Goal: Task Accomplishment & Management: Use online tool/utility

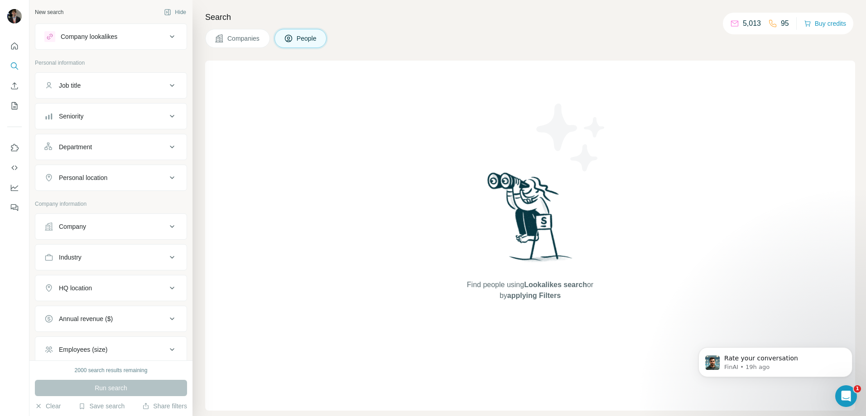
click at [104, 89] on div "Job title" at bounding box center [105, 85] width 122 height 9
click at [14, 105] on icon "My lists" at bounding box center [14, 105] width 9 height 9
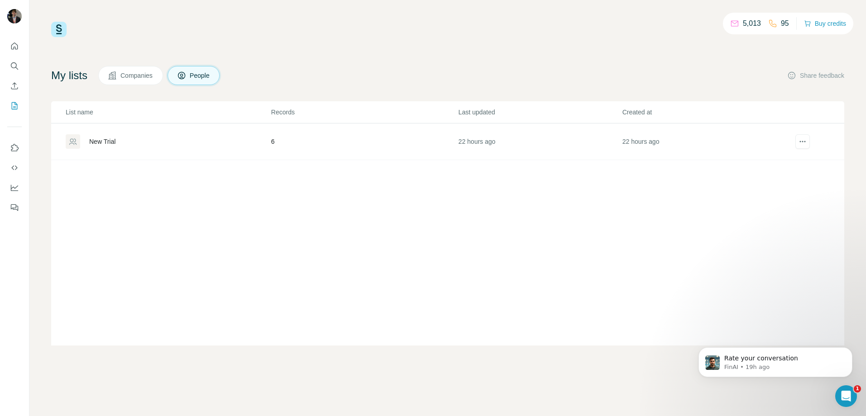
click at [111, 146] on div "New Trial" at bounding box center [102, 141] width 26 height 9
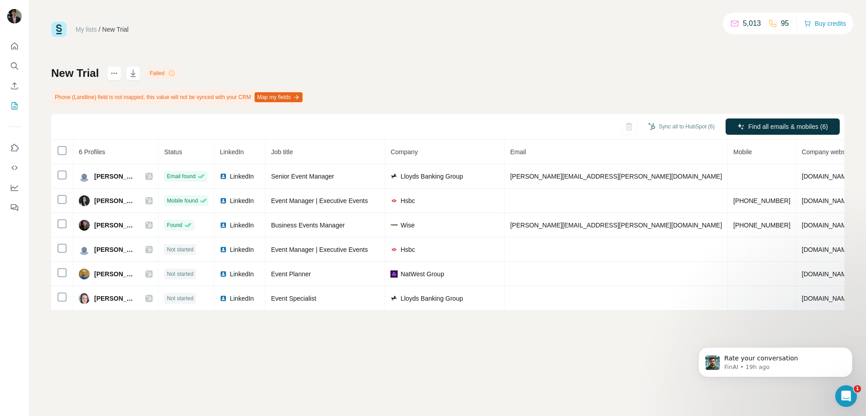
click at [111, 144] on th "6 Profiles" at bounding box center [115, 152] width 85 height 24
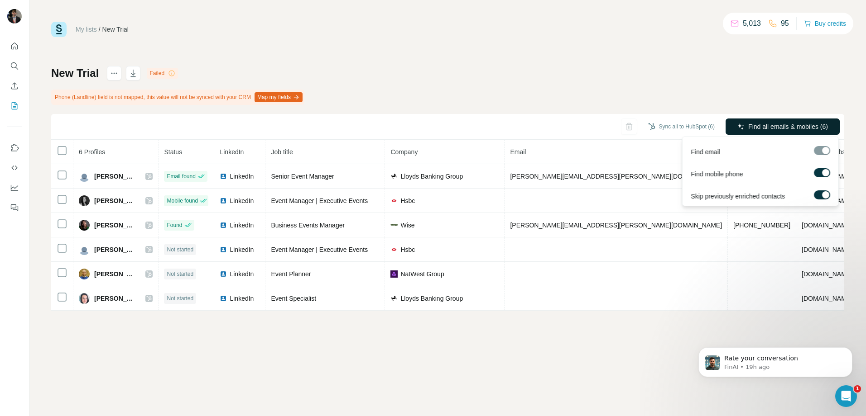
click at [767, 123] on span "Find all emails & mobiles (6)" at bounding box center [788, 126] width 80 height 9
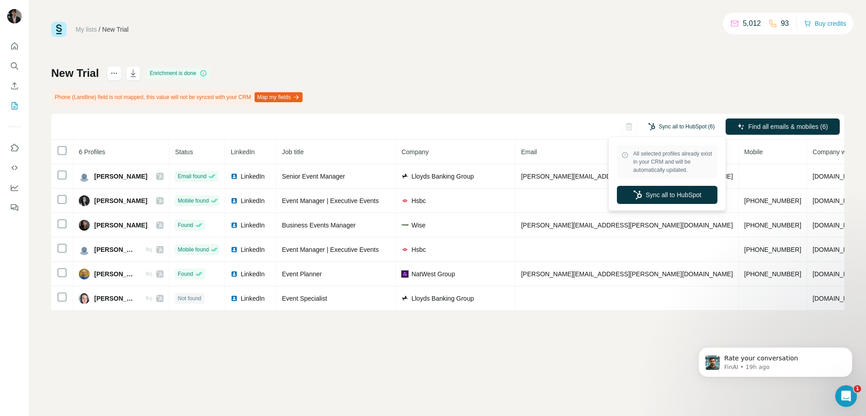
click at [673, 125] on button "Sync all to HubSpot (6)" at bounding box center [680, 127] width 79 height 14
click at [667, 198] on button "Sync all to HubSpot" at bounding box center [667, 195] width 101 height 18
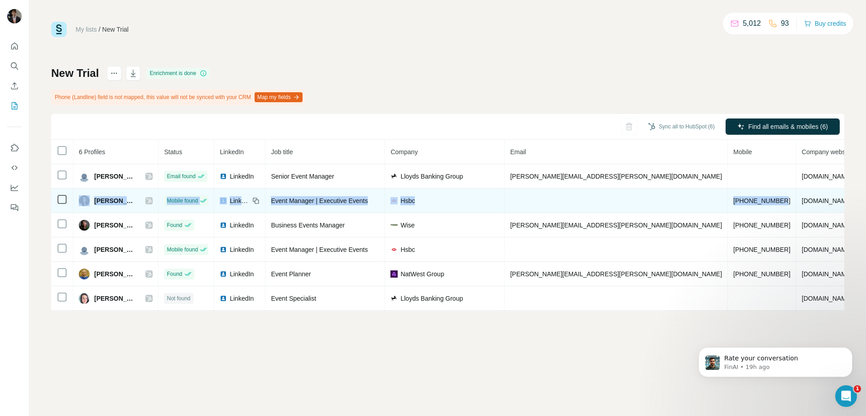
drag, startPoint x: 709, startPoint y: 199, endPoint x: 91, endPoint y: 204, distance: 618.9
click at [91, 204] on tr "Hollie Cadden Mobile found LinkedIn Event Manager | Executive Events Hsbc +4475…" at bounding box center [510, 201] width 919 height 24
drag, startPoint x: 91, startPoint y: 204, endPoint x: 107, endPoint y: 202, distance: 16.8
copy tr "Hollie Cadden Mobile found LinkedIn Event Manager | Executive Events Hsbc +4475…"
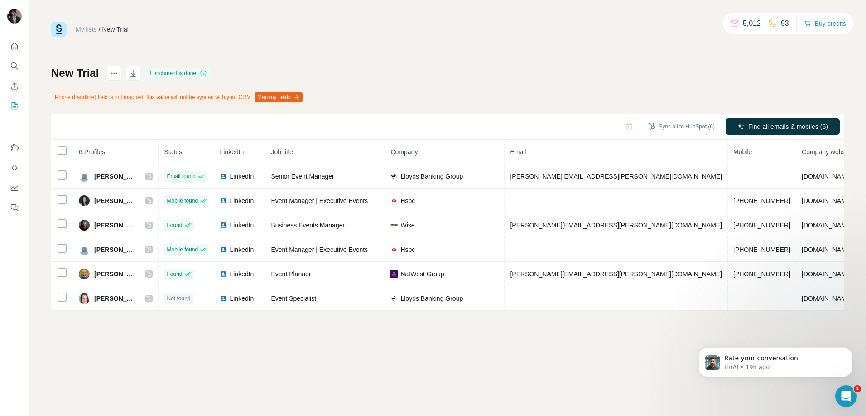
click at [542, 46] on div "My lists / New Trial 5,012 93 Buy credits New Trial Enrichment is done Phone (L…" at bounding box center [447, 166] width 793 height 289
click at [9, 110] on button "My lists" at bounding box center [14, 106] width 14 height 16
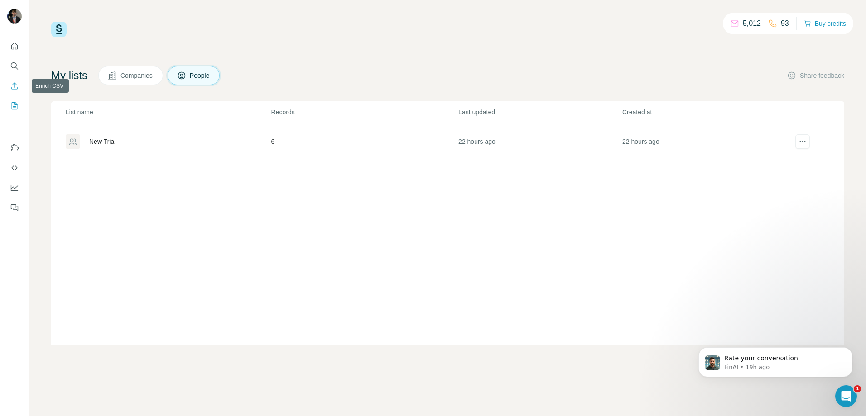
click at [17, 82] on icon "Enrich CSV" at bounding box center [14, 85] width 9 height 9
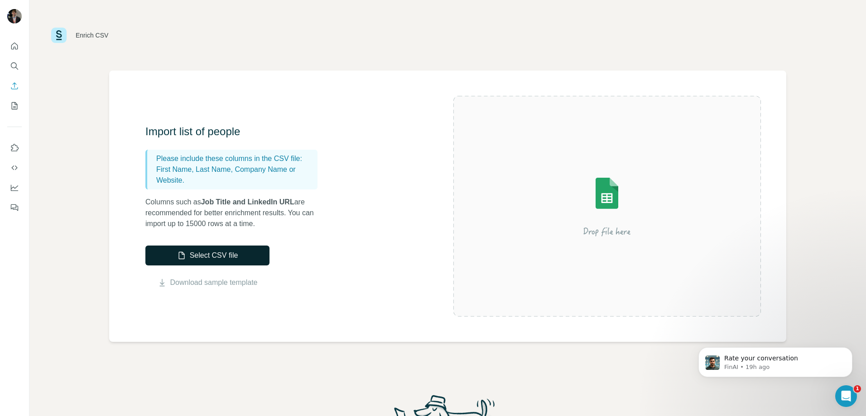
click at [227, 251] on button "Select CSV file" at bounding box center [207, 256] width 124 height 20
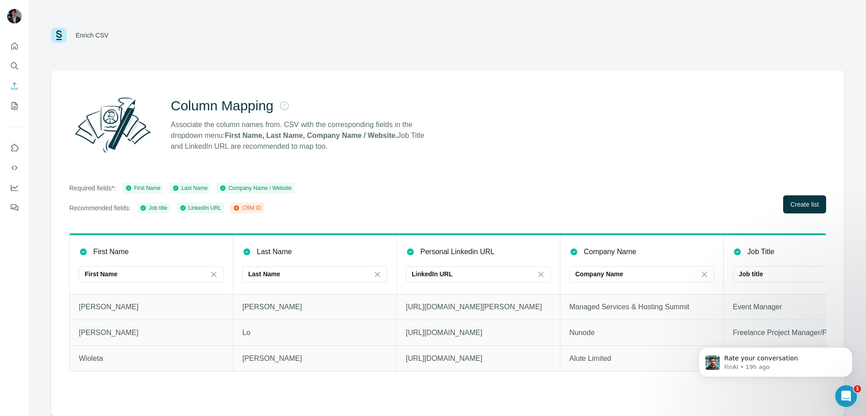
click at [239, 371] on td "Wojdakowska" at bounding box center [314, 359] width 163 height 26
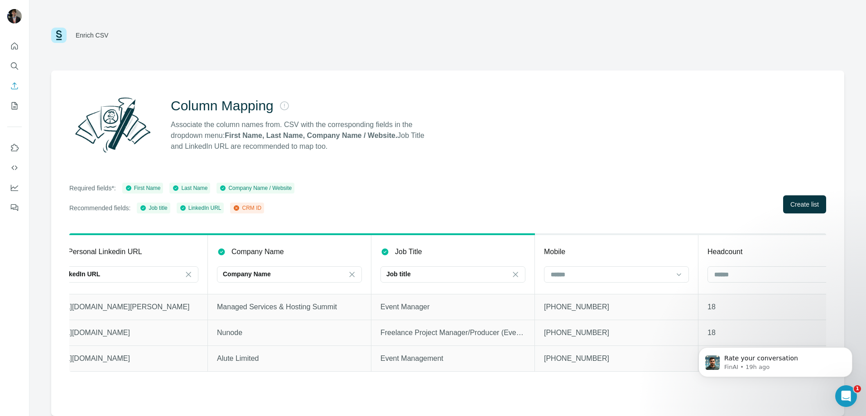
drag, startPoint x: 323, startPoint y: 385, endPoint x: 394, endPoint y: 390, distance: 71.7
click at [394, 388] on div "First Name First Name Last Name Last Name Personal Linkedin URL LinkedIn URL Co…" at bounding box center [447, 311] width 756 height 155
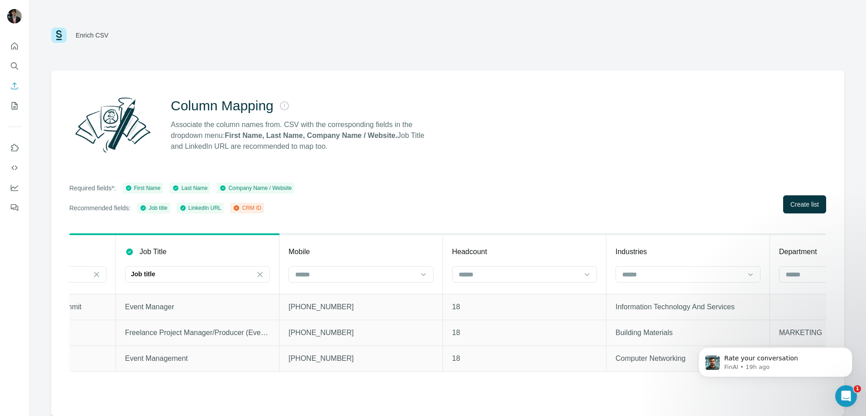
scroll to position [0, 505]
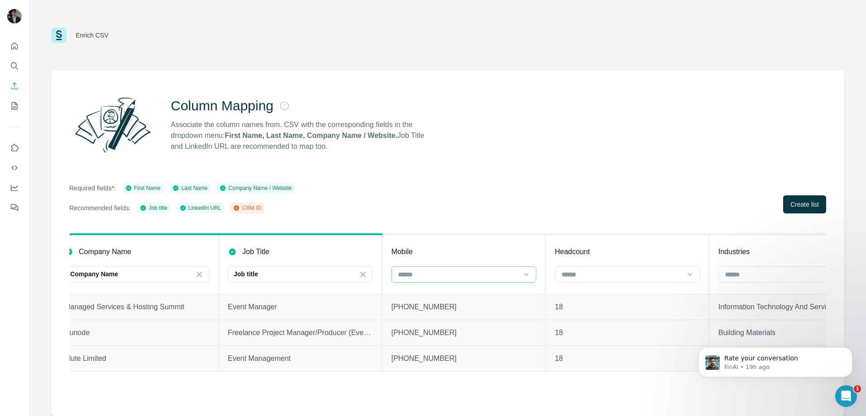
click at [483, 272] on input at bounding box center [458, 275] width 122 height 10
click at [512, 225] on div "Column Mapping Associate the column names from. CSV with the corresponding fiel…" at bounding box center [447, 244] width 793 height 346
click at [570, 268] on div at bounding box center [621, 274] width 122 height 15
click at [691, 218] on div "Column Mapping Associate the column names from. CSV with the corresponding fiel…" at bounding box center [447, 244] width 793 height 346
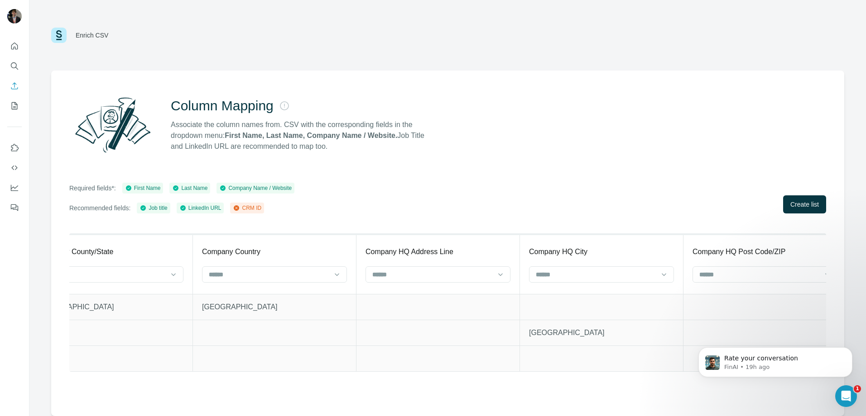
scroll to position [0, 1919]
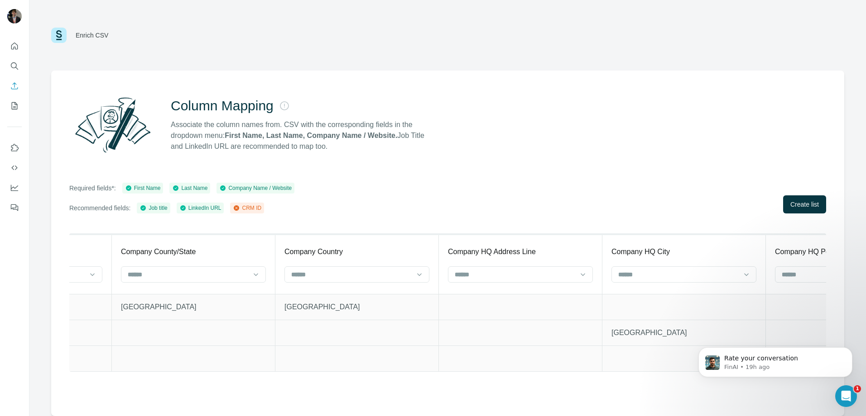
click at [253, 208] on div "CRM ID" at bounding box center [247, 208] width 29 height 8
drag, startPoint x: 587, startPoint y: 379, endPoint x: 288, endPoint y: 379, distance: 299.2
click at [280, 386] on div "First Name First Name Last Name Last Name Personal Linkedin URL LinkedIn URL Co…" at bounding box center [447, 311] width 756 height 155
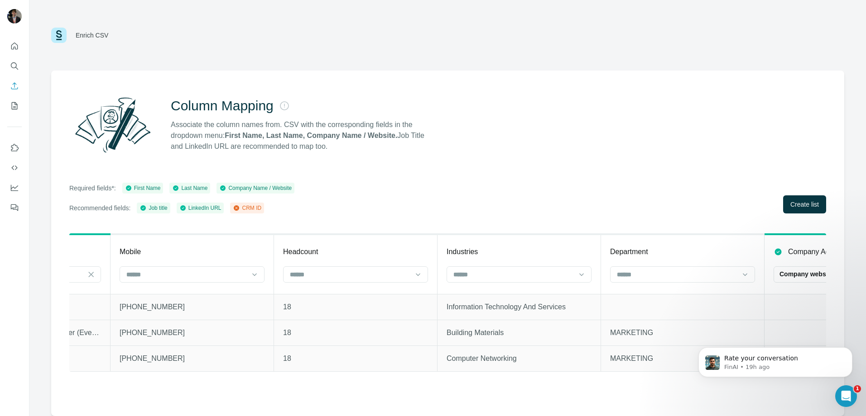
scroll to position [0, 0]
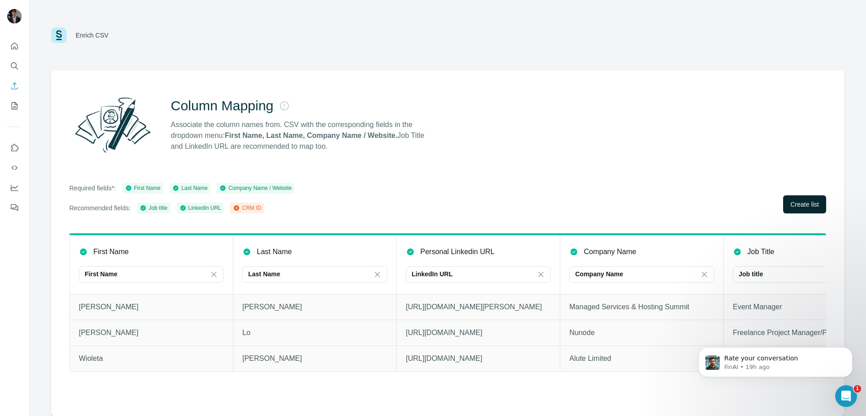
click at [787, 204] on button "Create list" at bounding box center [804, 205] width 43 height 18
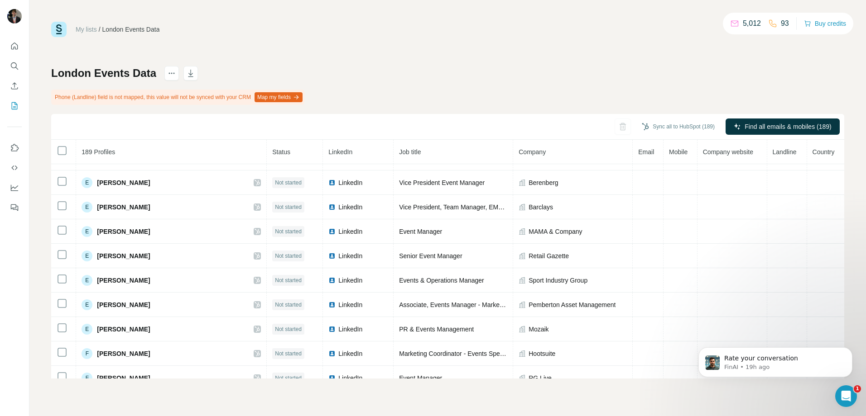
scroll to position [1134, 0]
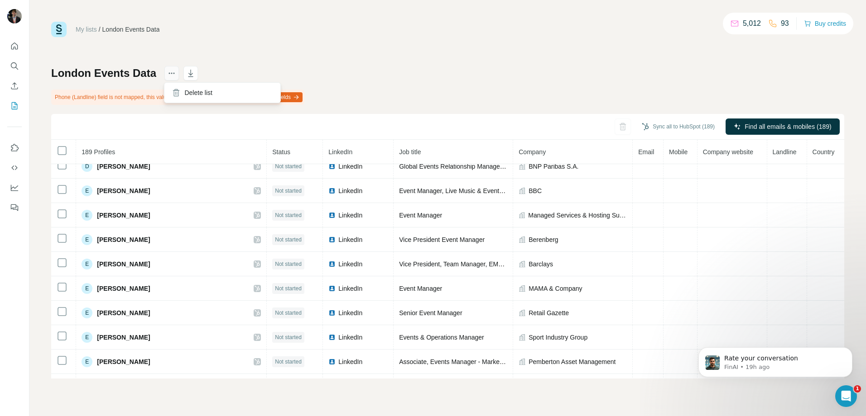
click at [174, 74] on icon "actions" at bounding box center [173, 73] width 1 height 1
click at [180, 93] on icon at bounding box center [176, 92] width 9 height 9
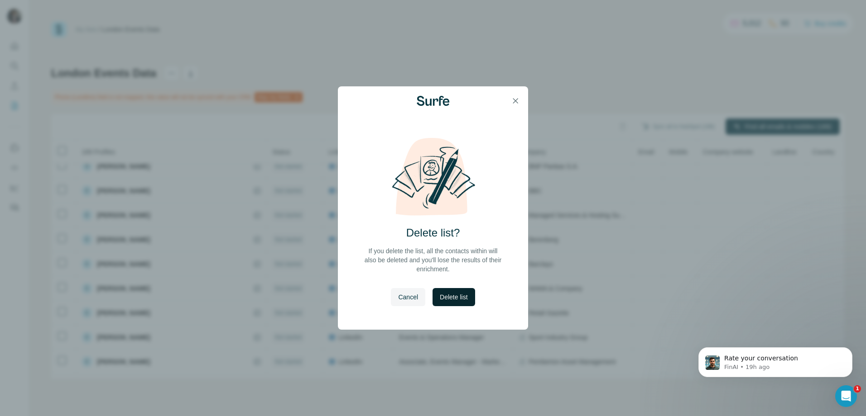
click at [456, 298] on span "Delete list" at bounding box center [454, 297] width 28 height 9
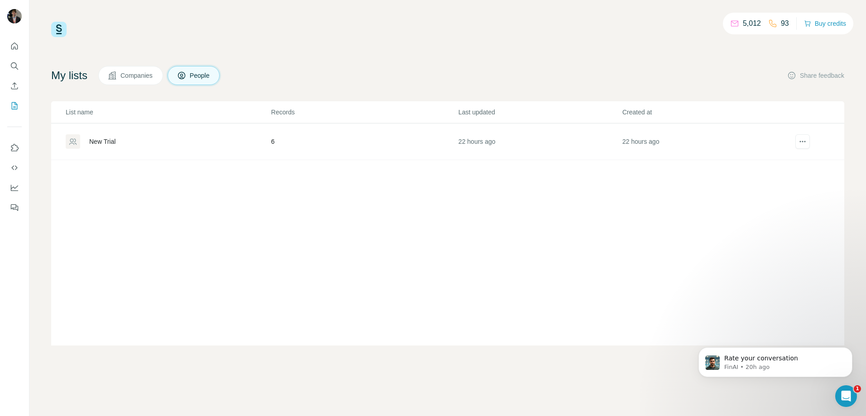
click at [143, 71] on button "Companies" at bounding box center [130, 75] width 65 height 19
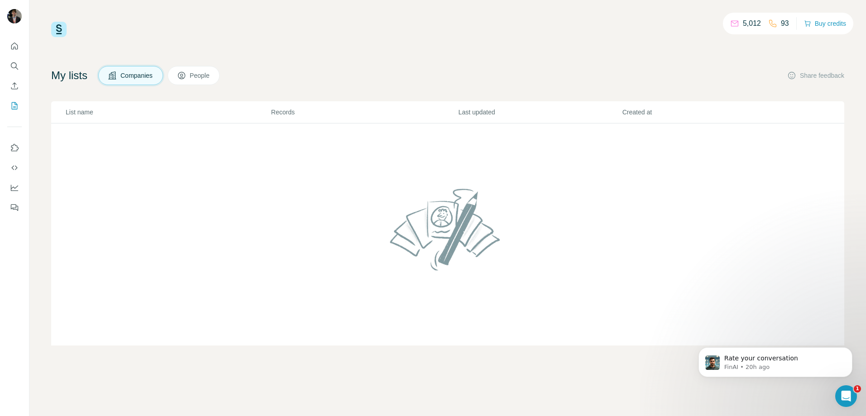
click at [185, 76] on icon at bounding box center [181, 75] width 7 height 7
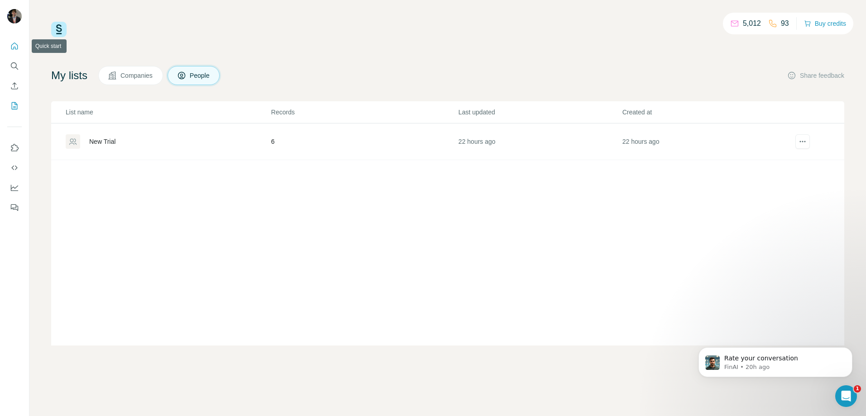
click at [10, 43] on icon "Quick start" at bounding box center [14, 46] width 9 height 9
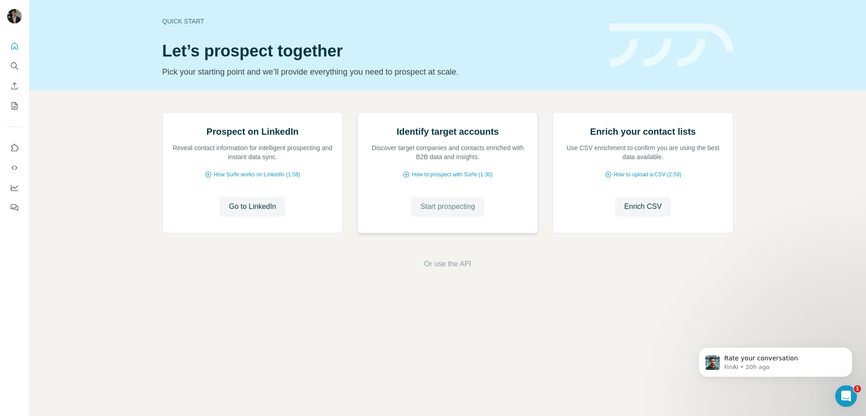
click at [472, 212] on span "Start prospecting" at bounding box center [447, 206] width 55 height 11
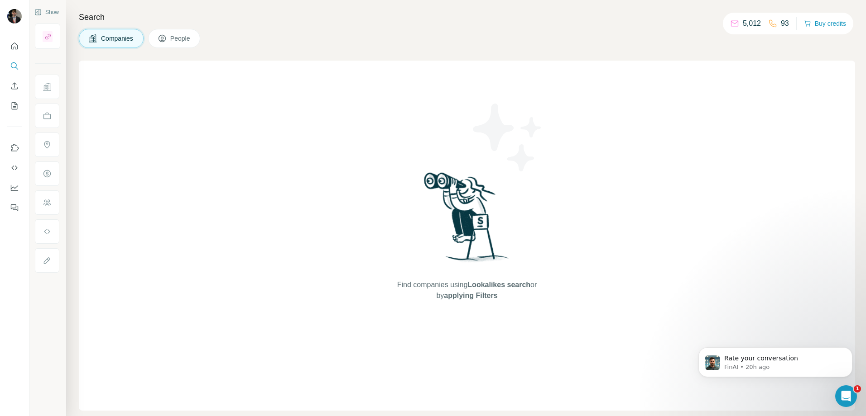
click at [122, 36] on span "Companies" at bounding box center [117, 38] width 33 height 9
click at [166, 37] on icon at bounding box center [162, 38] width 9 height 9
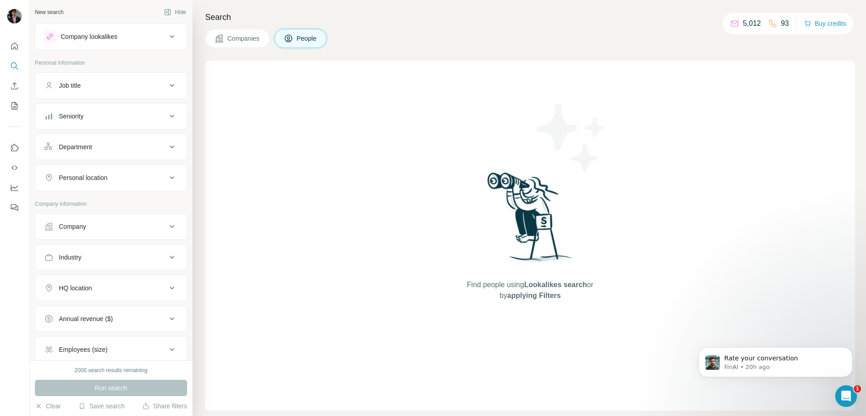
click at [170, 37] on icon at bounding box center [172, 36] width 5 height 3
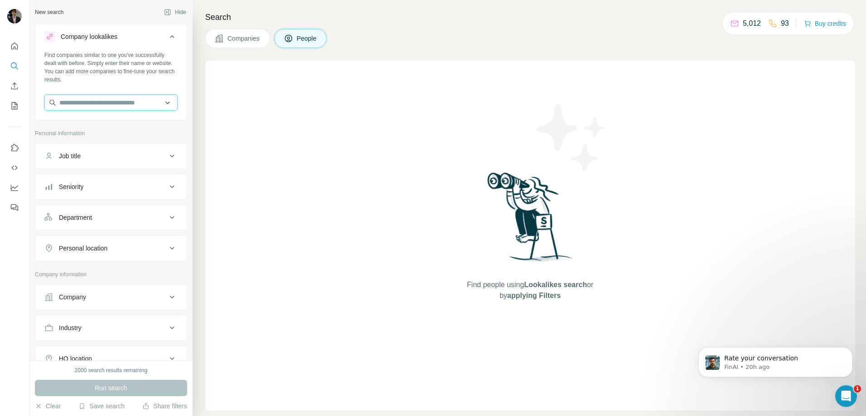
click at [132, 104] on input "text" at bounding box center [110, 103] width 133 height 16
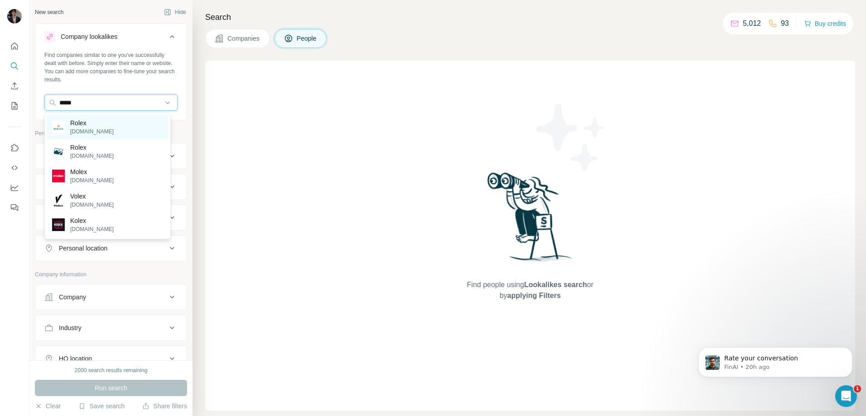
type input "*****"
click at [110, 130] on div "Rolex rolex.com" at bounding box center [108, 127] width 122 height 24
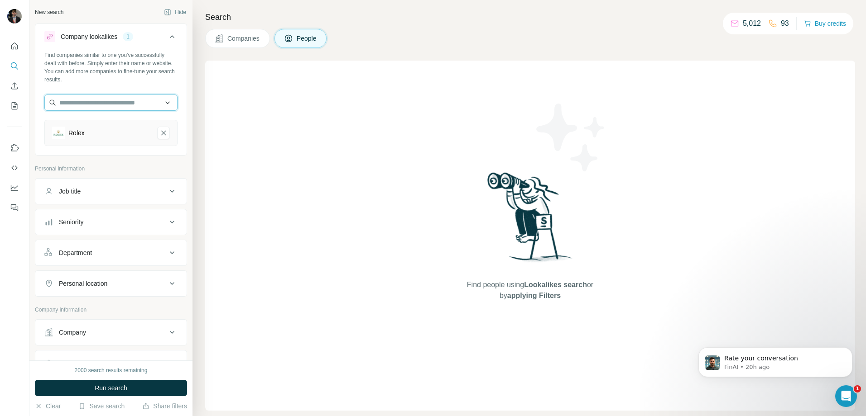
click at [119, 105] on input "text" at bounding box center [110, 103] width 133 height 16
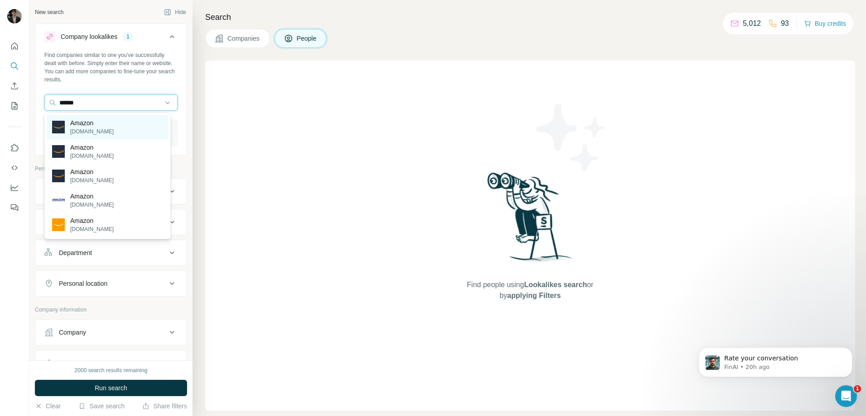
type input "******"
click at [115, 125] on div "Amazon amazon.com" at bounding box center [108, 127] width 122 height 24
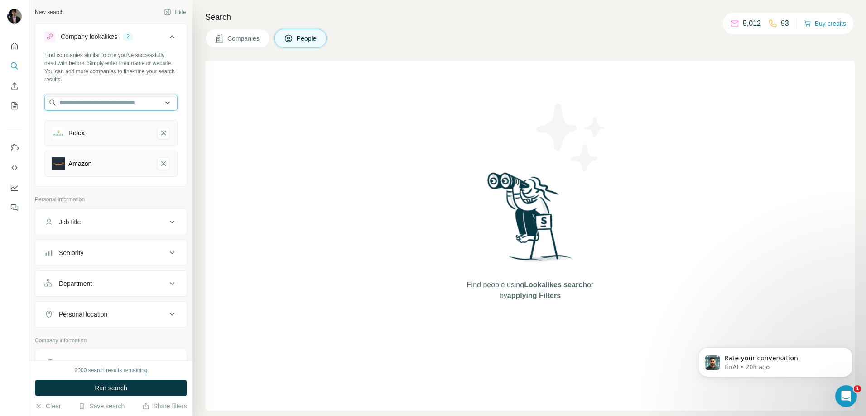
click at [120, 103] on input "text" at bounding box center [110, 103] width 133 height 16
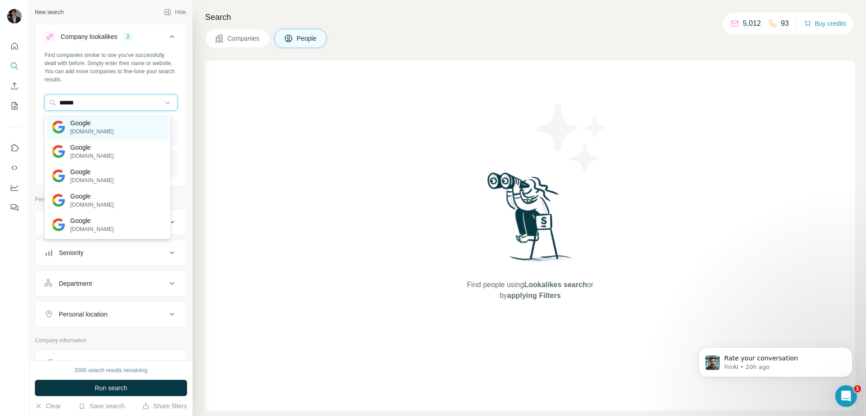
type input "******"
click at [105, 120] on div "Google google.com" at bounding box center [108, 127] width 122 height 24
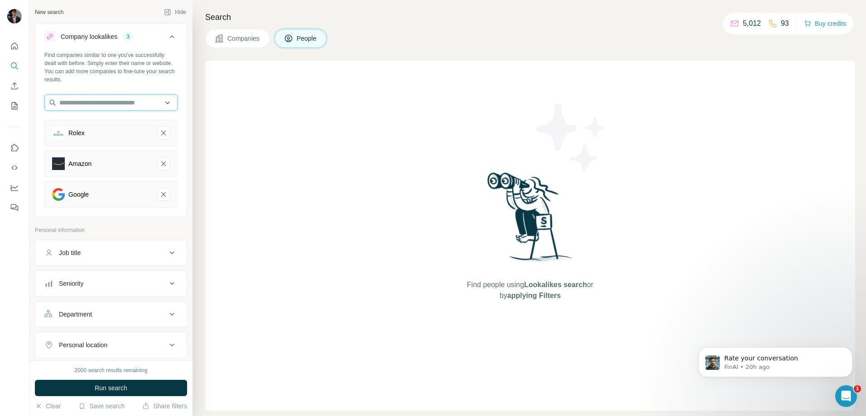
click at [105, 104] on input "text" at bounding box center [110, 103] width 133 height 16
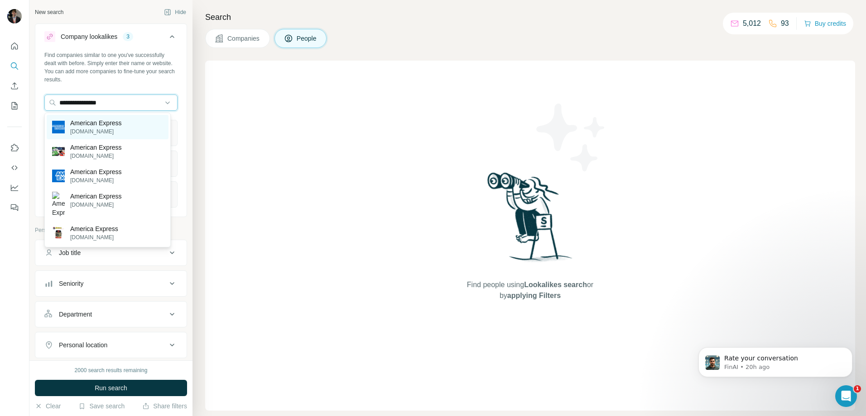
type input "**********"
click at [91, 123] on p "American Express" at bounding box center [96, 123] width 52 height 9
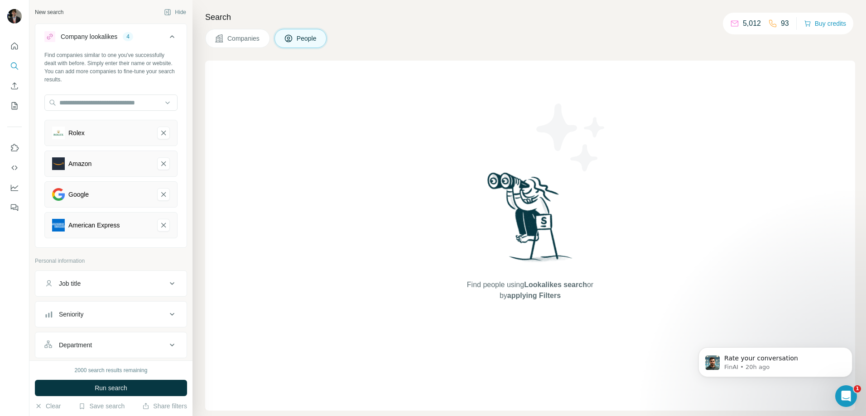
click at [119, 93] on div "Find companies similar to one you've successfully dealt with before. Simply ent…" at bounding box center [110, 148] width 151 height 195
click at [110, 103] on input "text" at bounding box center [110, 103] width 133 height 16
click at [84, 104] on input "text" at bounding box center [110, 103] width 133 height 16
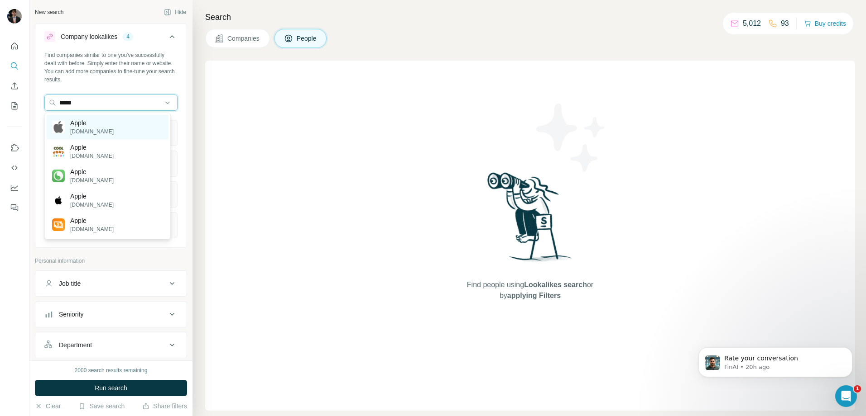
type input "*****"
click at [124, 130] on div "Apple apple.com" at bounding box center [108, 127] width 122 height 24
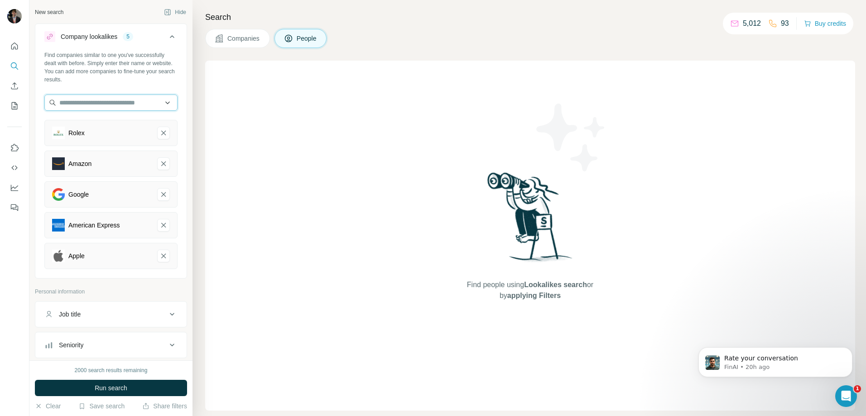
click at [116, 106] on input "text" at bounding box center [110, 103] width 133 height 16
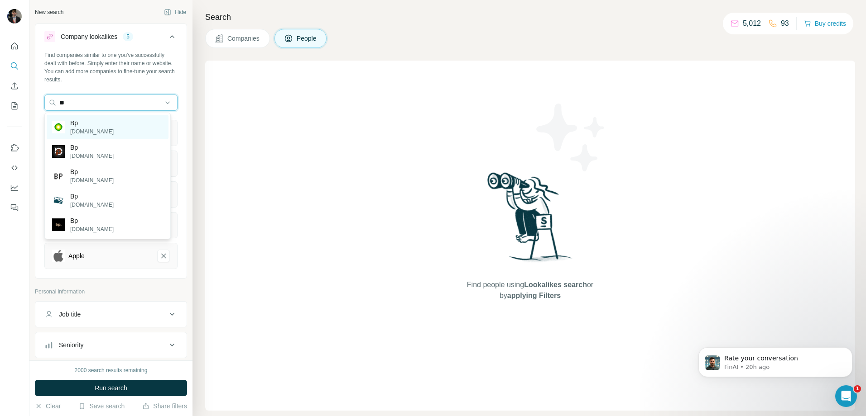
type input "**"
click at [102, 129] on div "Bp bp.com" at bounding box center [108, 127] width 122 height 24
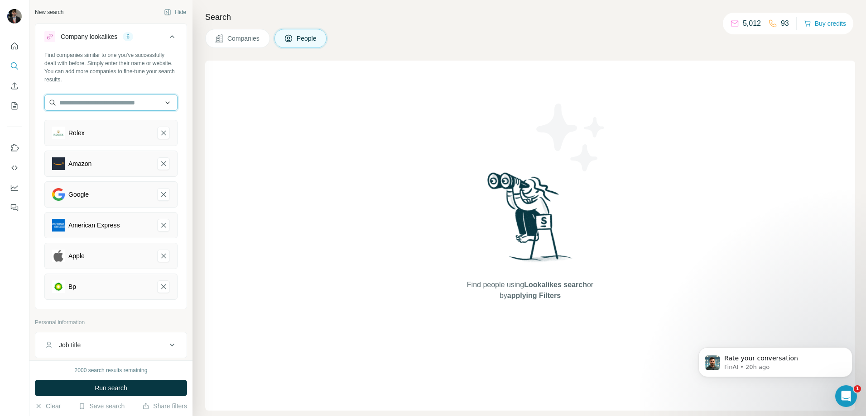
click at [107, 103] on input "text" at bounding box center [110, 103] width 133 height 16
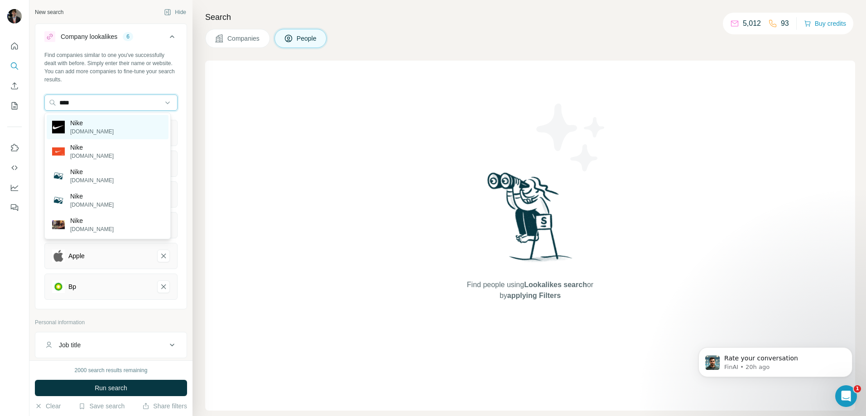
type input "****"
click at [73, 123] on p "Nike" at bounding box center [91, 123] width 43 height 9
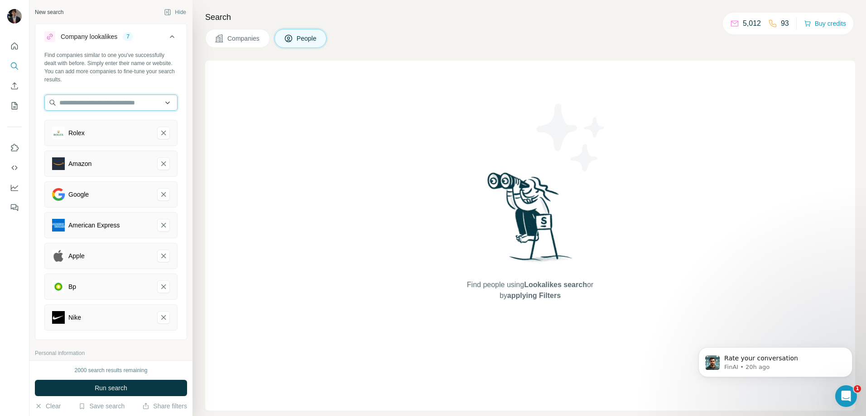
click at [88, 101] on input "text" at bounding box center [110, 103] width 133 height 16
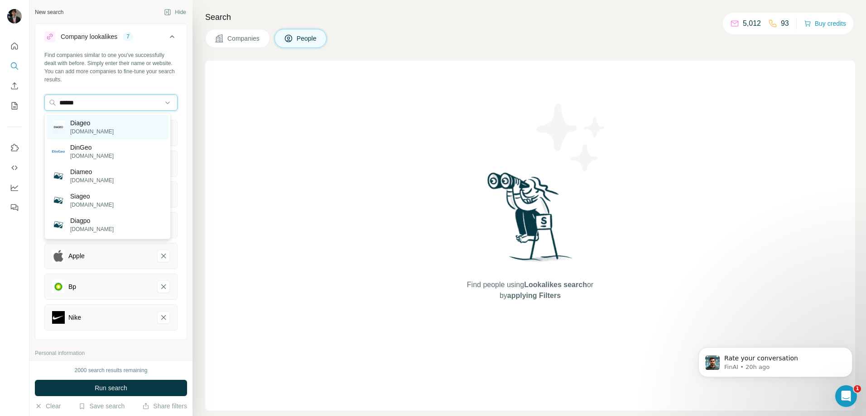
type input "******"
click at [89, 127] on p "Diageo" at bounding box center [91, 123] width 43 height 9
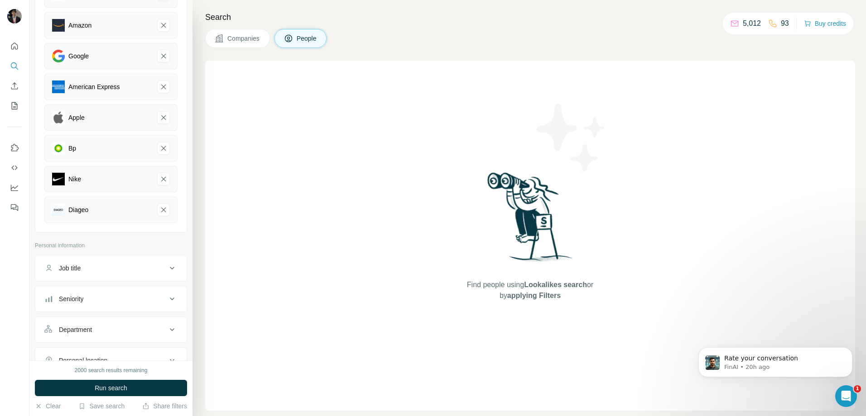
scroll to position [272, 0]
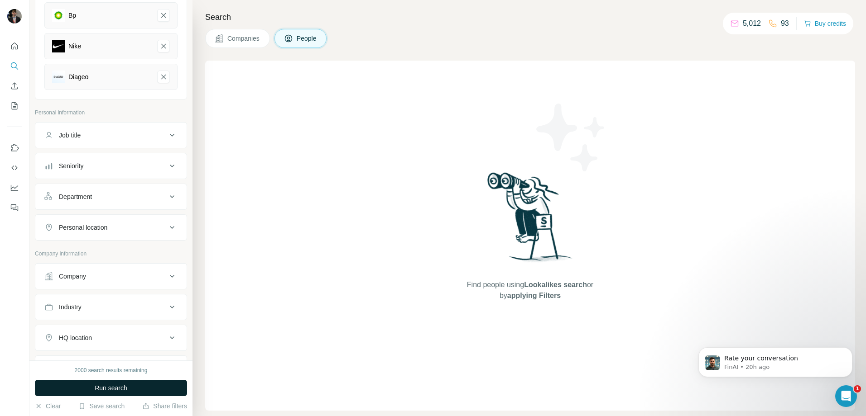
click at [134, 388] on button "Run search" at bounding box center [111, 388] width 152 height 16
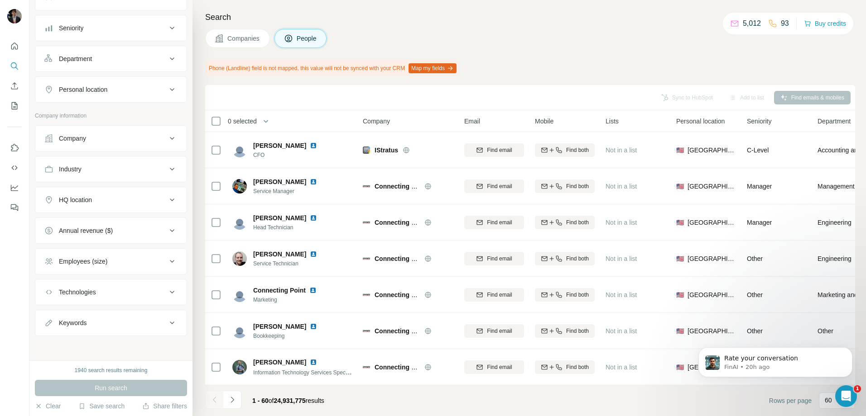
scroll to position [411, 0]
click at [77, 321] on div "Keywords" at bounding box center [73, 322] width 28 height 9
click at [79, 340] on input "text" at bounding box center [101, 345] width 115 height 16
type input "******"
click at [100, 365] on div "1940 search results remaining Run search Clear Save search Share filters" at bounding box center [110, 389] width 163 height 56
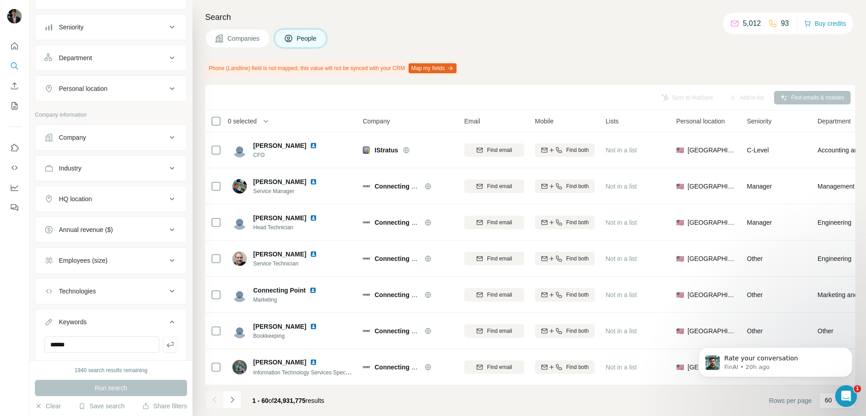
click at [100, 331] on button "Keywords" at bounding box center [110, 323] width 151 height 25
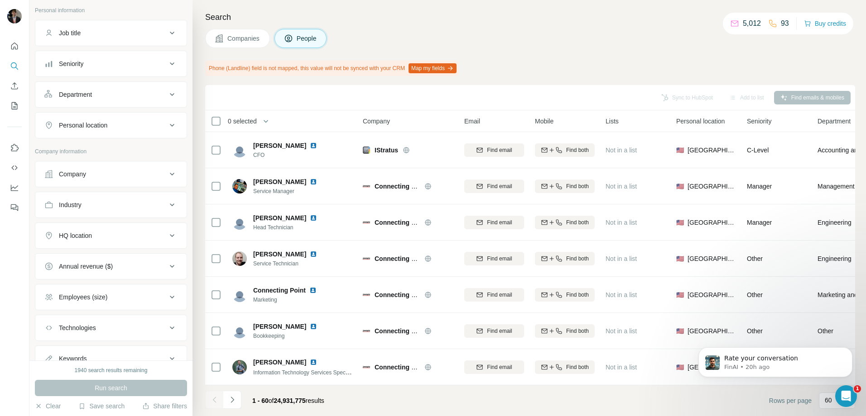
scroll to position [320, 0]
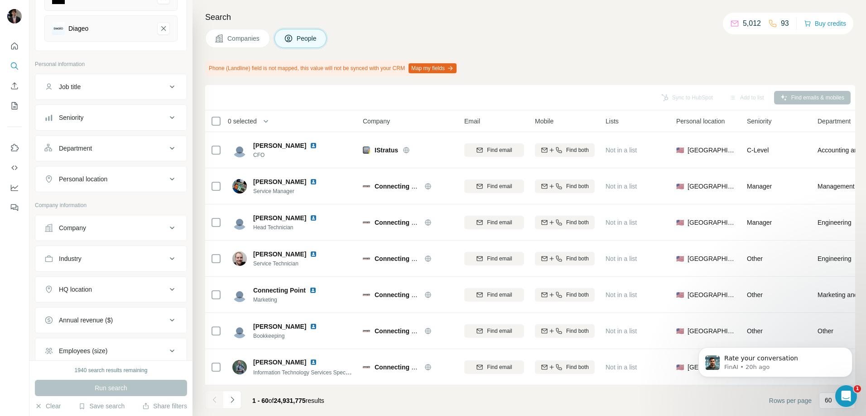
click at [114, 93] on button "Job title" at bounding box center [110, 87] width 151 height 22
click at [104, 114] on input "text" at bounding box center [101, 109] width 115 height 16
type input "*****"
click at [165, 104] on button "button" at bounding box center [170, 109] width 14 height 16
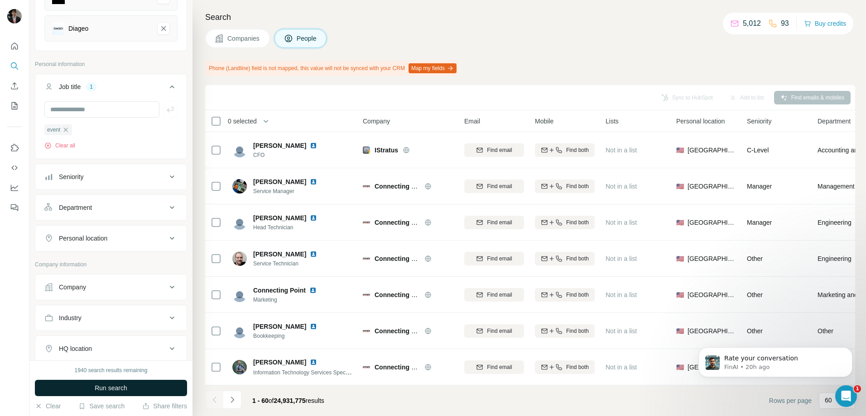
click at [119, 386] on span "Run search" at bounding box center [111, 388] width 33 height 9
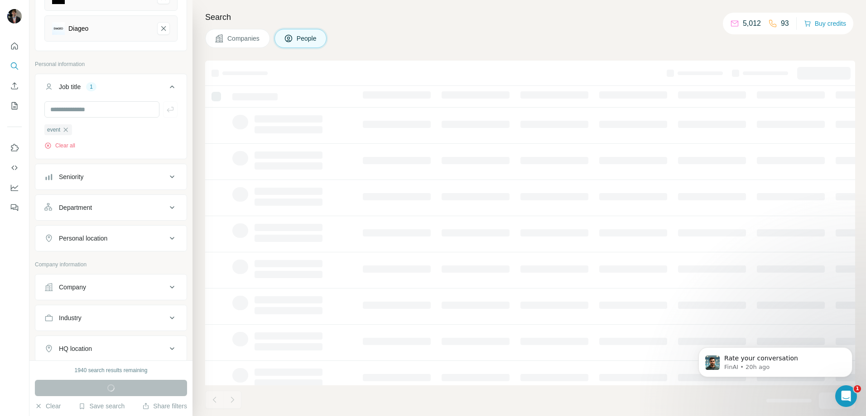
click at [149, 346] on div "HQ location" at bounding box center [105, 349] width 122 height 9
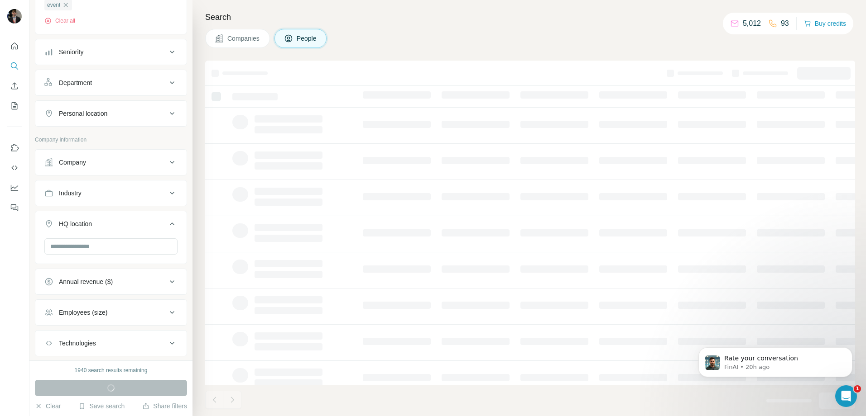
scroll to position [456, 0]
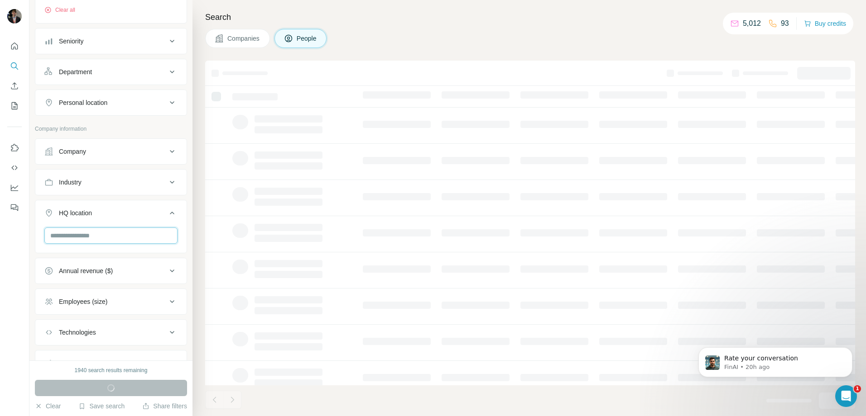
click at [113, 240] on input "text" at bounding box center [110, 236] width 133 height 16
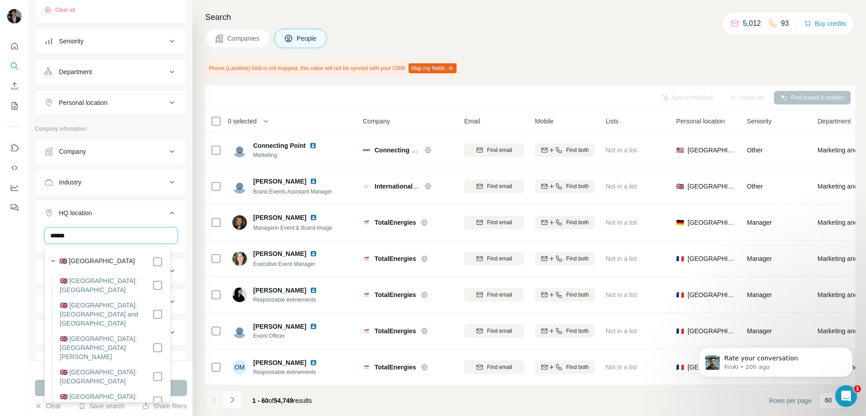
type input "******"
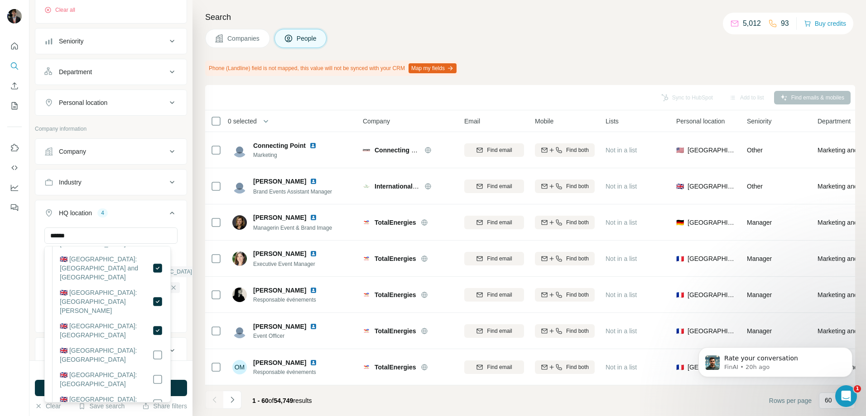
scroll to position [91, 0]
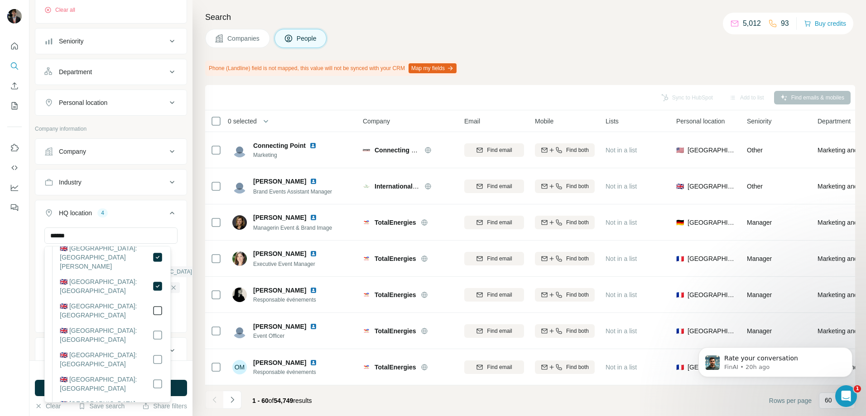
click at [152, 305] on div at bounding box center [157, 311] width 11 height 18
click at [152, 307] on icon at bounding box center [157, 311] width 11 height 11
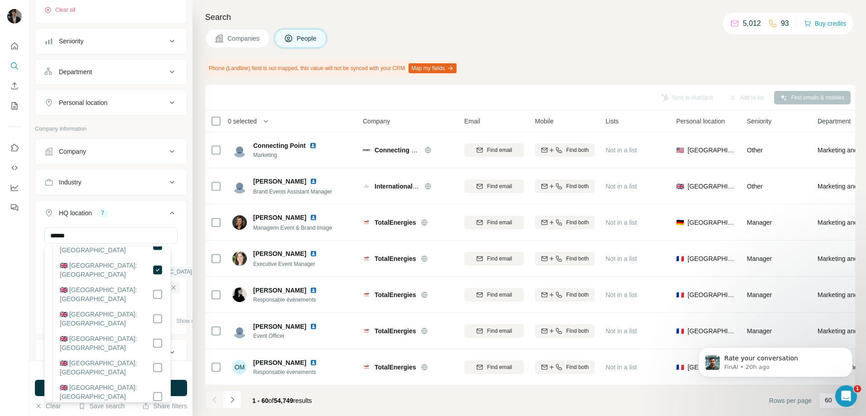
scroll to position [181, 0]
click at [152, 289] on icon at bounding box center [157, 293] width 11 height 11
click at [154, 364] on div at bounding box center [157, 367] width 11 height 18
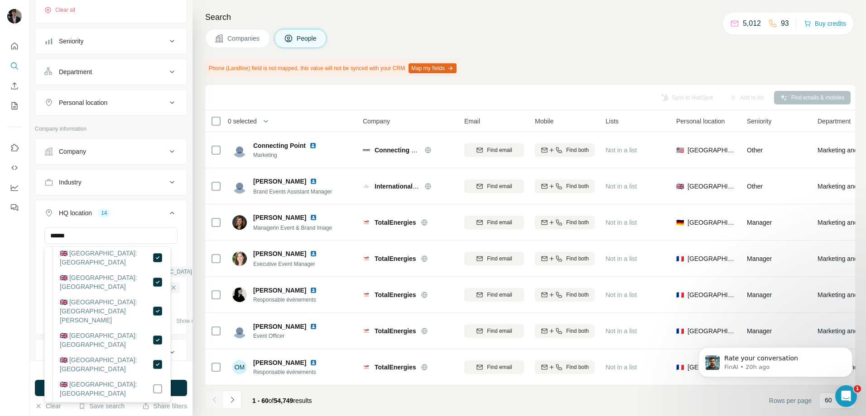
scroll to position [317, 0]
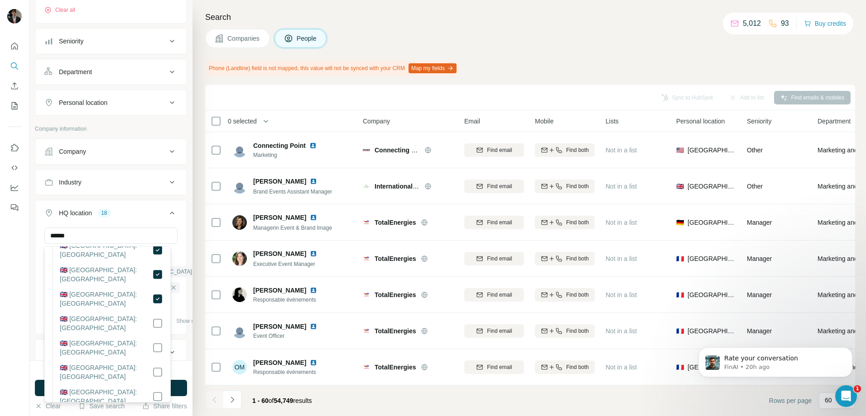
scroll to position [407, 0]
drag, startPoint x: 149, startPoint y: 331, endPoint x: 151, endPoint y: 347, distance: 15.6
click at [152, 340] on icon at bounding box center [157, 345] width 11 height 11
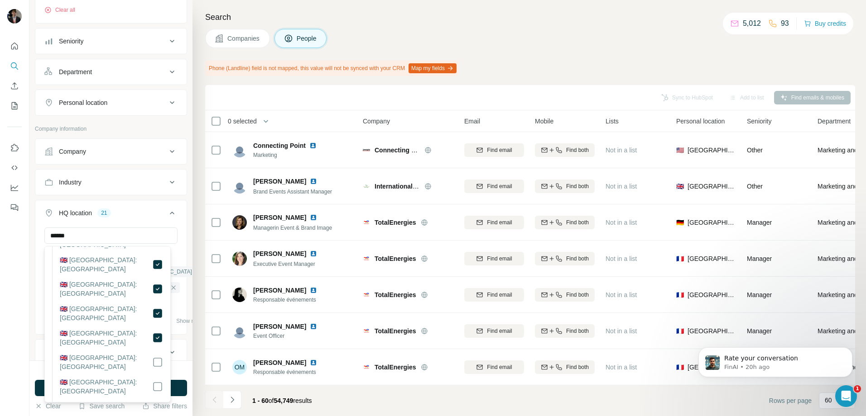
scroll to position [498, 0]
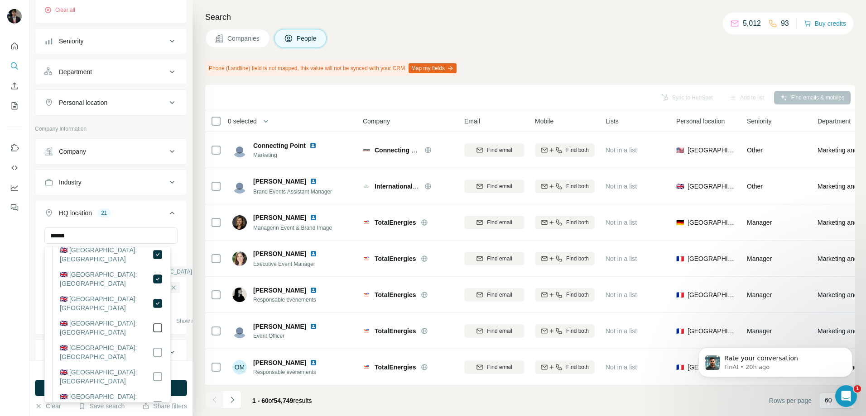
click at [153, 323] on icon at bounding box center [157, 328] width 11 height 11
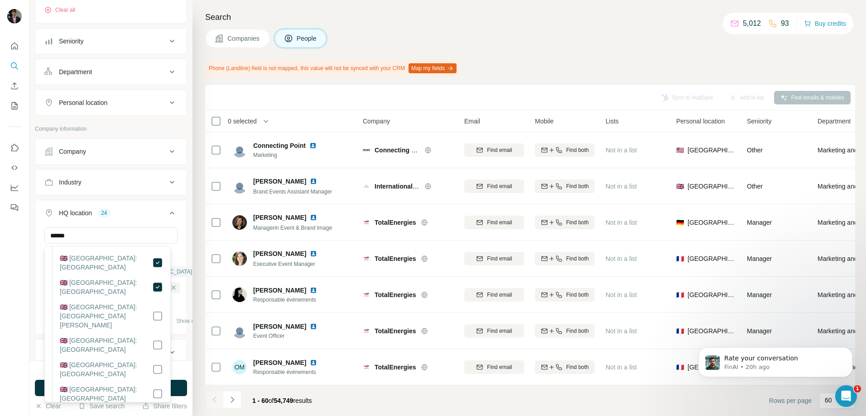
scroll to position [589, 0]
click at [152, 302] on div at bounding box center [157, 315] width 11 height 27
click at [152, 317] on div at bounding box center [157, 315] width 11 height 27
click at [152, 390] on div at bounding box center [157, 393] width 11 height 18
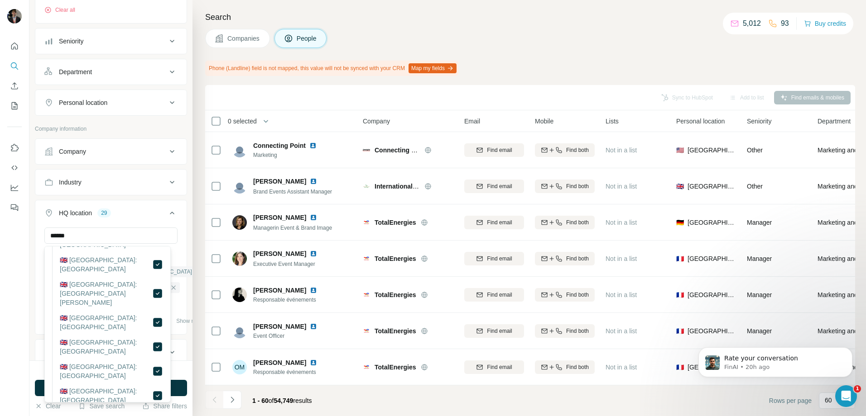
click at [25, 280] on div at bounding box center [14, 208] width 29 height 416
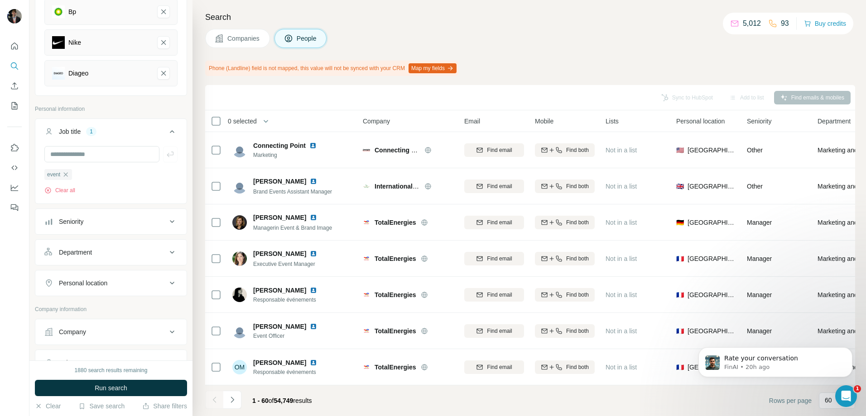
scroll to position [275, 0]
click at [132, 384] on button "Run search" at bounding box center [111, 388] width 152 height 16
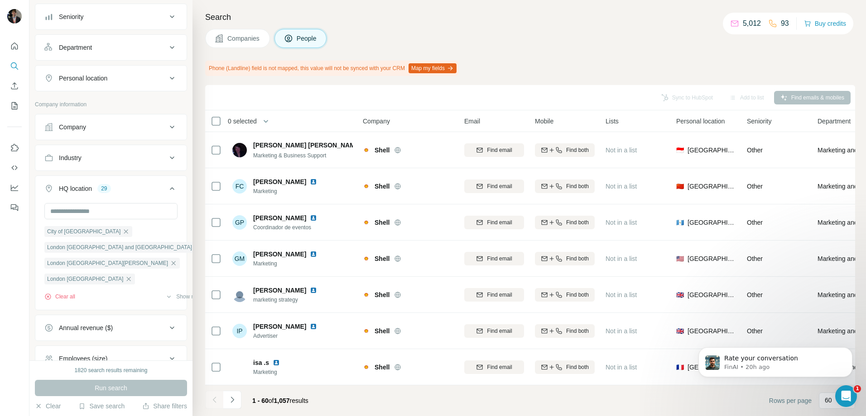
scroll to position [501, 0]
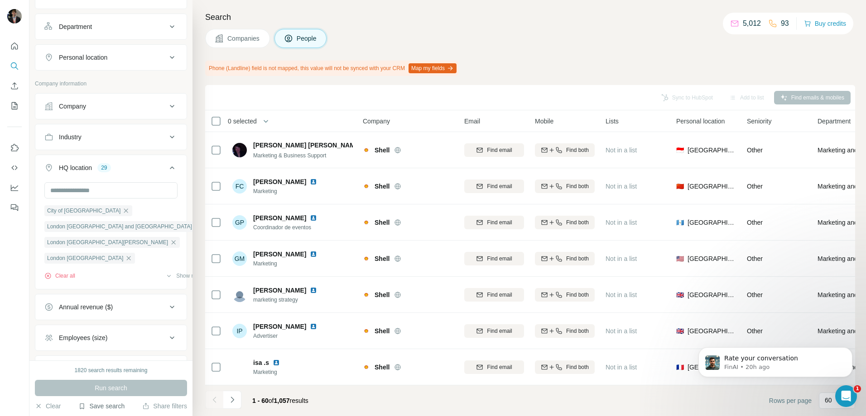
click at [82, 408] on icon "button" at bounding box center [82, 406] width 4 height 5
click at [98, 387] on div "View my saved searches" at bounding box center [127, 391] width 96 height 18
click at [86, 406] on button "Save search" at bounding box center [101, 406] width 46 height 9
click at [109, 374] on div "Save search" at bounding box center [127, 373] width 96 height 18
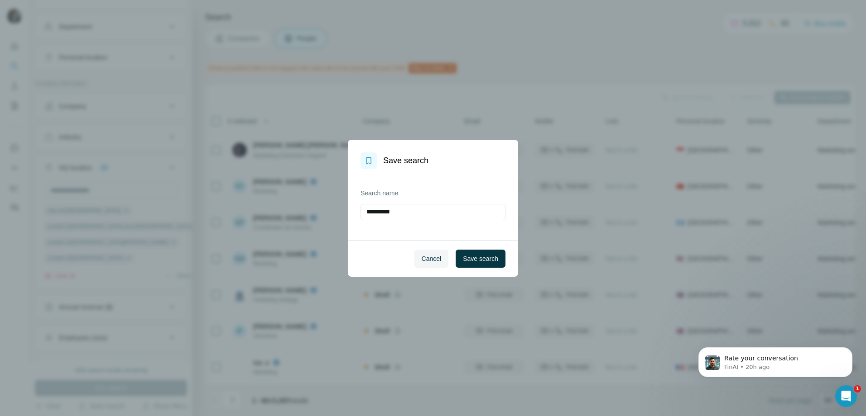
drag, startPoint x: 402, startPoint y: 215, endPoint x: 343, endPoint y: 207, distance: 59.0
click at [343, 207] on div "**********" at bounding box center [433, 208] width 866 height 416
type input "**********"
click at [484, 253] on button "Save search" at bounding box center [480, 259] width 50 height 18
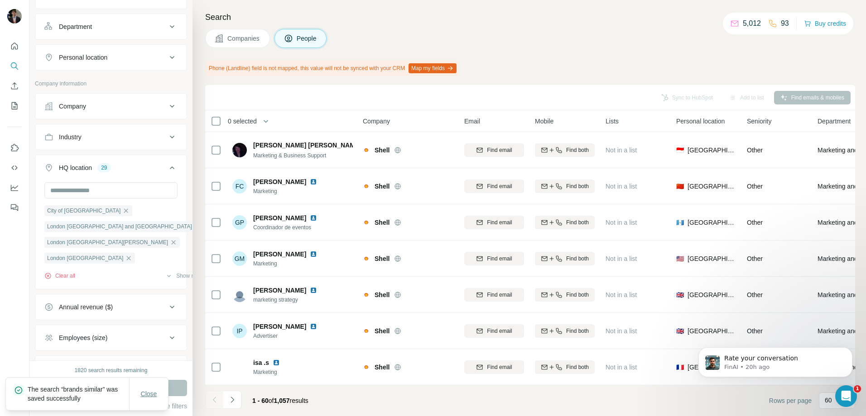
click at [149, 393] on span "Close" at bounding box center [149, 394] width 16 height 9
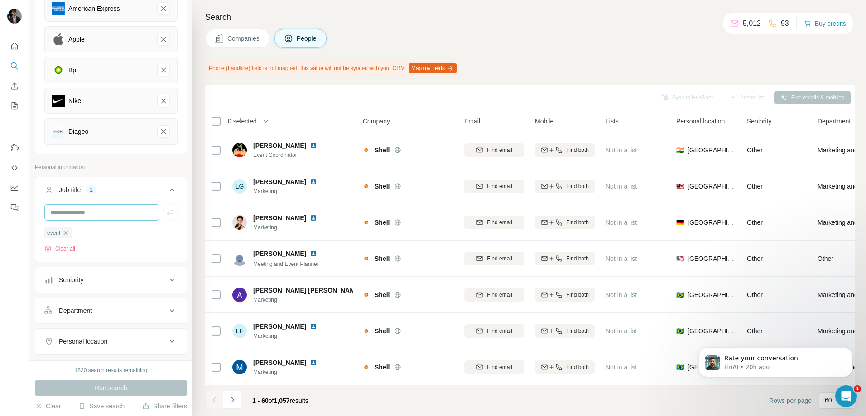
scroll to position [307, 0]
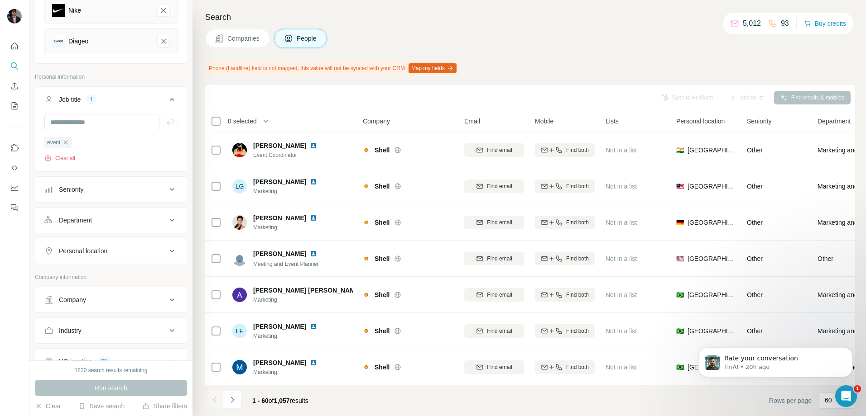
click at [101, 224] on div "Department" at bounding box center [105, 220] width 122 height 9
click at [106, 239] on input at bounding box center [106, 243] width 112 height 10
click at [102, 242] on input at bounding box center [106, 243] width 112 height 10
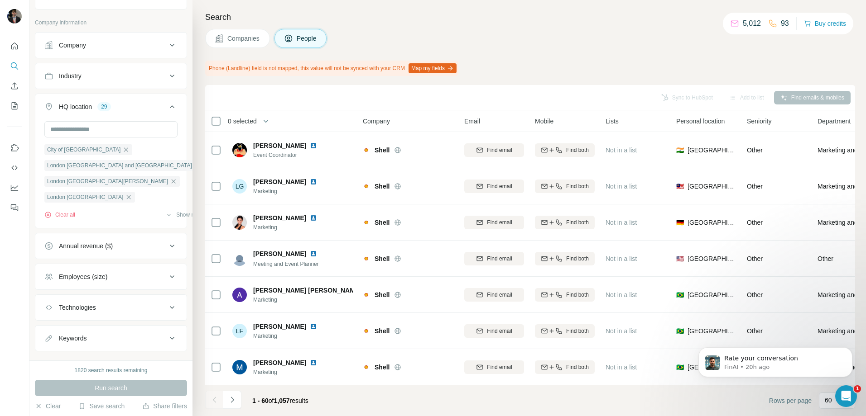
scroll to position [606, 0]
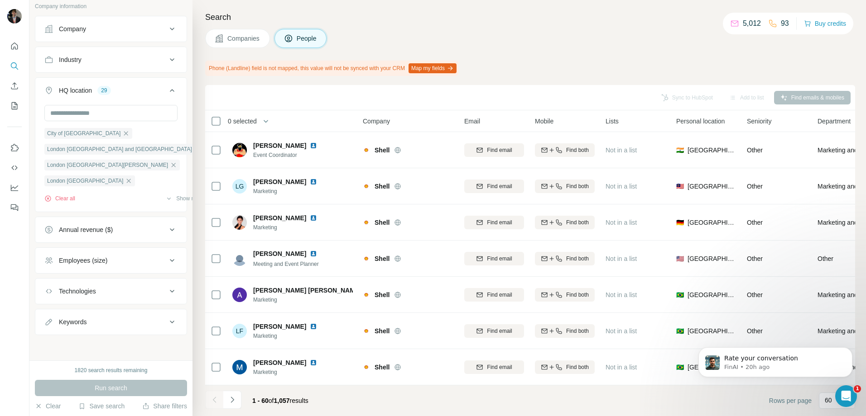
click at [119, 89] on div "HQ location 29" at bounding box center [105, 90] width 122 height 9
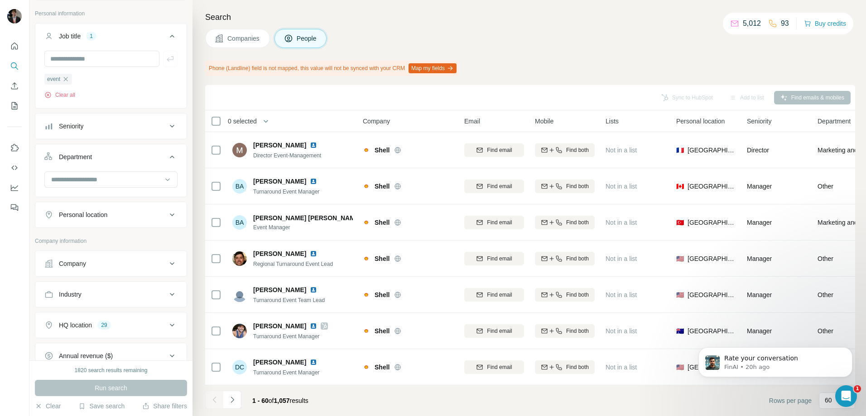
scroll to position [362, 0]
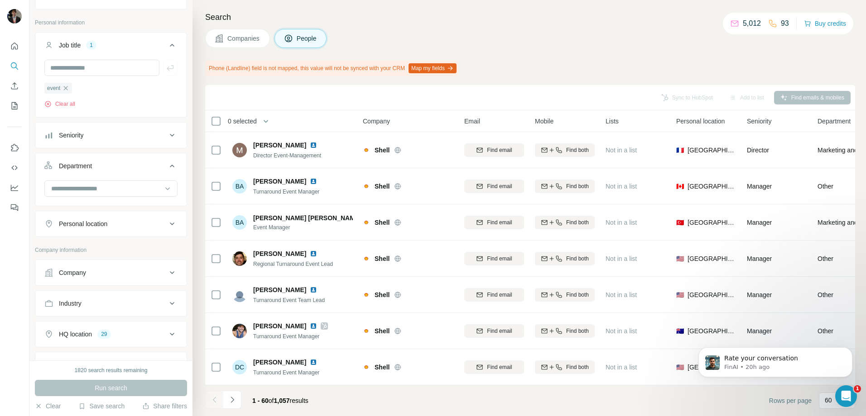
click at [112, 226] on div "Personal location" at bounding box center [105, 224] width 122 height 9
click at [102, 244] on input "text" at bounding box center [110, 247] width 133 height 16
type input "******"
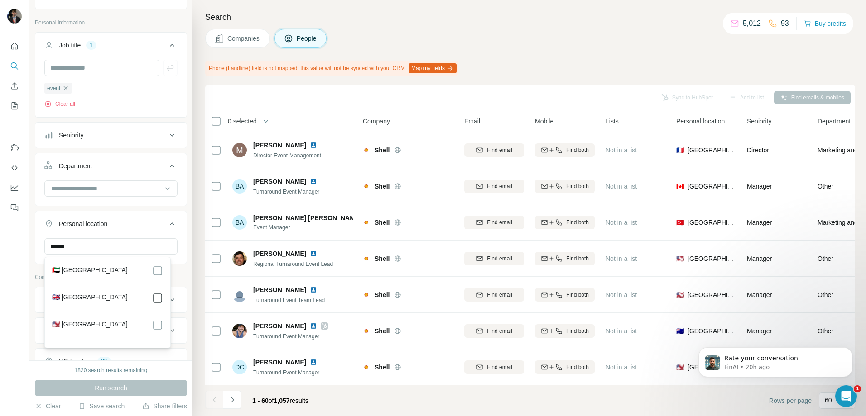
click at [163, 300] on icon at bounding box center [157, 298] width 11 height 11
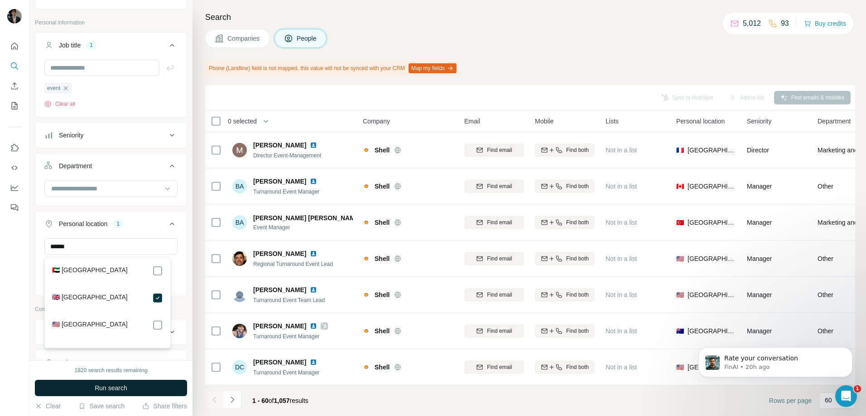
click at [148, 389] on button "Run search" at bounding box center [111, 388] width 152 height 16
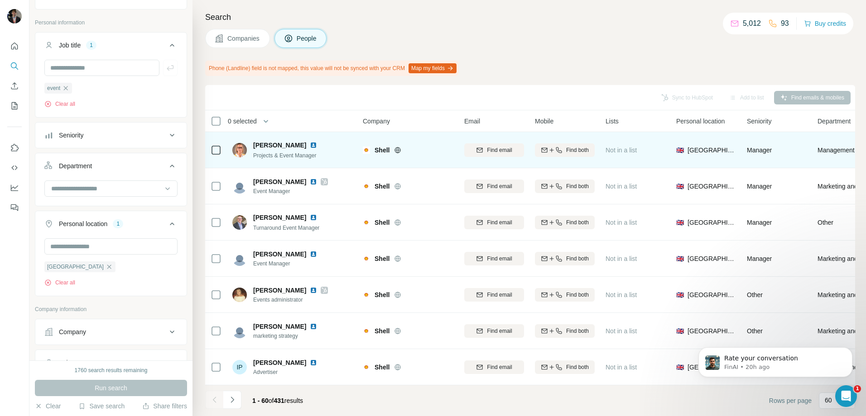
click at [310, 145] on img at bounding box center [313, 145] width 7 height 7
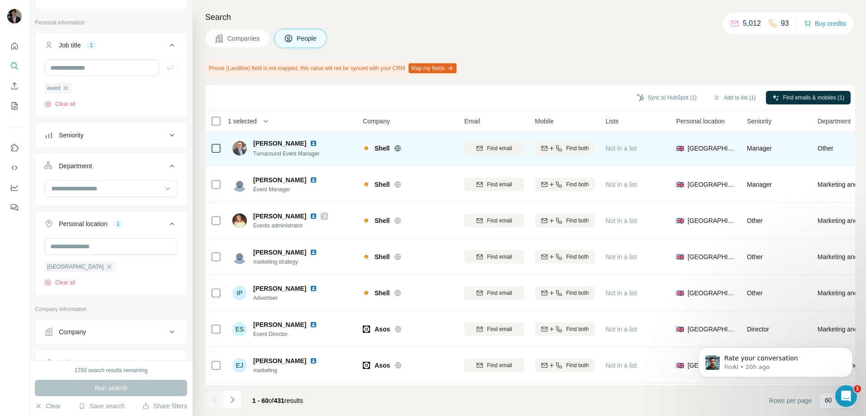
scroll to position [91, 0]
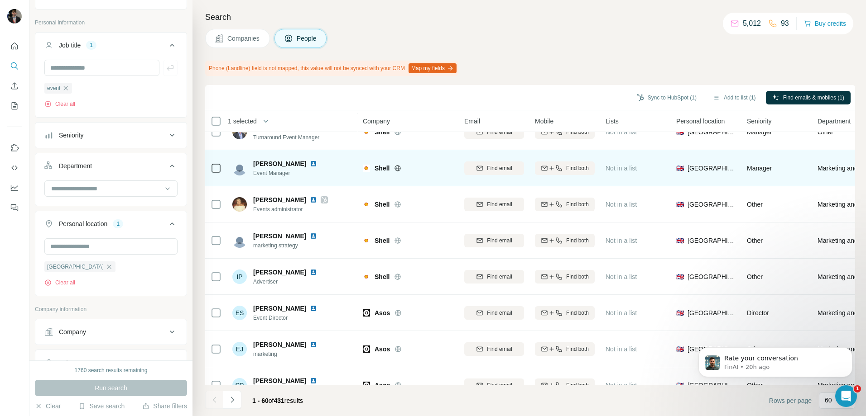
click at [222, 170] on td at bounding box center [216, 168] width 22 height 36
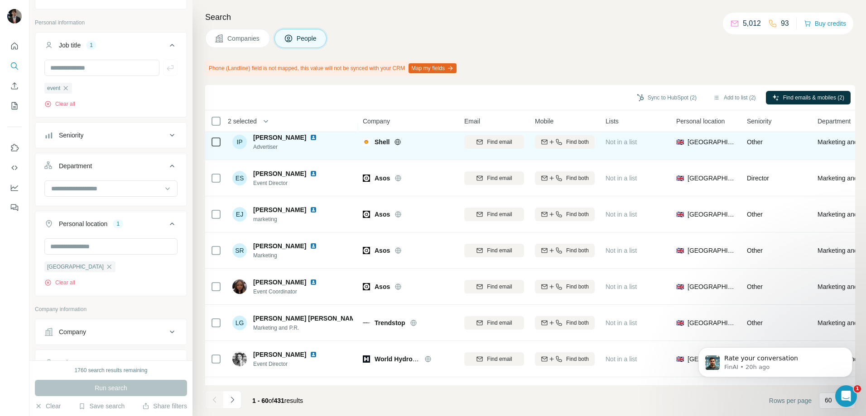
scroll to position [226, 0]
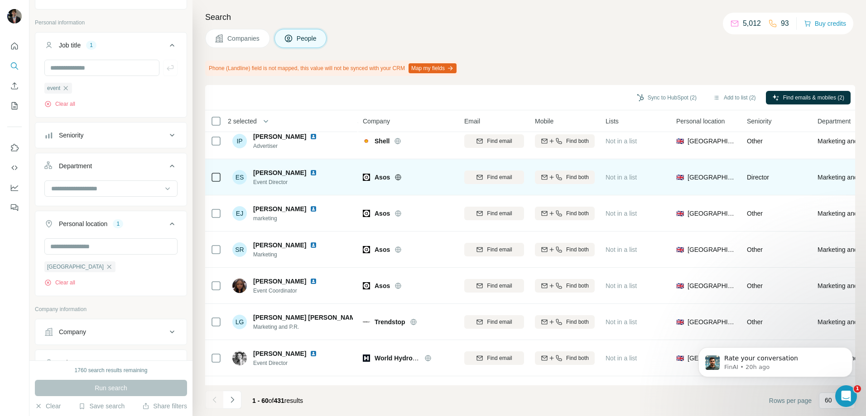
click at [221, 177] on icon at bounding box center [216, 177] width 11 height 11
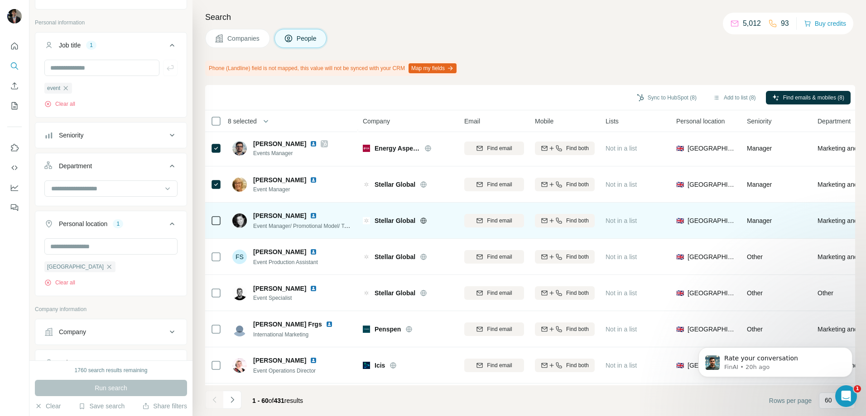
scroll to position [634, 0]
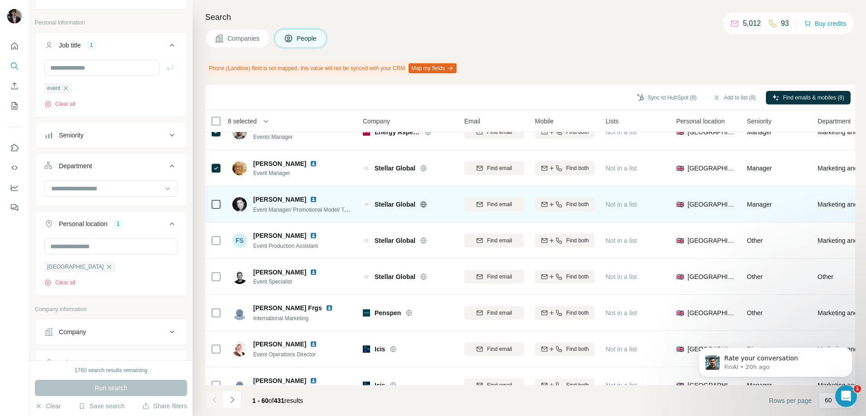
click at [222, 215] on td at bounding box center [216, 205] width 22 height 36
click at [221, 213] on div at bounding box center [216, 204] width 11 height 25
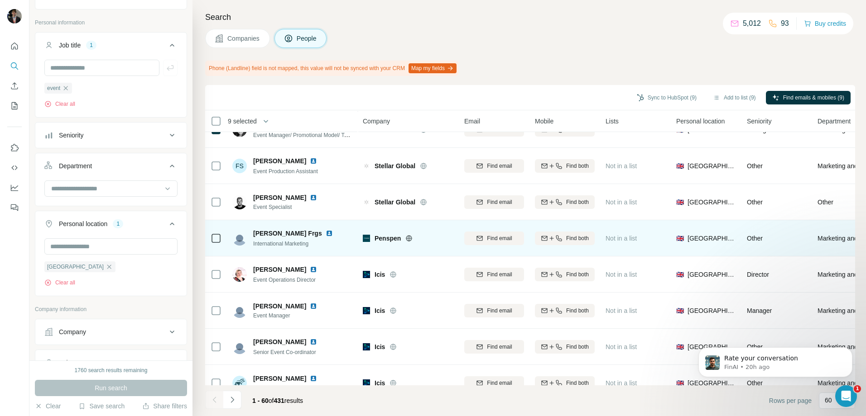
scroll to position [724, 0]
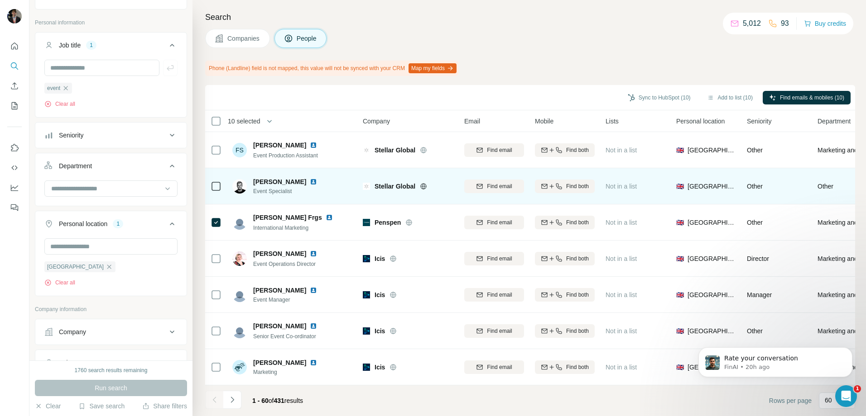
click at [217, 196] on div at bounding box center [216, 186] width 11 height 25
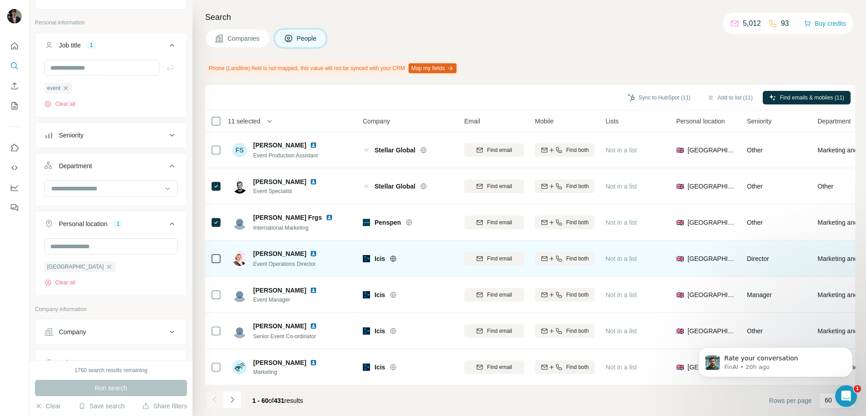
scroll to position [770, 0]
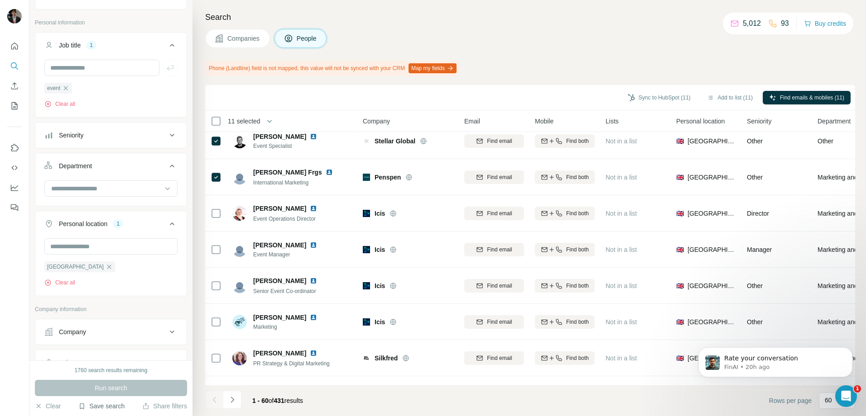
click at [99, 407] on button "Save search" at bounding box center [101, 406] width 46 height 9
click at [115, 386] on div "View my saved searches" at bounding box center [127, 391] width 96 height 18
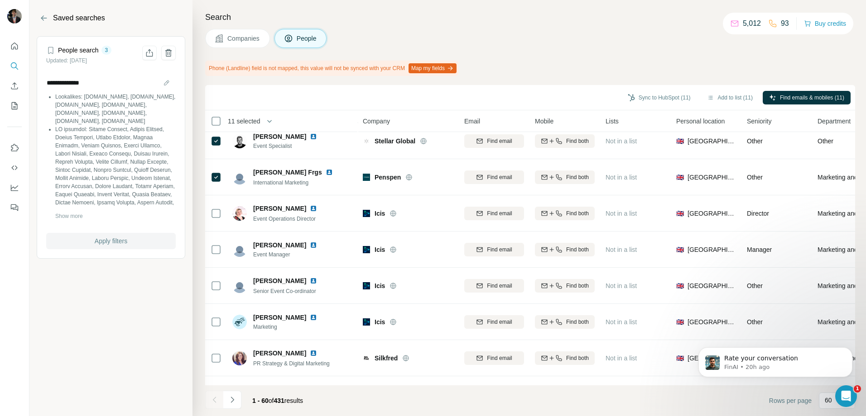
click at [116, 242] on span "Apply filters" at bounding box center [111, 241] width 33 height 9
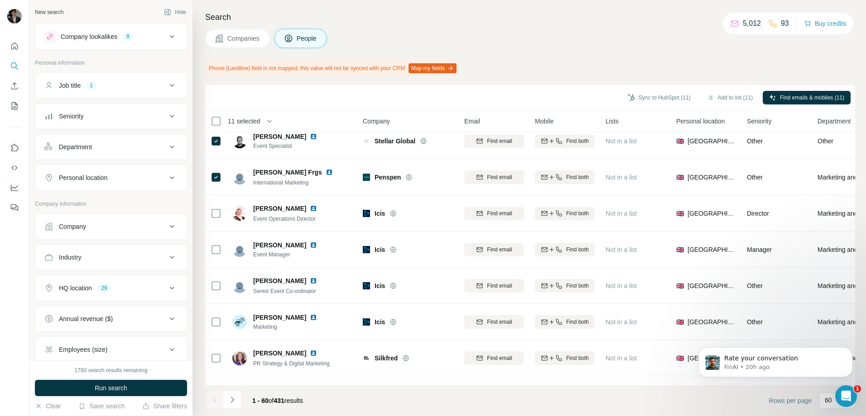
click at [117, 181] on div "Personal location" at bounding box center [105, 177] width 122 height 9
click at [106, 201] on input "text" at bounding box center [110, 200] width 133 height 16
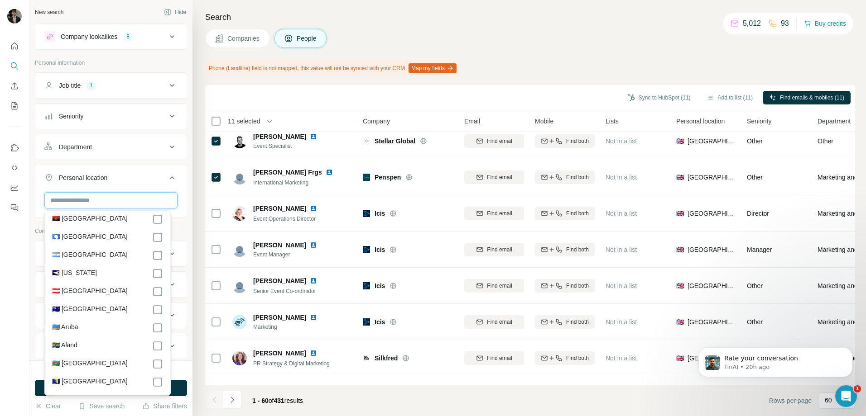
scroll to position [136, 0]
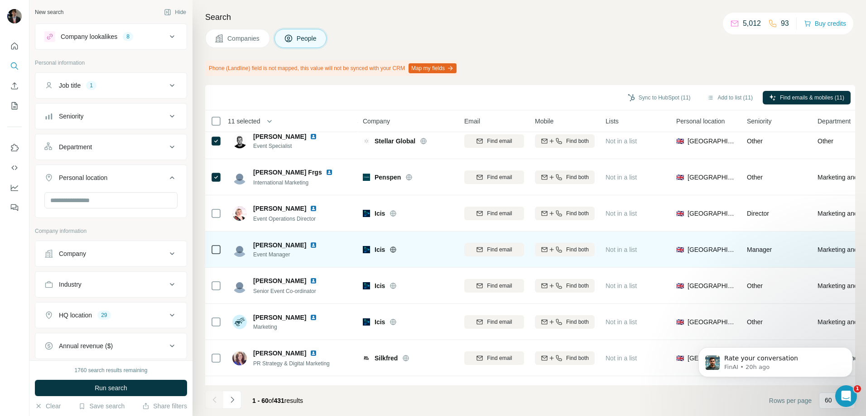
click at [233, 266] on td "Stephanie Kluth Event Manager" at bounding box center [292, 250] width 131 height 36
click at [208, 244] on td at bounding box center [216, 250] width 22 height 36
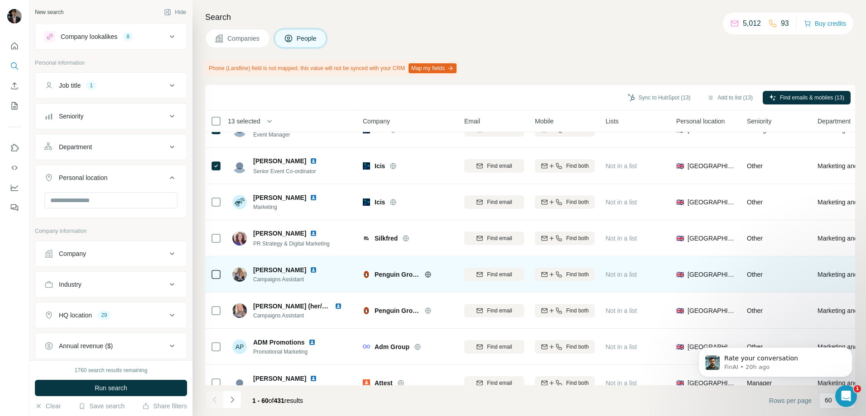
scroll to position [905, 0]
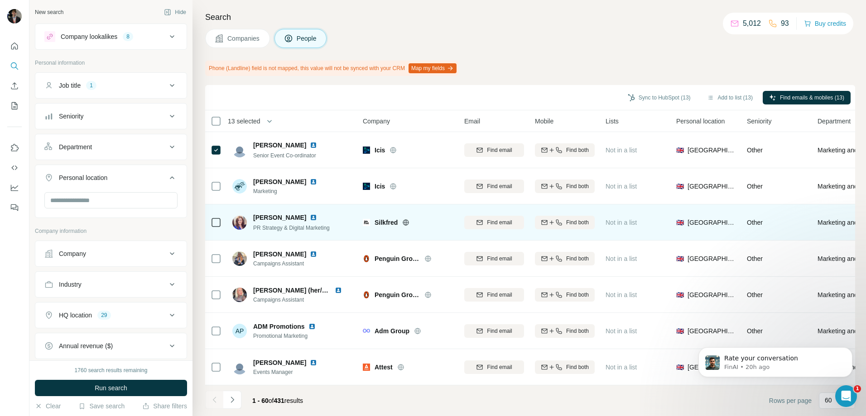
click at [220, 223] on icon at bounding box center [216, 222] width 11 height 11
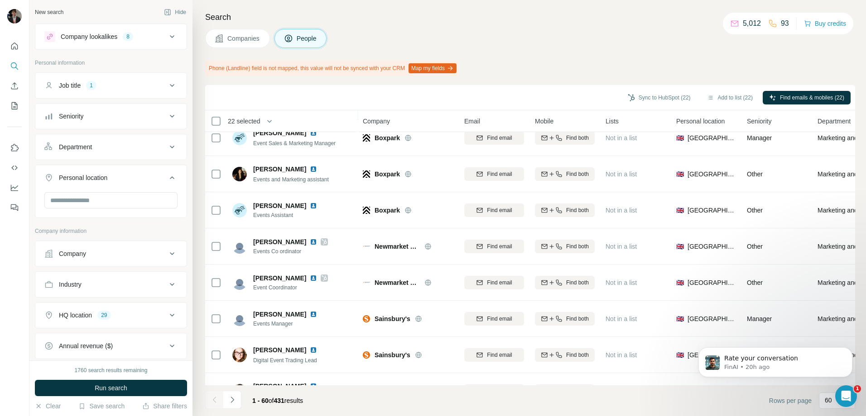
scroll to position [1901, 0]
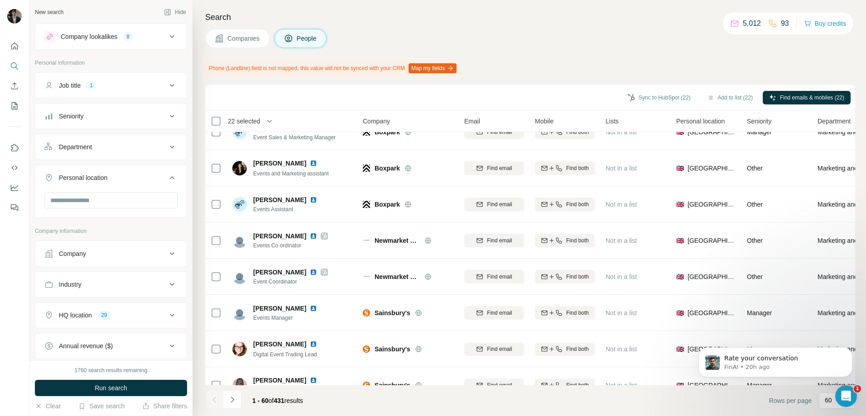
click at [423, 115] on th "Company" at bounding box center [407, 121] width 101 height 22
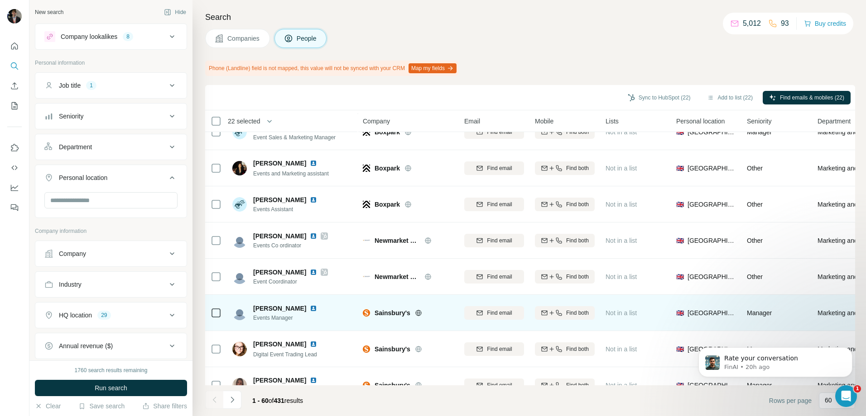
scroll to position [1924, 0]
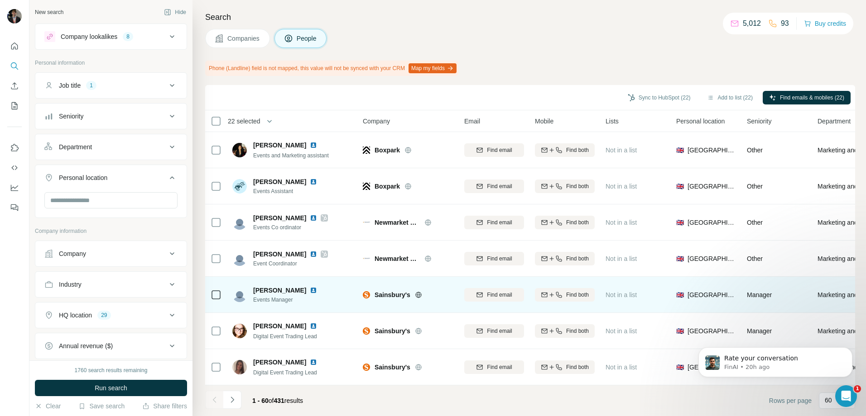
click at [222, 293] on td at bounding box center [216, 295] width 22 height 36
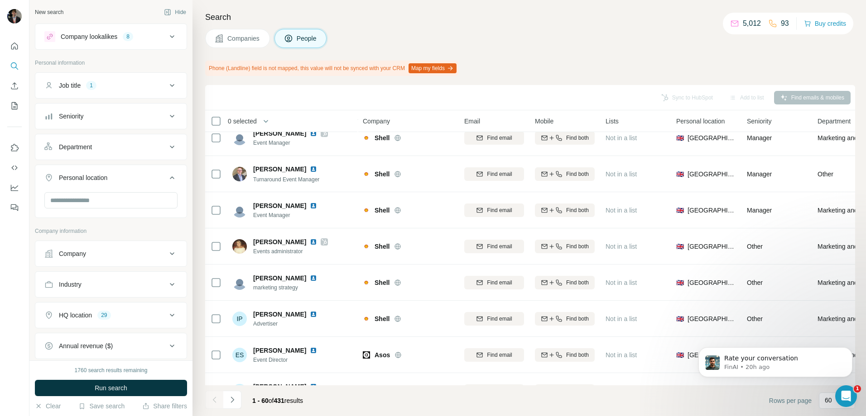
scroll to position [0, 0]
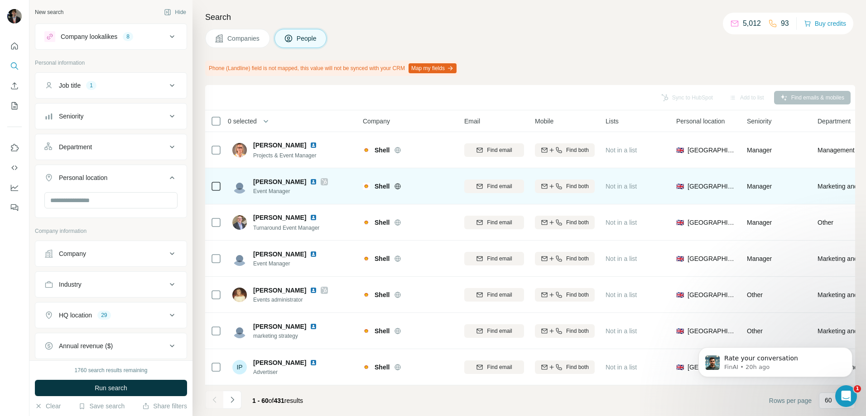
click at [216, 180] on div at bounding box center [216, 186] width 11 height 25
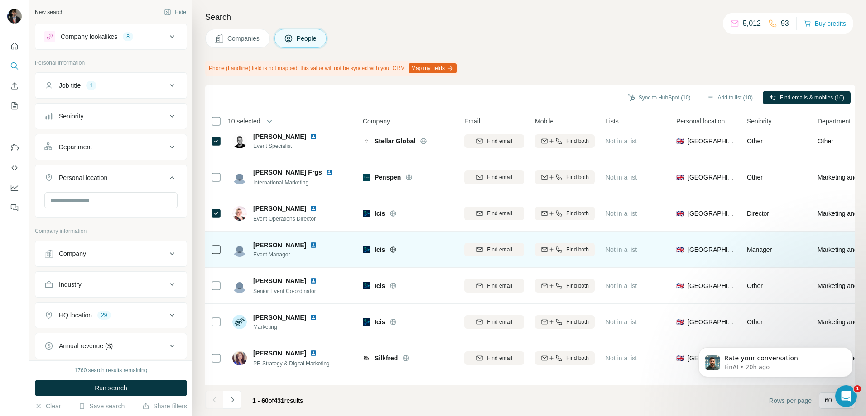
scroll to position [815, 0]
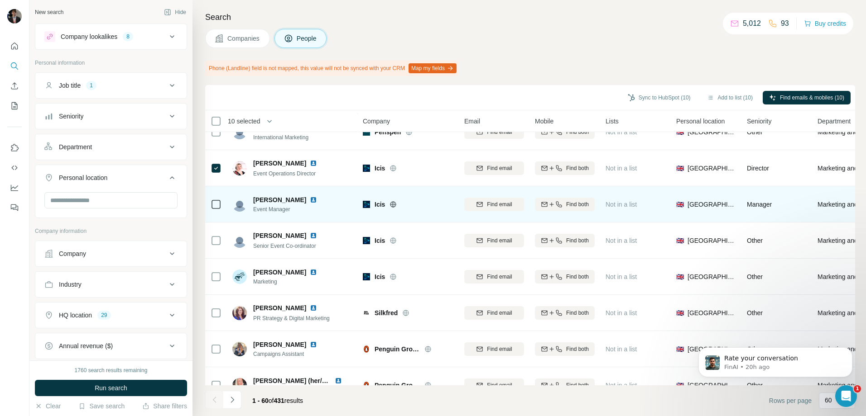
click at [223, 206] on td at bounding box center [216, 205] width 22 height 36
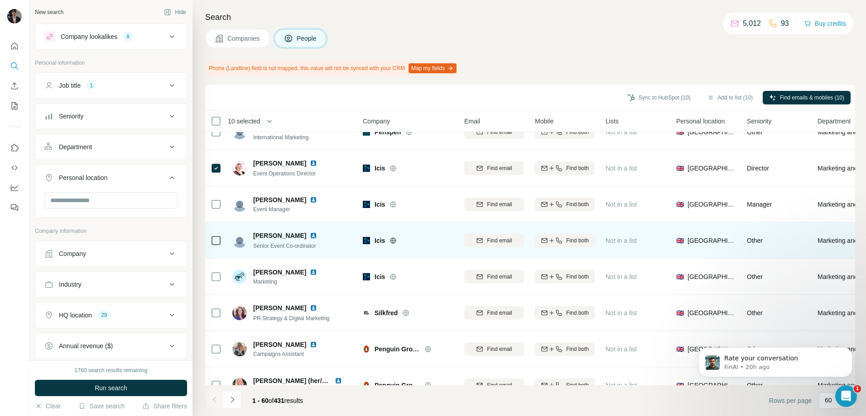
click at [220, 240] on div at bounding box center [216, 240] width 11 height 11
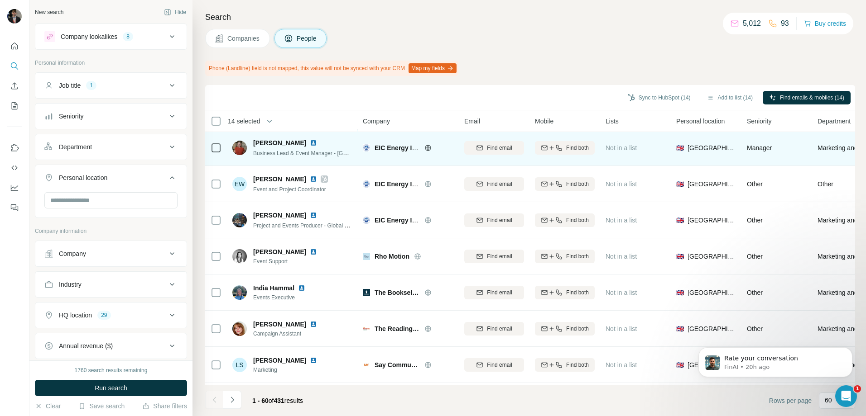
scroll to position [1358, 0]
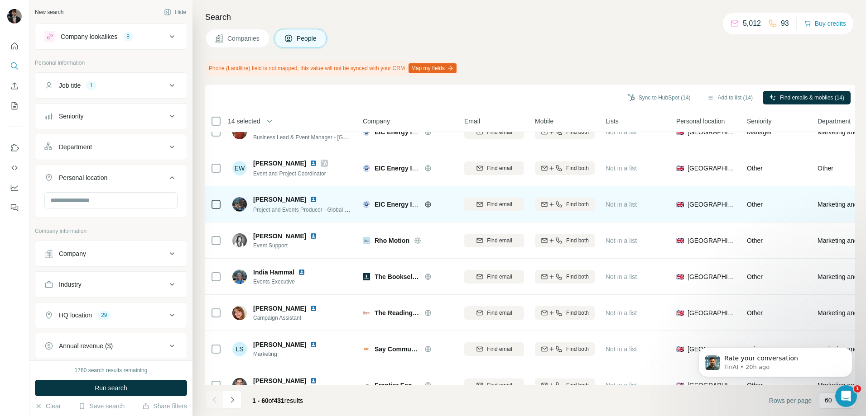
click at [221, 203] on td at bounding box center [216, 205] width 22 height 36
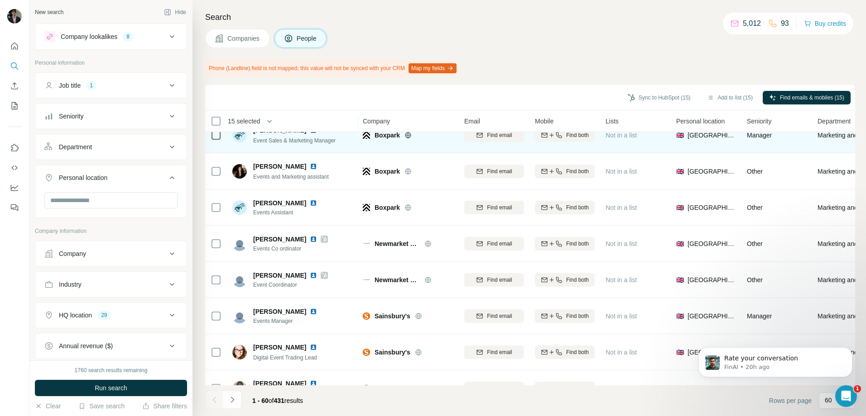
scroll to position [1924, 0]
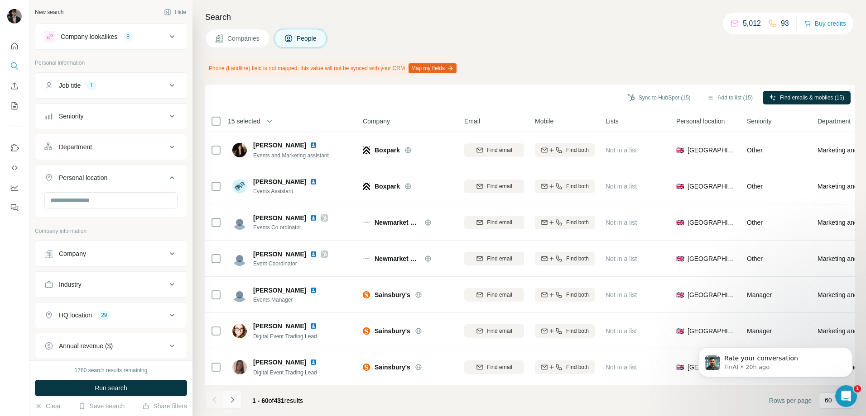
click at [231, 394] on button "Navigate to next page" at bounding box center [232, 400] width 18 height 18
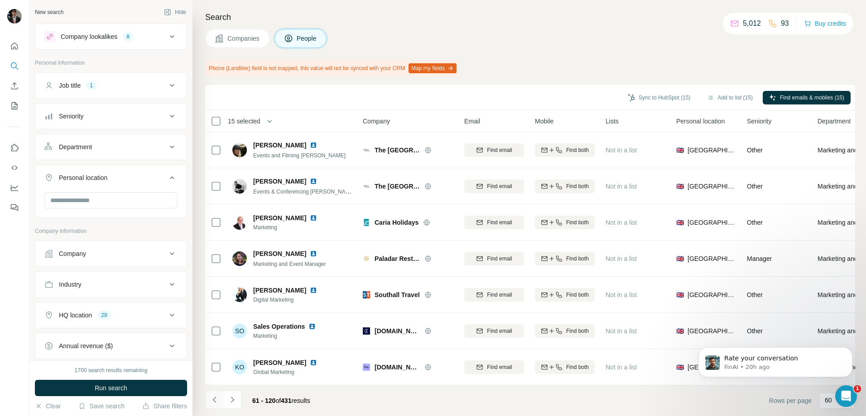
click at [211, 399] on icon "Navigate to previous page" at bounding box center [214, 400] width 9 height 9
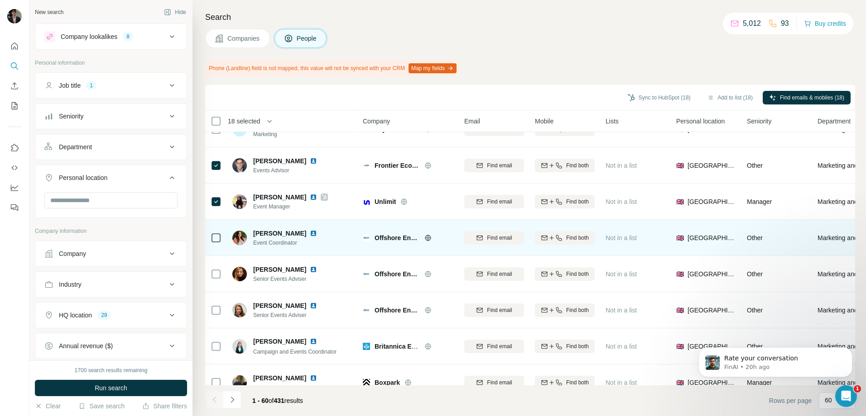
scroll to position [1607, 0]
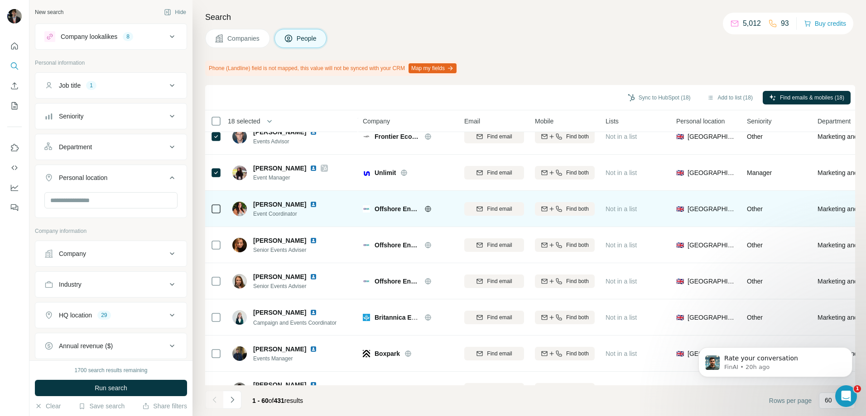
click at [220, 205] on icon at bounding box center [216, 209] width 11 height 11
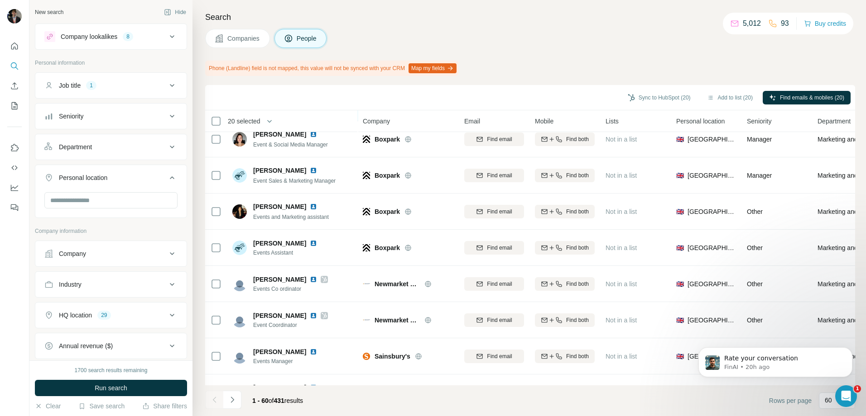
scroll to position [1924, 0]
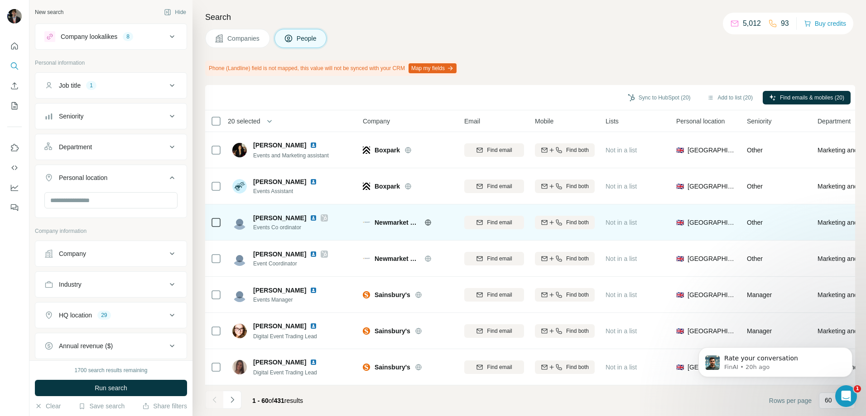
click at [426, 222] on icon at bounding box center [428, 222] width 6 height 0
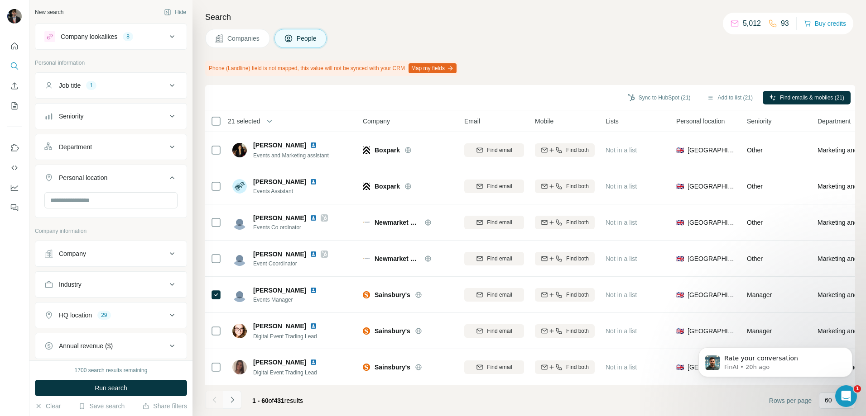
click at [236, 398] on icon "Navigate to next page" at bounding box center [232, 400] width 9 height 9
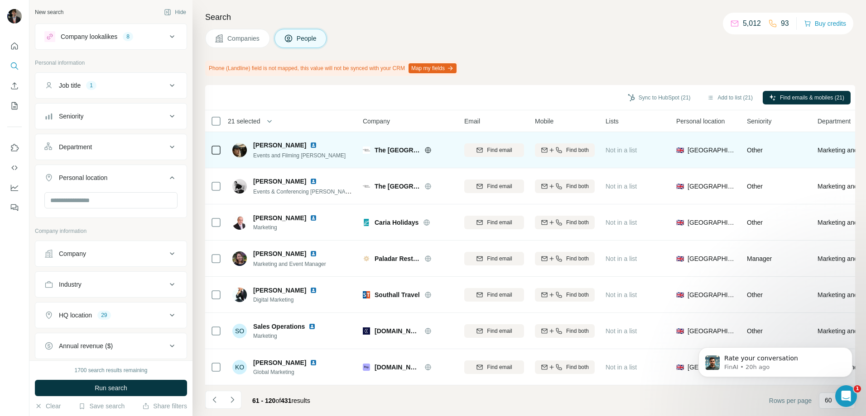
click at [426, 148] on icon at bounding box center [427, 150] width 7 height 7
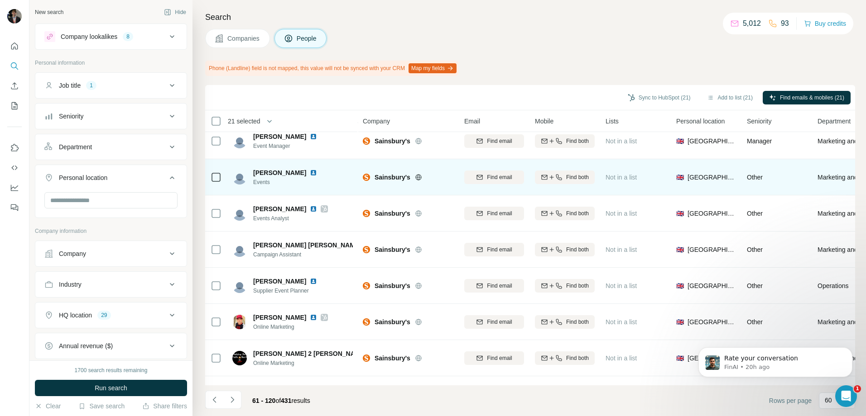
scroll to position [0, 0]
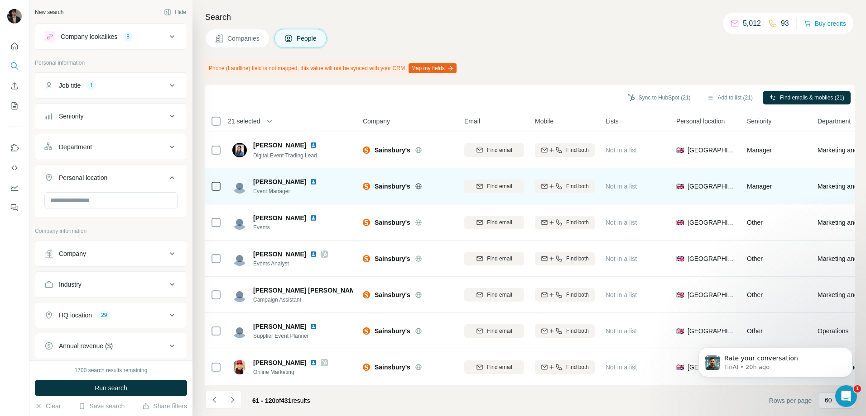
click at [221, 187] on icon at bounding box center [216, 186] width 11 height 11
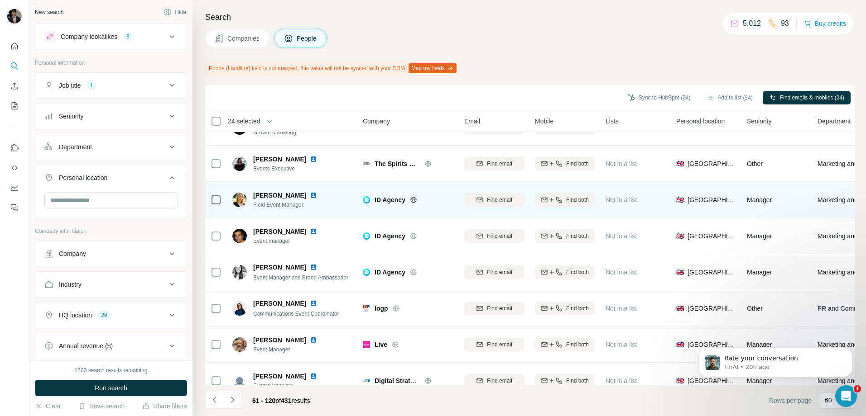
scroll to position [1087, 0]
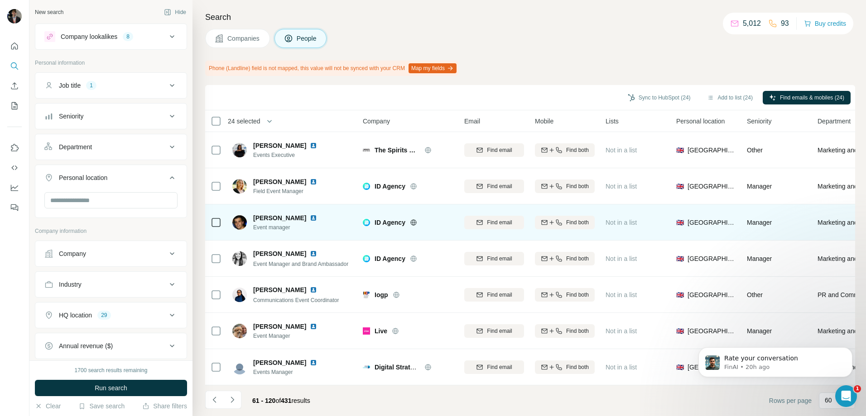
click at [221, 223] on td at bounding box center [216, 223] width 22 height 36
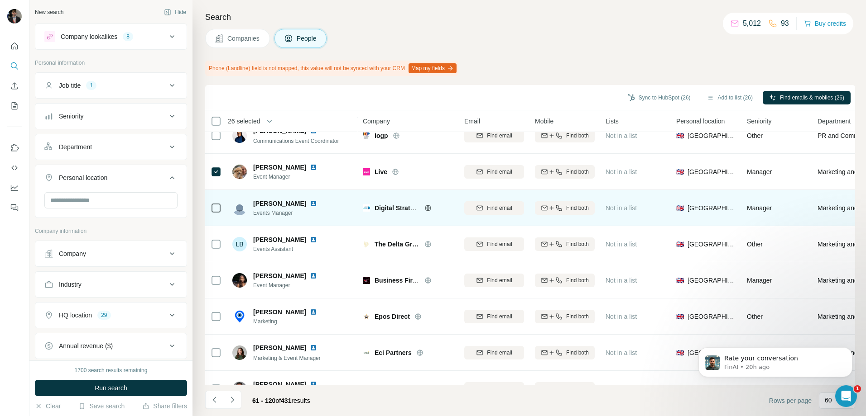
scroll to position [1268, 0]
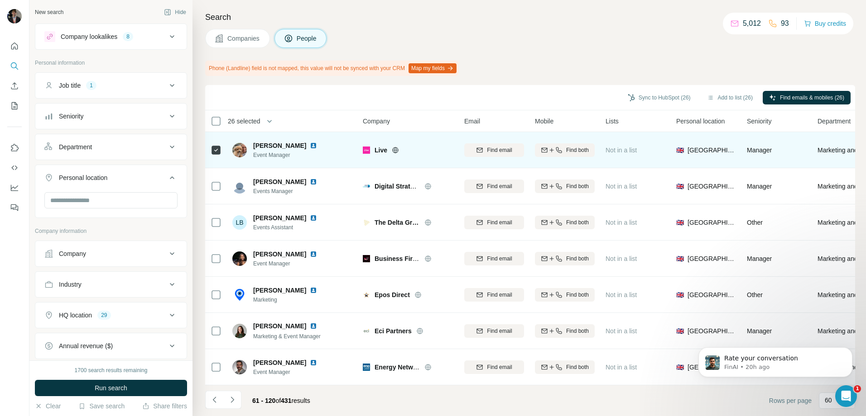
click at [392, 151] on icon at bounding box center [395, 150] width 7 height 7
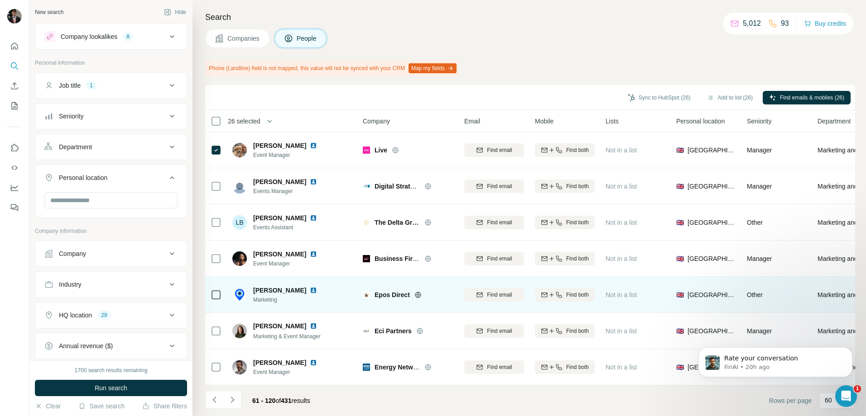
scroll to position [1313, 0]
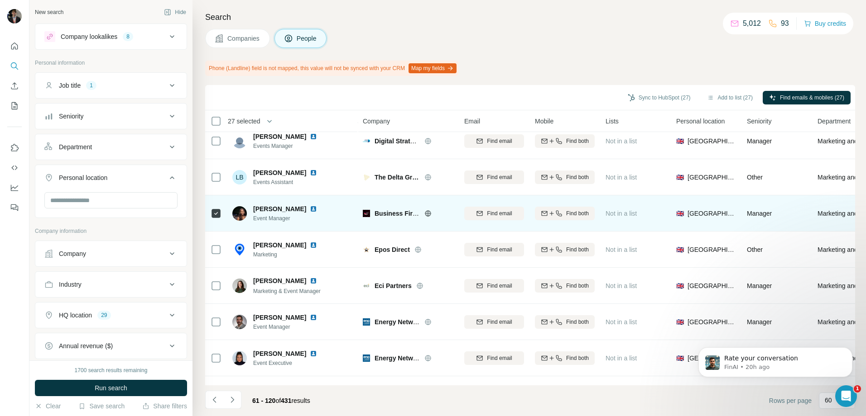
click at [426, 213] on icon at bounding box center [427, 213] width 7 height 7
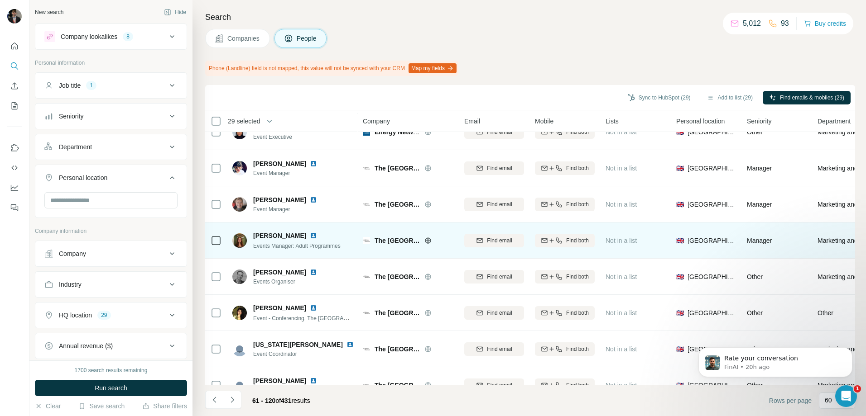
scroll to position [1584, 0]
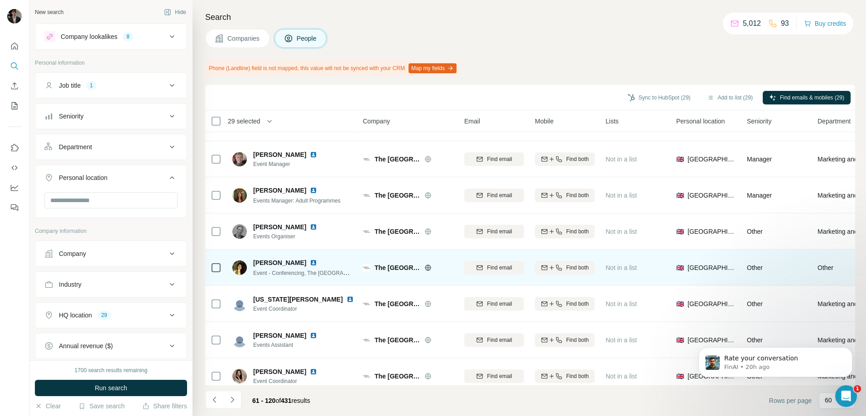
click at [425, 264] on icon at bounding box center [427, 267] width 7 height 7
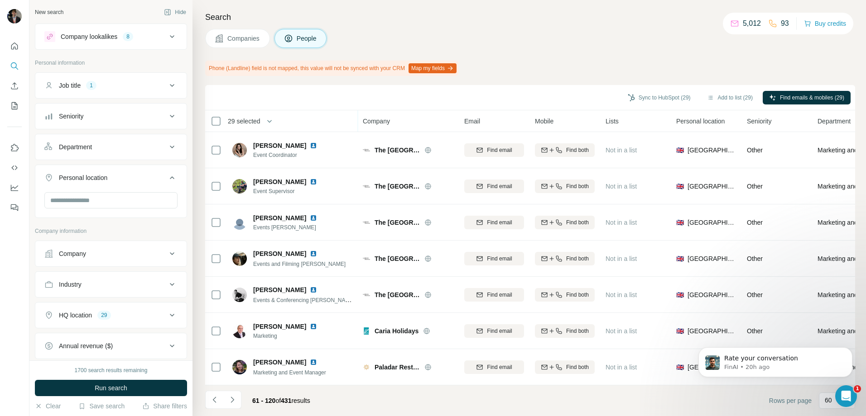
scroll to position [1924, 0]
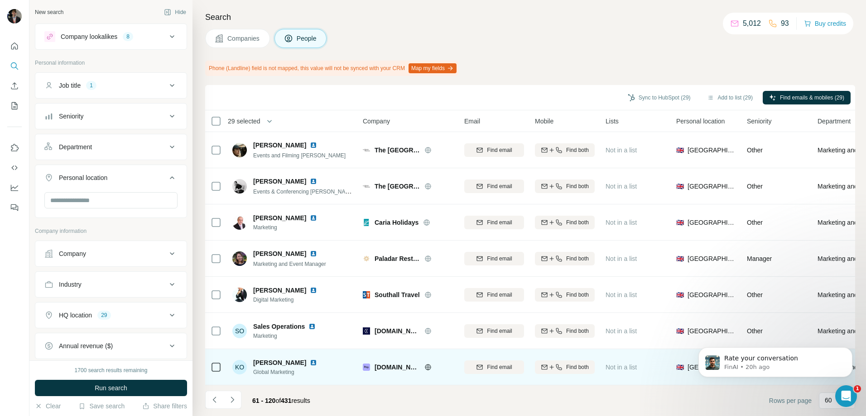
click at [225, 363] on td at bounding box center [216, 367] width 22 height 36
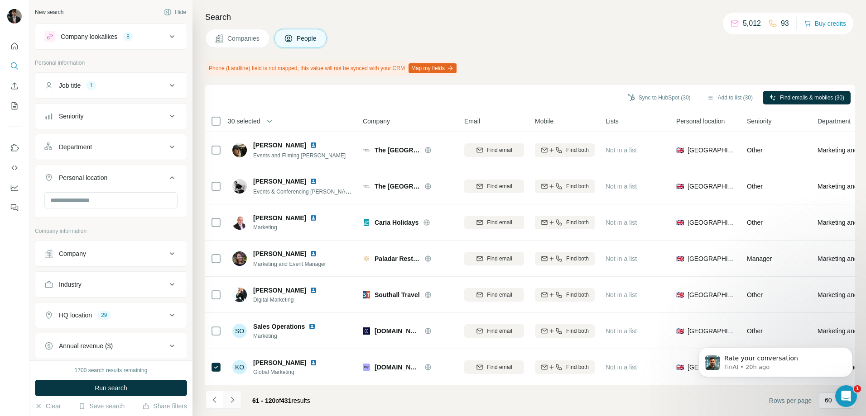
click at [231, 399] on icon "Navigate to next page" at bounding box center [232, 400] width 9 height 9
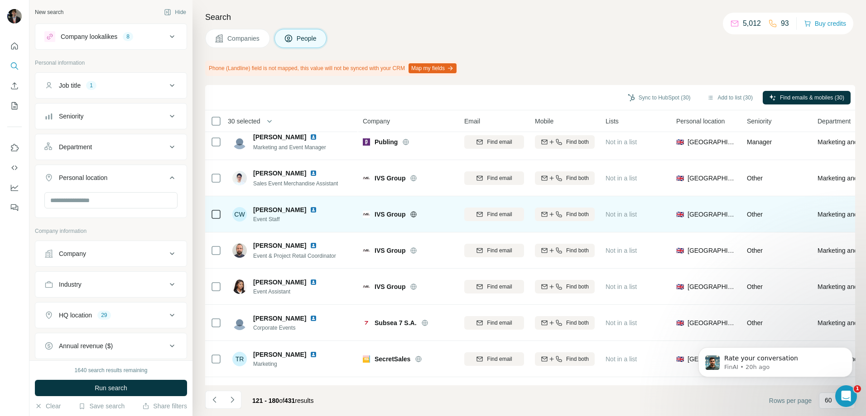
scroll to position [0, 0]
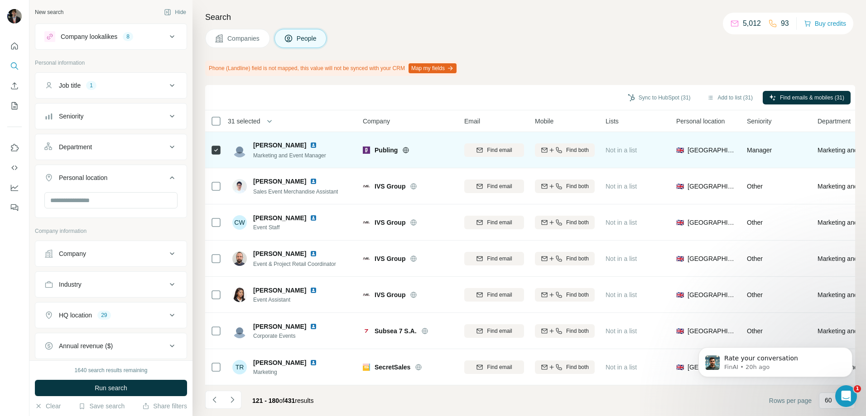
click at [407, 152] on icon at bounding box center [405, 150] width 7 height 7
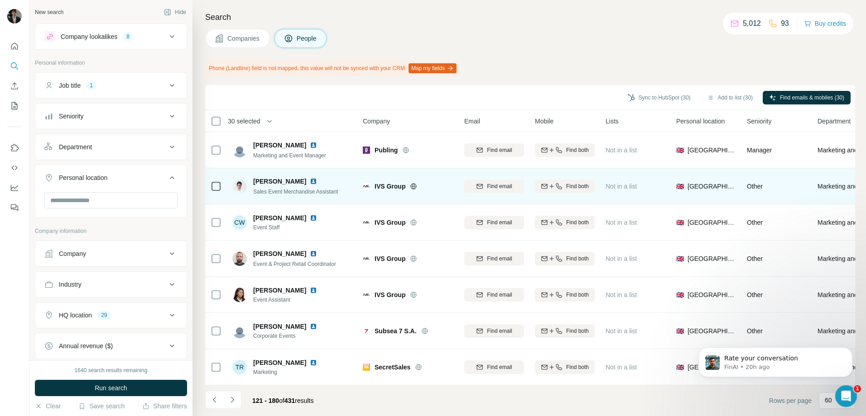
click at [416, 186] on icon at bounding box center [414, 186] width 6 height 0
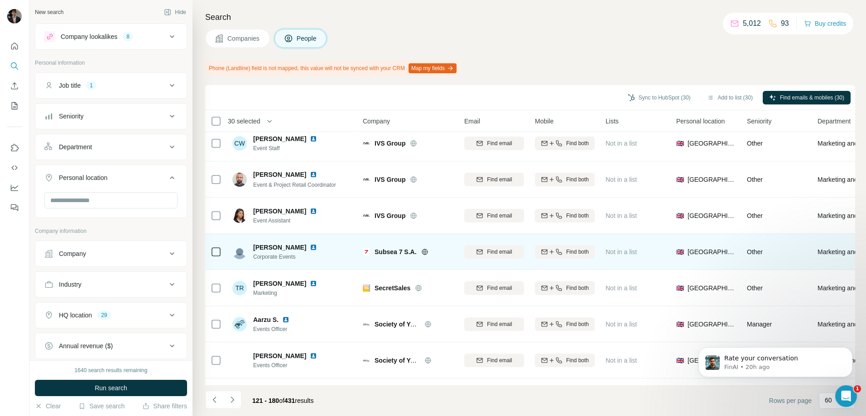
scroll to position [136, 0]
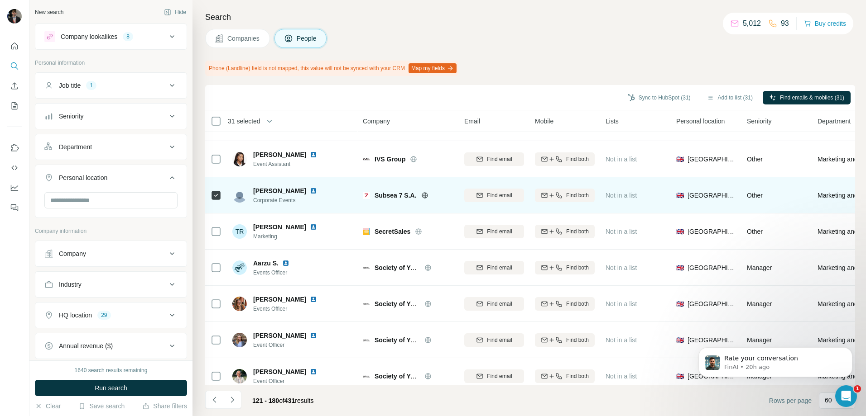
click at [424, 196] on icon at bounding box center [424, 195] width 7 height 7
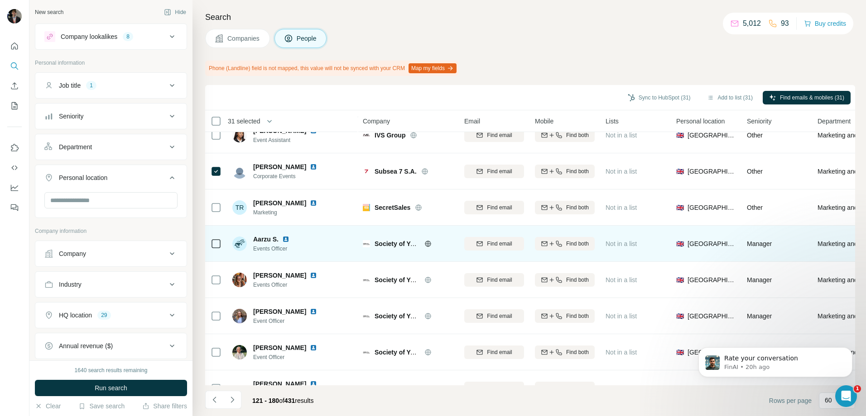
scroll to position [181, 0]
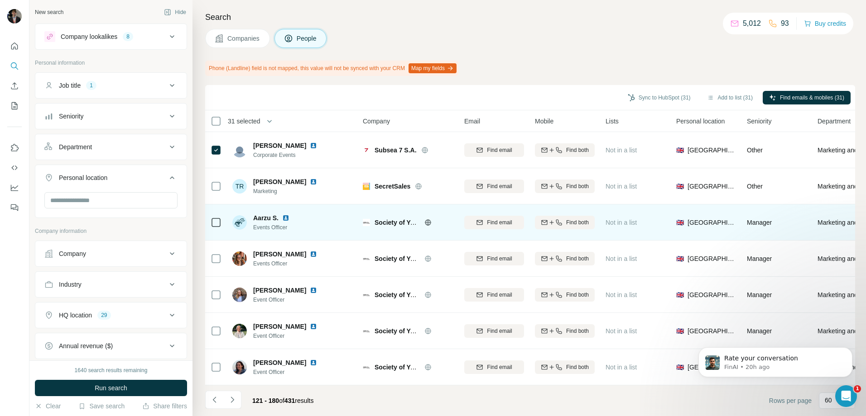
click at [424, 219] on div "Society of Young Publishers" at bounding box center [413, 222] width 79 height 9
click at [432, 224] on div at bounding box center [438, 222] width 29 height 7
click at [425, 217] on div "Society of Young Publishers" at bounding box center [408, 222] width 91 height 25
click at [424, 222] on icon at bounding box center [427, 222] width 7 height 7
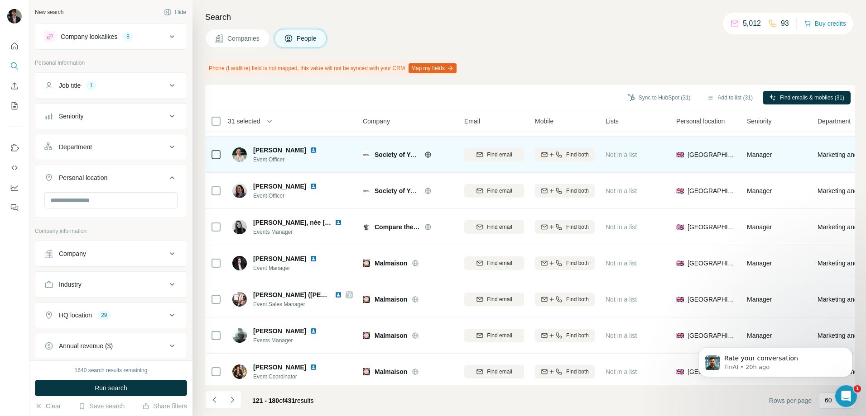
scroll to position [362, 0]
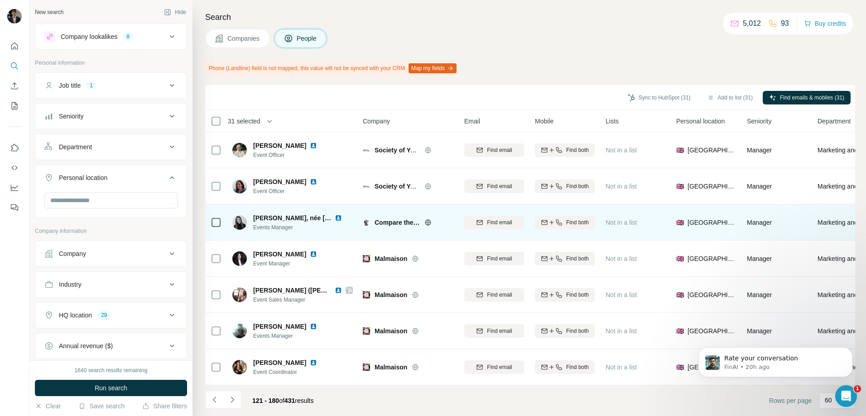
click at [218, 227] on icon at bounding box center [216, 222] width 11 height 11
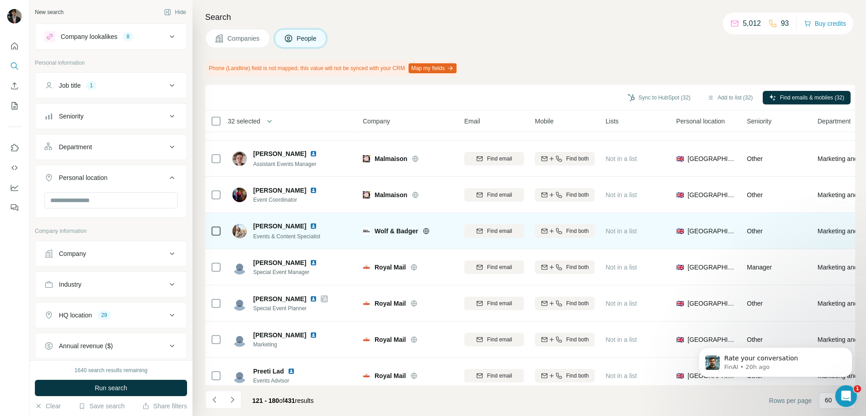
scroll to position [589, 0]
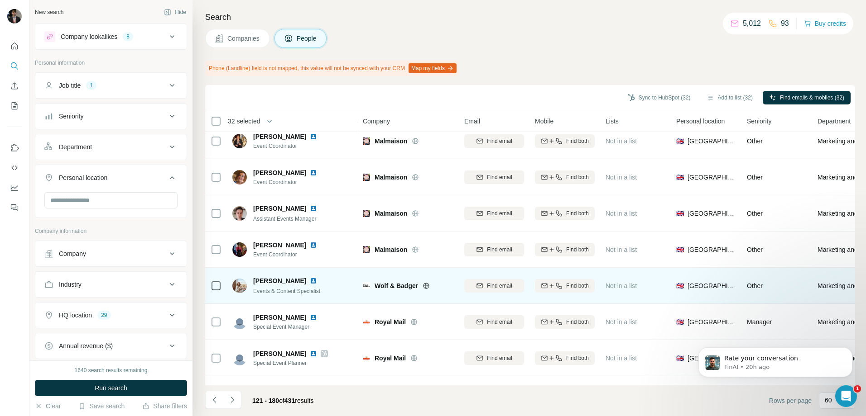
click at [425, 286] on icon at bounding box center [426, 286] width 6 height 0
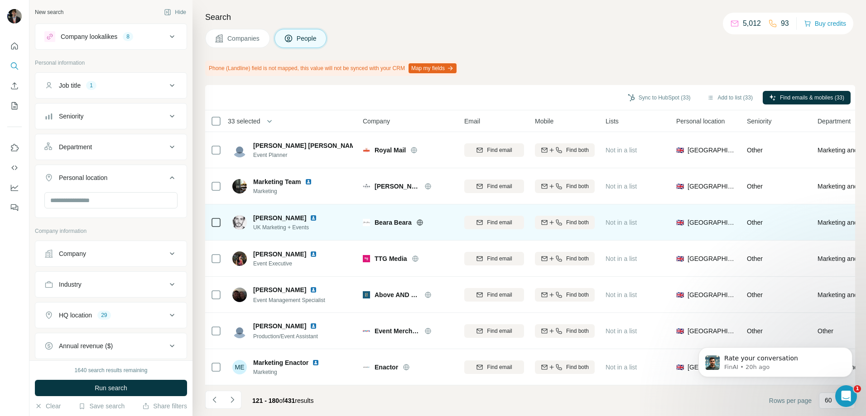
scroll to position [860, 0]
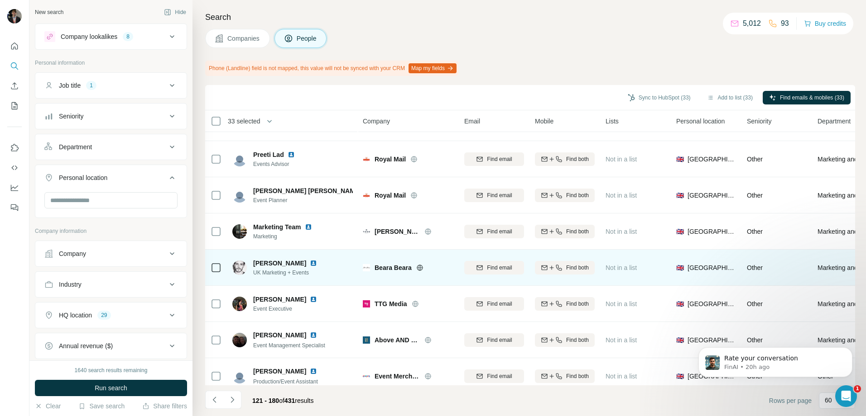
click at [419, 270] on icon at bounding box center [419, 268] width 2 height 6
click at [222, 267] on td at bounding box center [216, 268] width 22 height 36
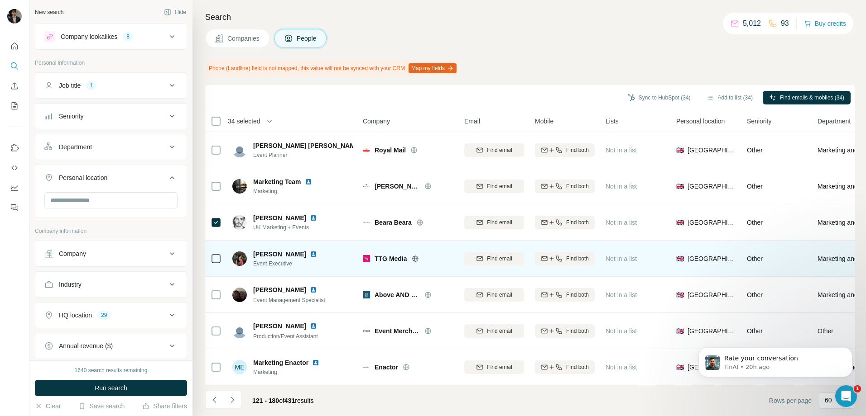
scroll to position [951, 0]
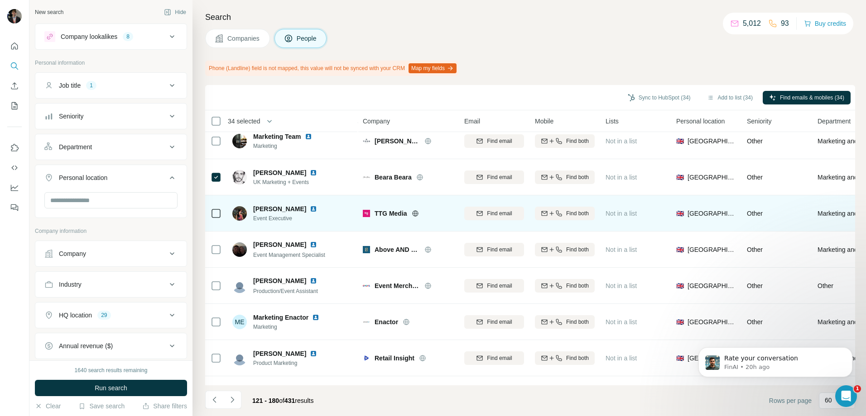
click at [417, 216] on icon at bounding box center [415, 213] width 7 height 7
click at [222, 216] on td at bounding box center [216, 214] width 22 height 36
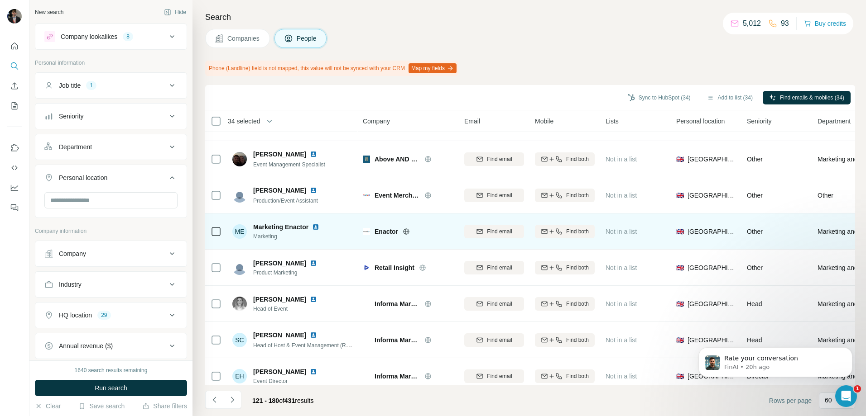
scroll to position [1087, 0]
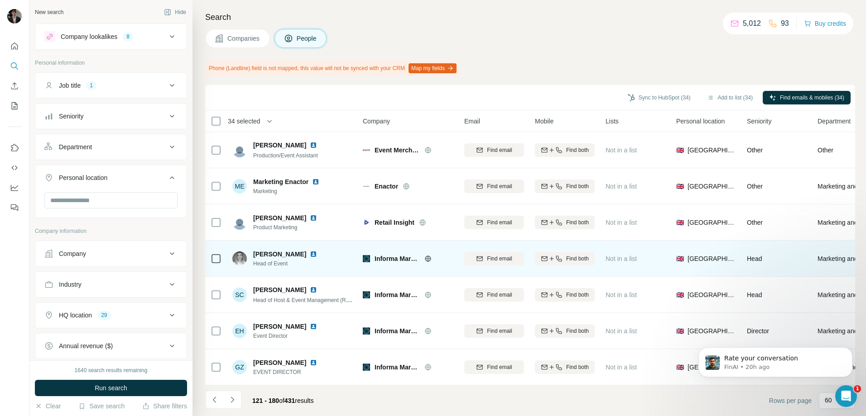
click at [431, 256] on icon at bounding box center [427, 258] width 7 height 7
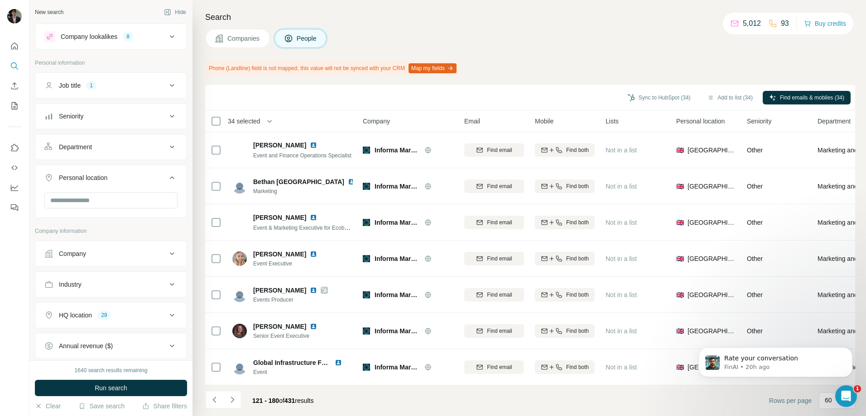
scroll to position [1924, 0]
click at [234, 402] on icon "Navigate to next page" at bounding box center [232, 400] width 9 height 9
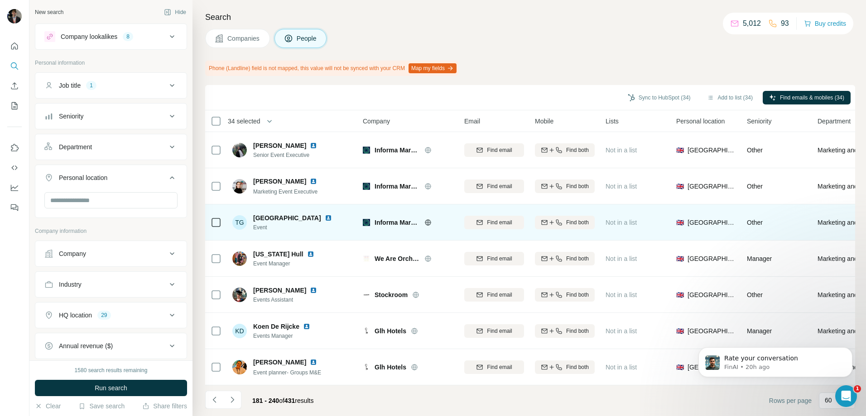
scroll to position [226, 0]
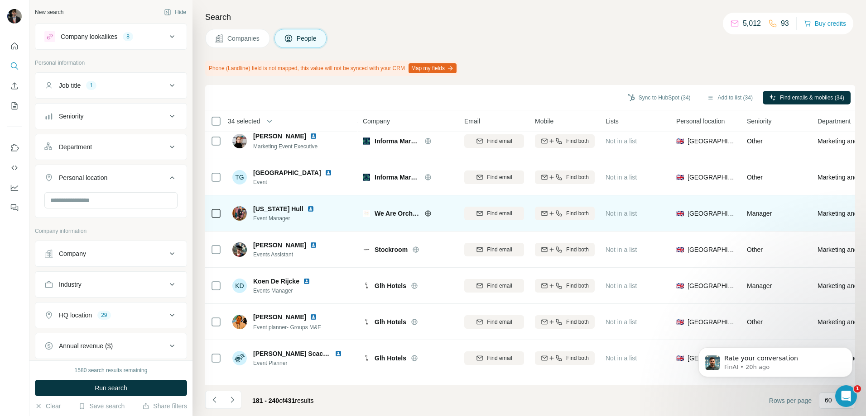
click at [429, 215] on icon at bounding box center [427, 213] width 7 height 7
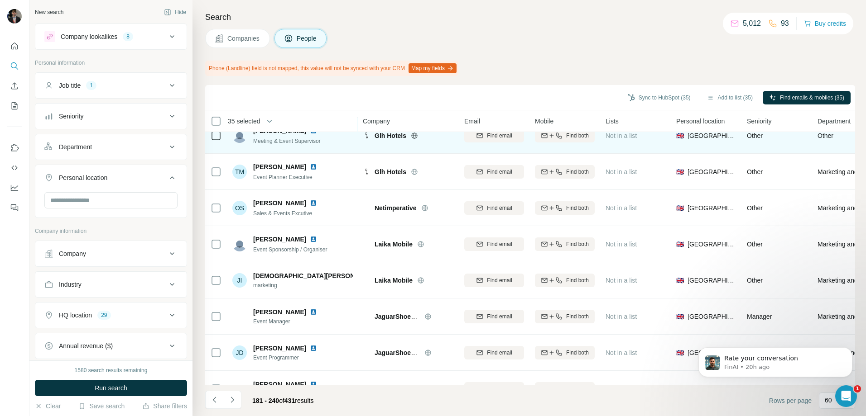
scroll to position [498, 0]
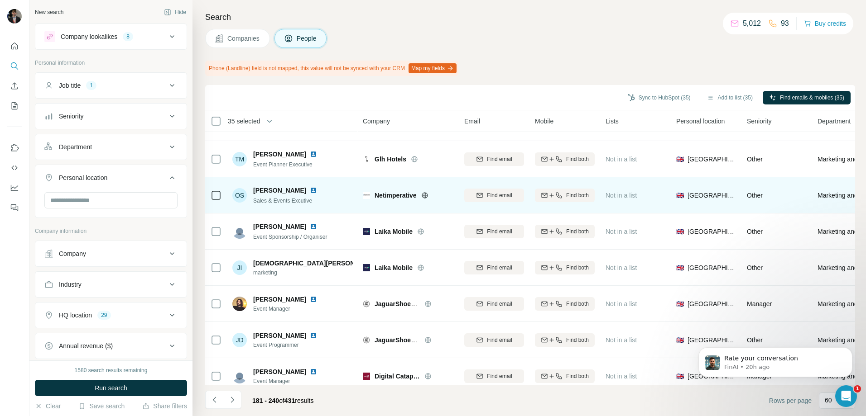
click at [426, 194] on icon at bounding box center [424, 195] width 7 height 7
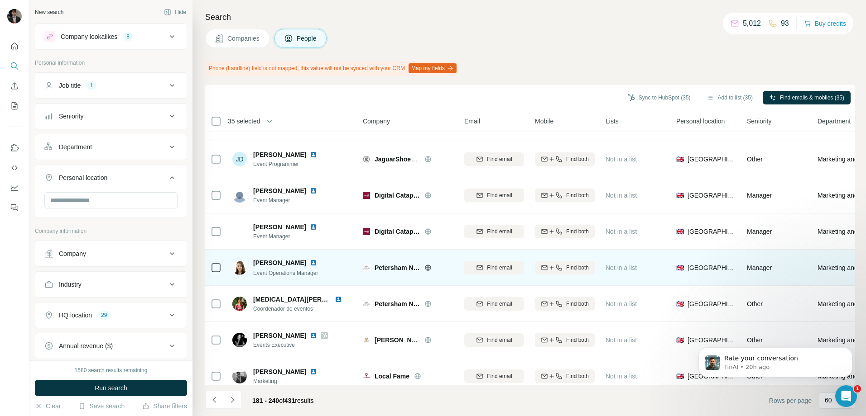
scroll to position [724, 0]
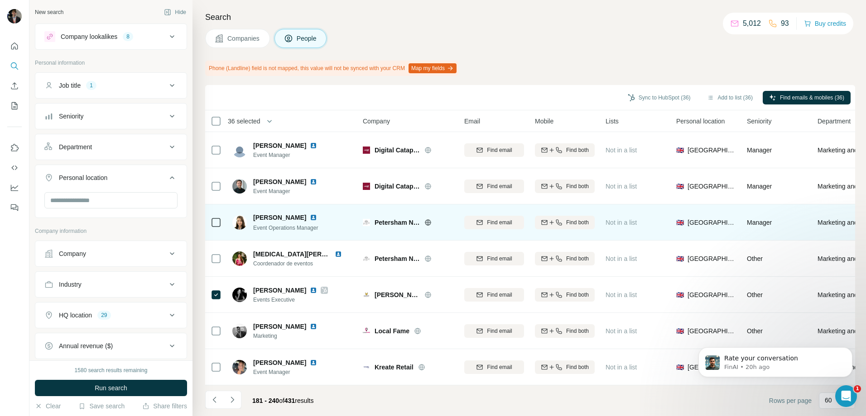
click at [431, 227] on div "Petersham Nurseries" at bounding box center [408, 222] width 91 height 25
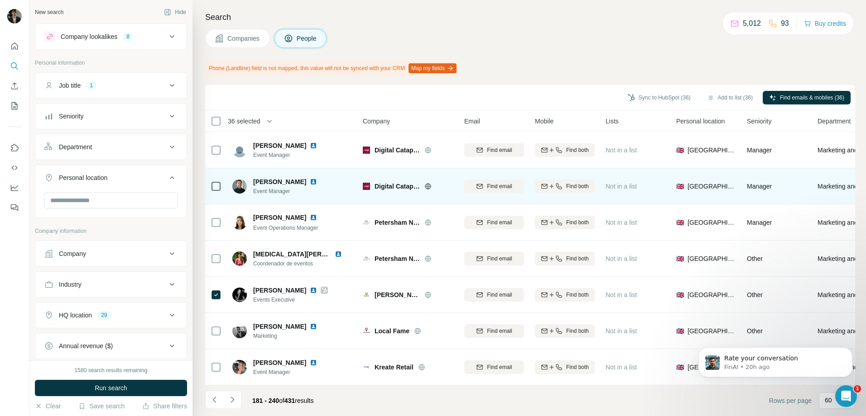
click at [427, 187] on icon at bounding box center [427, 186] width 2 height 6
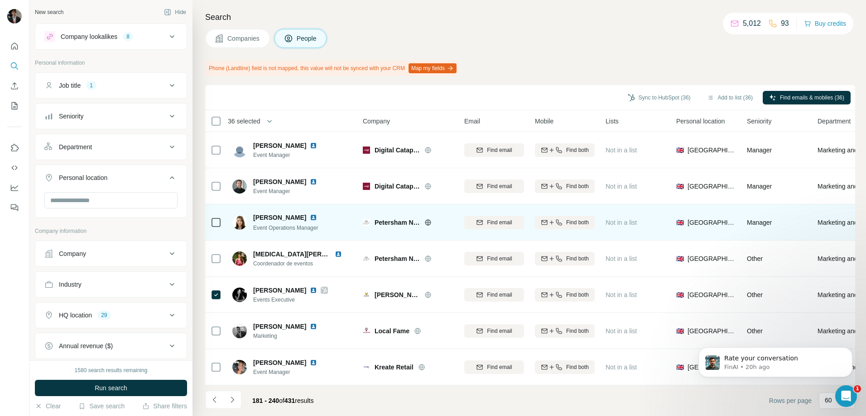
click at [424, 218] on div "Petersham Nurseries" at bounding box center [413, 222] width 79 height 9
click at [426, 218] on div "Petersham Nurseries" at bounding box center [413, 222] width 79 height 9
click at [425, 223] on icon at bounding box center [428, 223] width 6 height 6
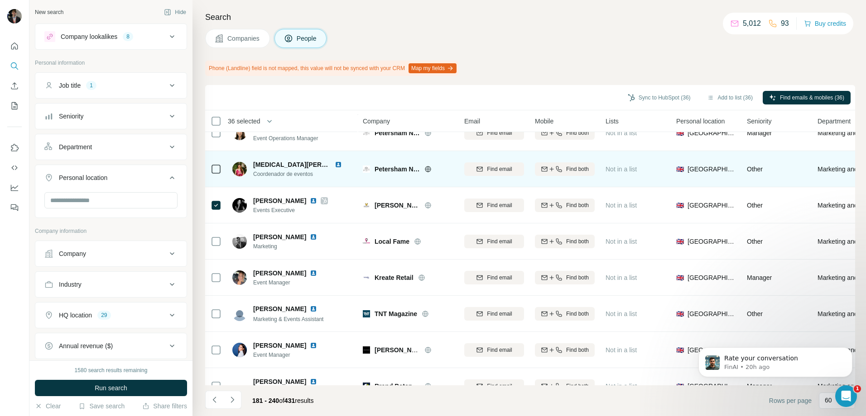
scroll to position [815, 0]
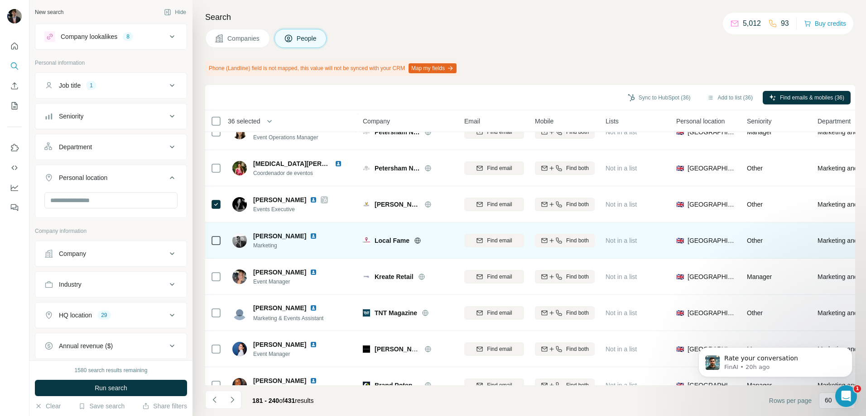
click at [420, 241] on icon at bounding box center [417, 241] width 6 height 6
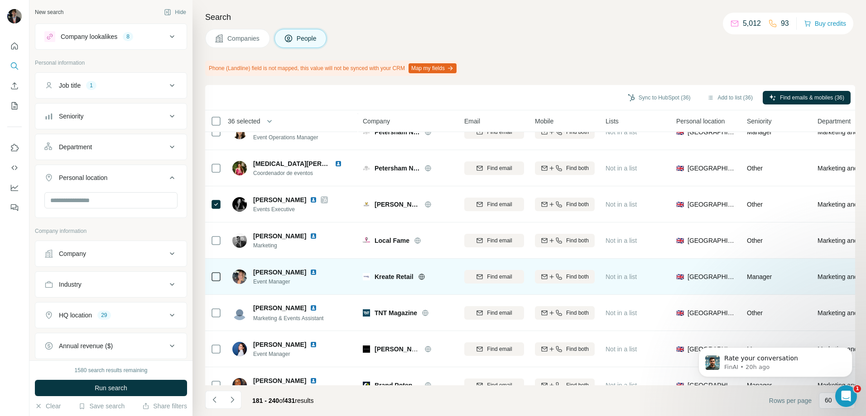
click at [424, 274] on icon at bounding box center [421, 276] width 7 height 7
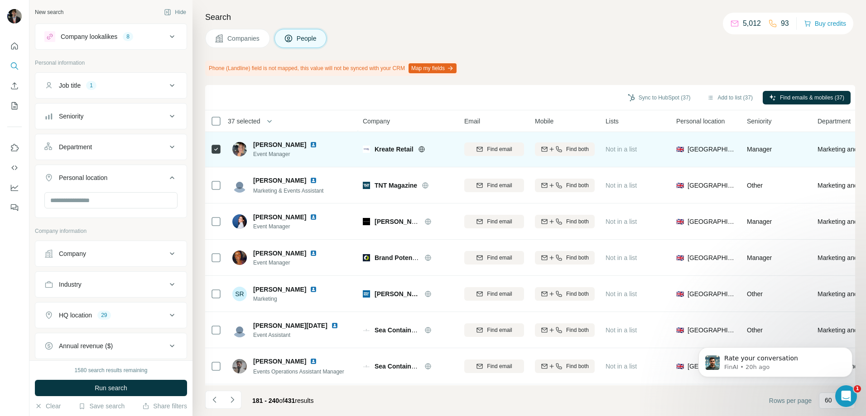
scroll to position [951, 0]
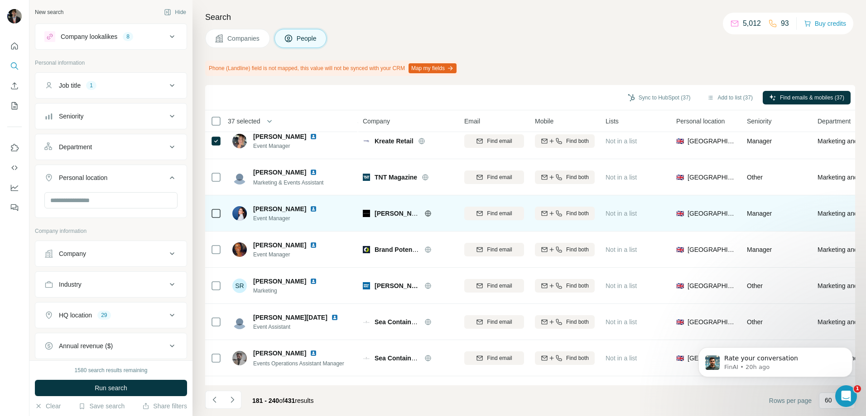
click at [428, 215] on icon at bounding box center [427, 213] width 7 height 7
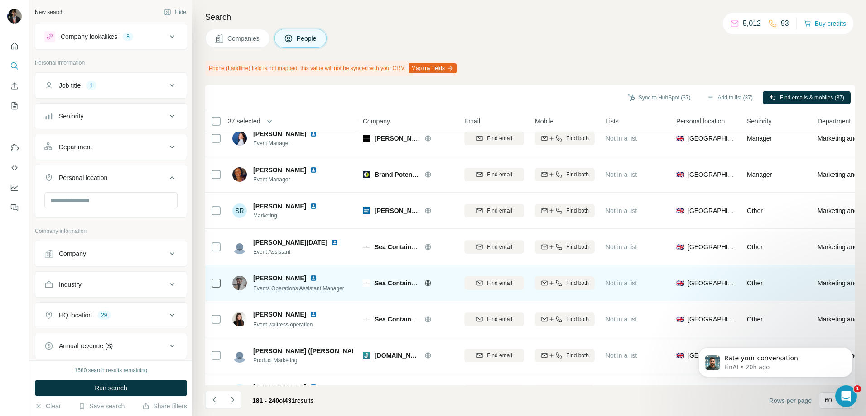
scroll to position [1041, 0]
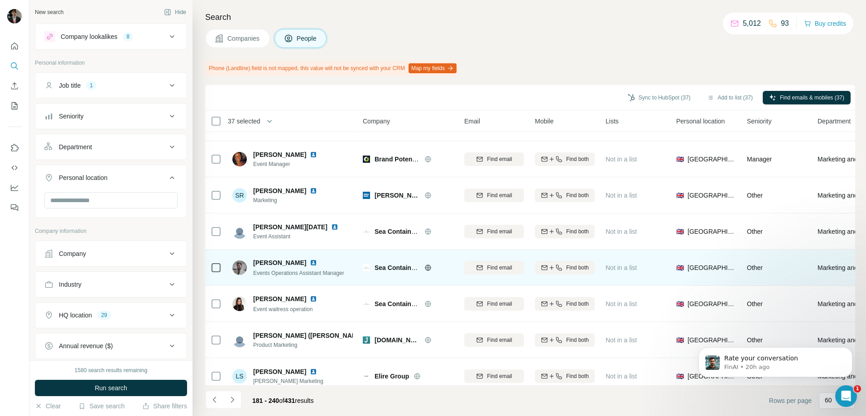
click at [428, 268] on icon at bounding box center [428, 268] width 6 height 0
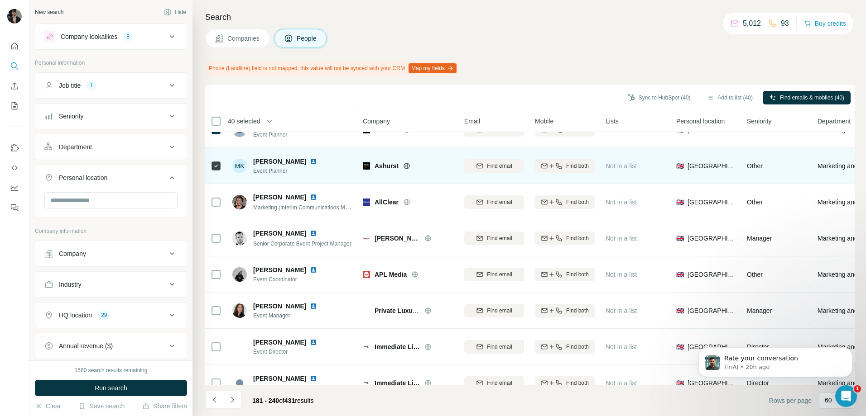
scroll to position [1449, 0]
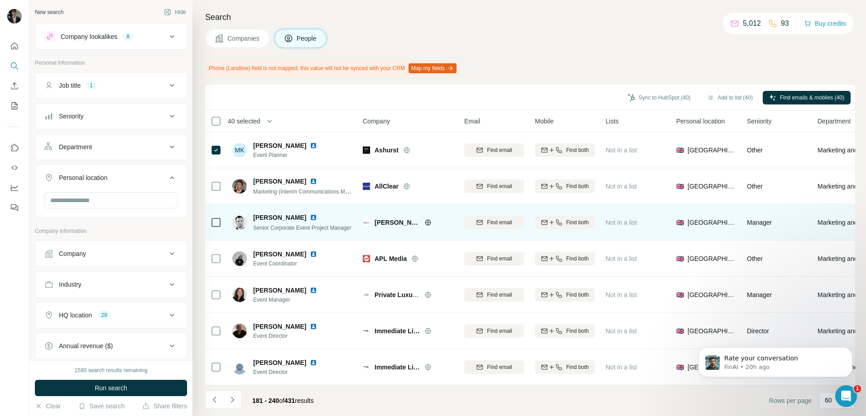
click at [424, 221] on icon at bounding box center [427, 222] width 7 height 7
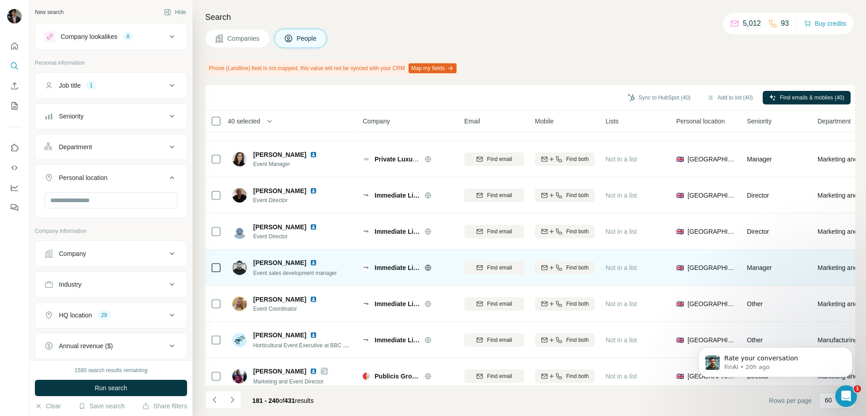
scroll to position [1630, 0]
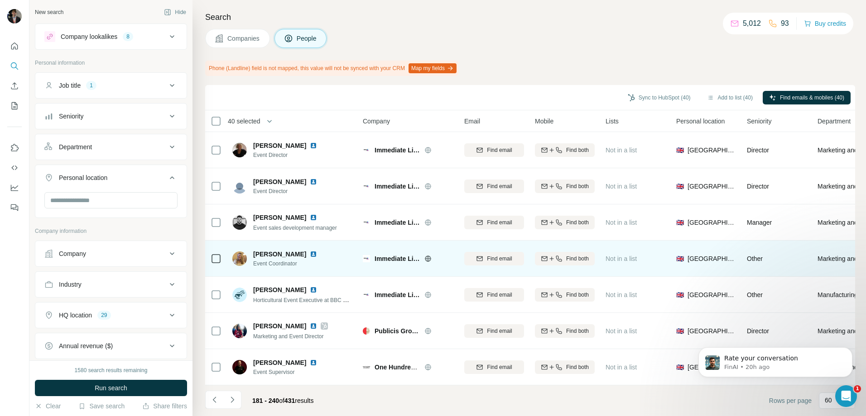
click at [428, 260] on icon at bounding box center [427, 258] width 7 height 7
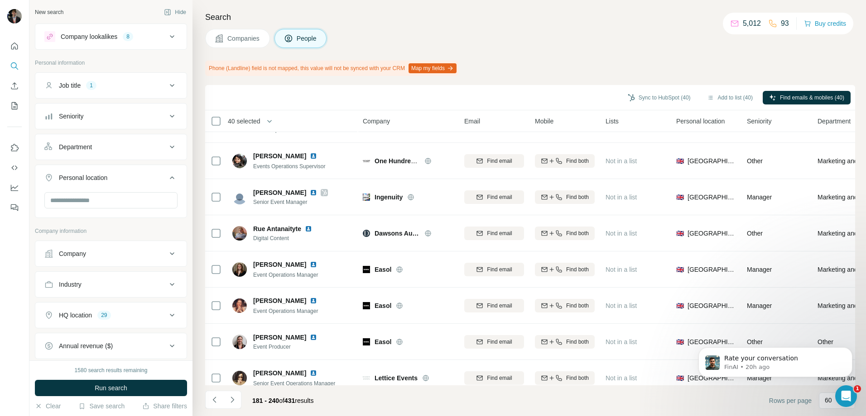
scroll to position [1901, 0]
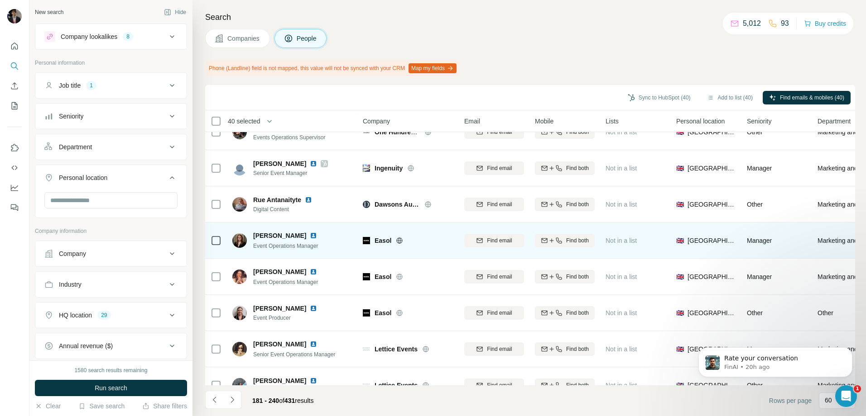
click at [400, 239] on icon at bounding box center [399, 241] width 2 height 6
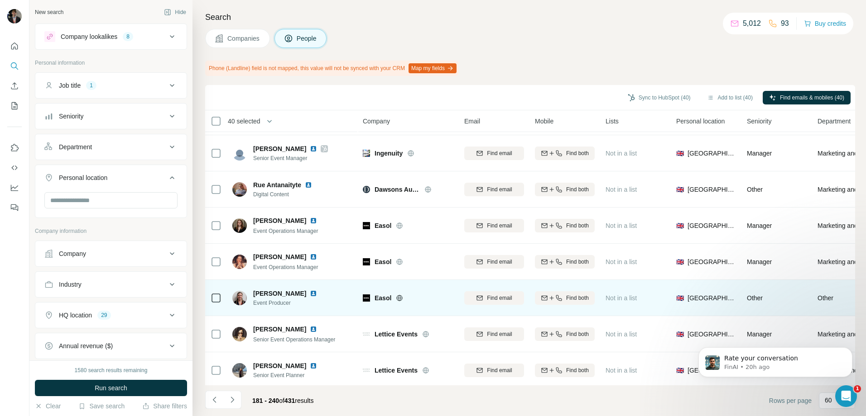
scroll to position [1924, 0]
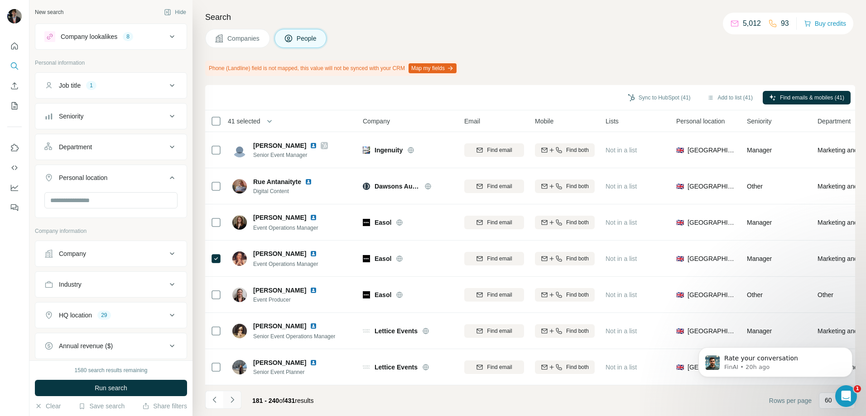
click at [231, 402] on icon "Navigate to next page" at bounding box center [232, 400] width 9 height 9
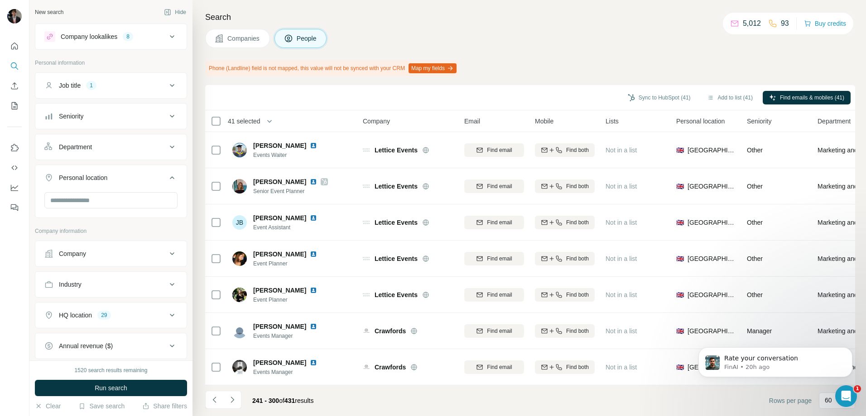
scroll to position [136, 0]
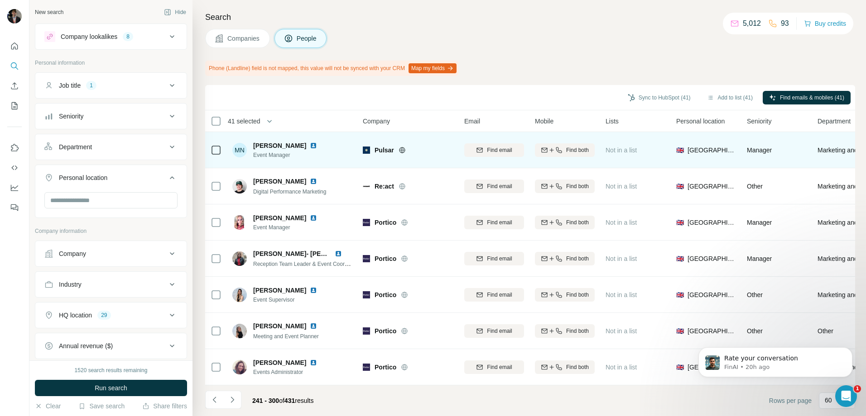
click at [405, 147] on icon at bounding box center [401, 150] width 7 height 7
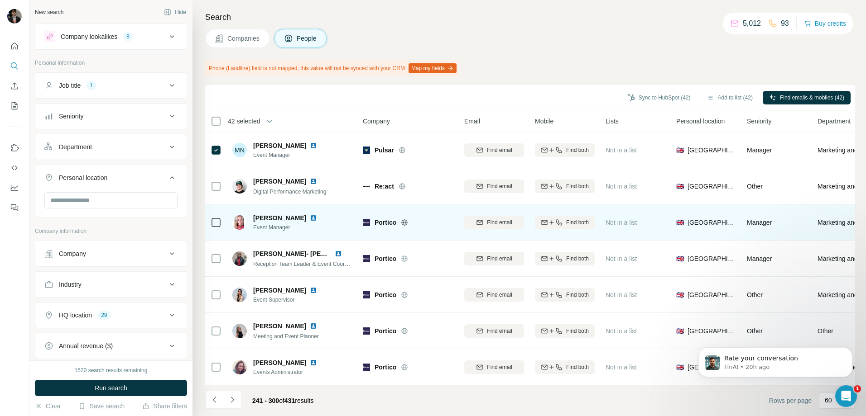
click at [405, 219] on icon at bounding box center [404, 222] width 7 height 7
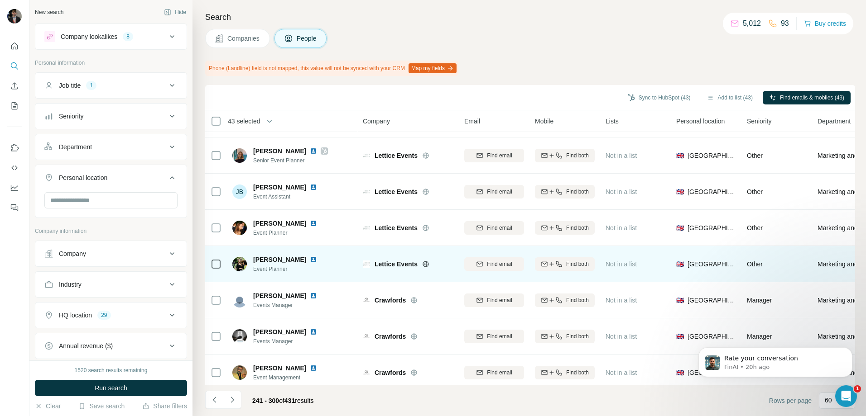
scroll to position [45, 0]
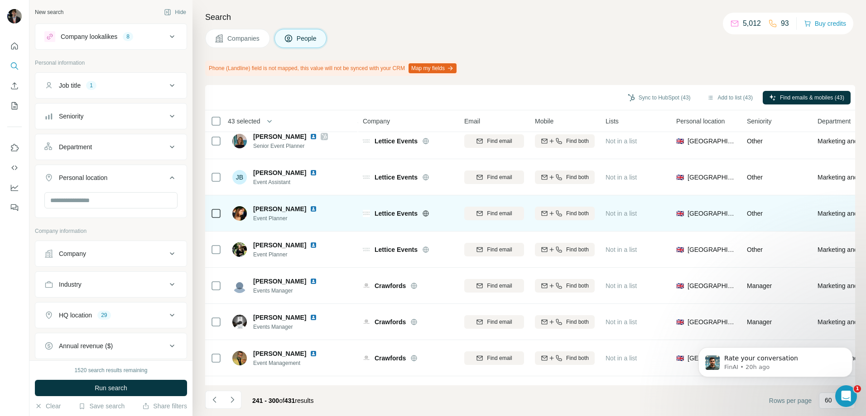
click at [429, 211] on icon at bounding box center [425, 213] width 7 height 7
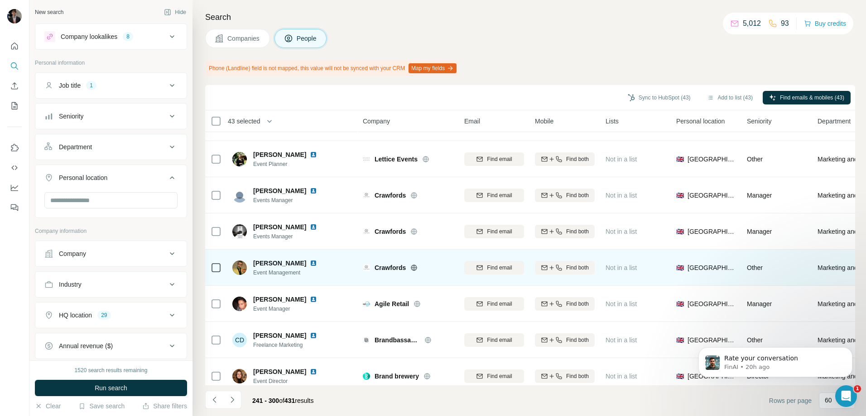
scroll to position [181, 0]
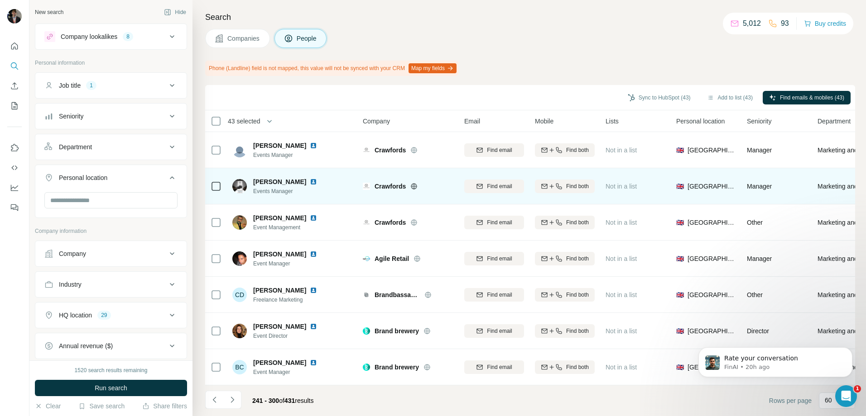
click at [415, 184] on icon at bounding box center [414, 186] width 2 height 6
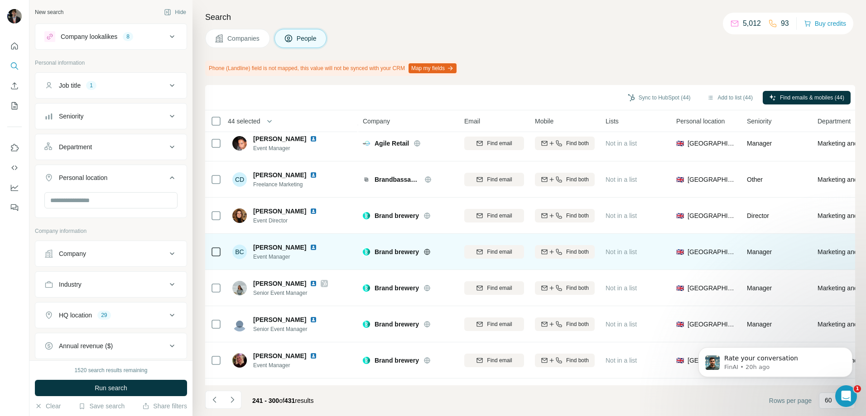
scroll to position [317, 0]
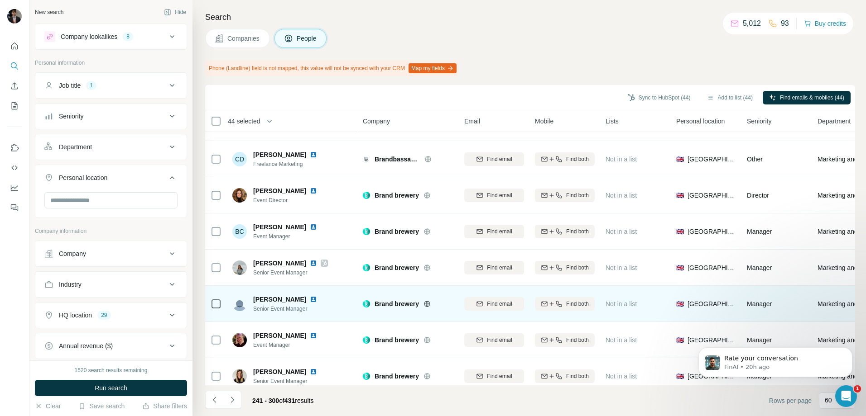
click at [426, 305] on icon at bounding box center [426, 304] width 7 height 7
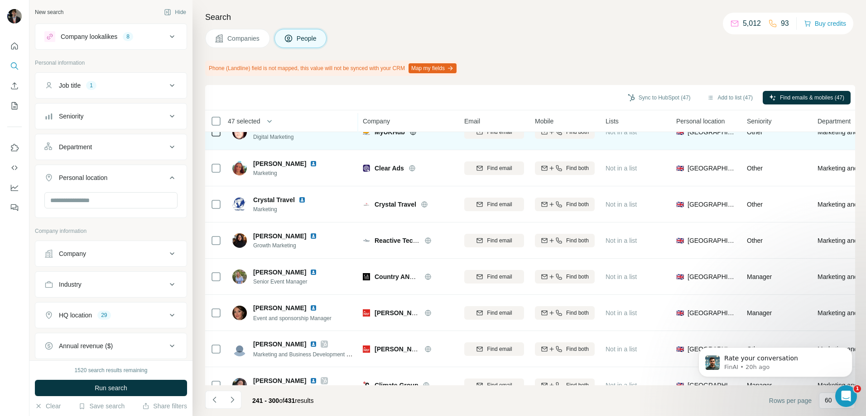
scroll to position [1403, 0]
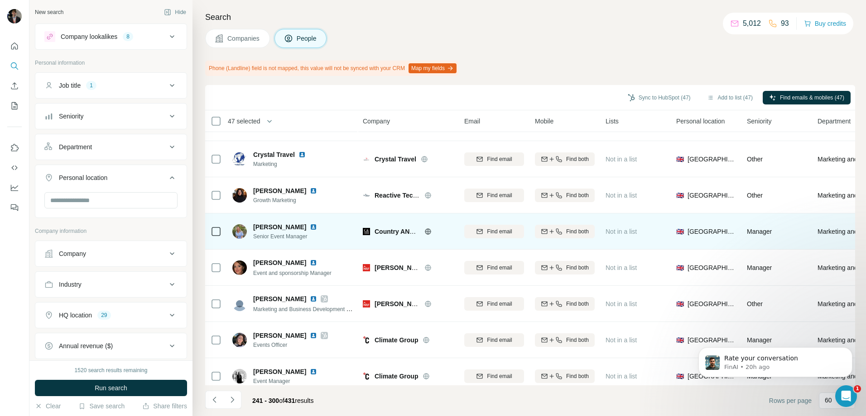
click at [427, 232] on icon at bounding box center [427, 232] width 2 height 6
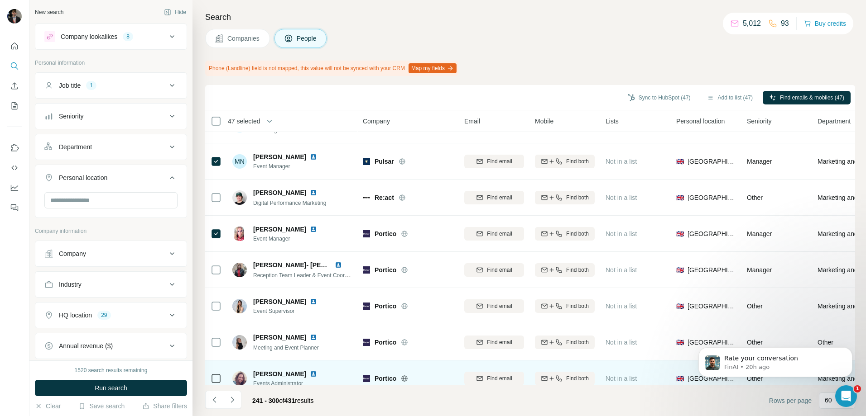
scroll to position [1924, 0]
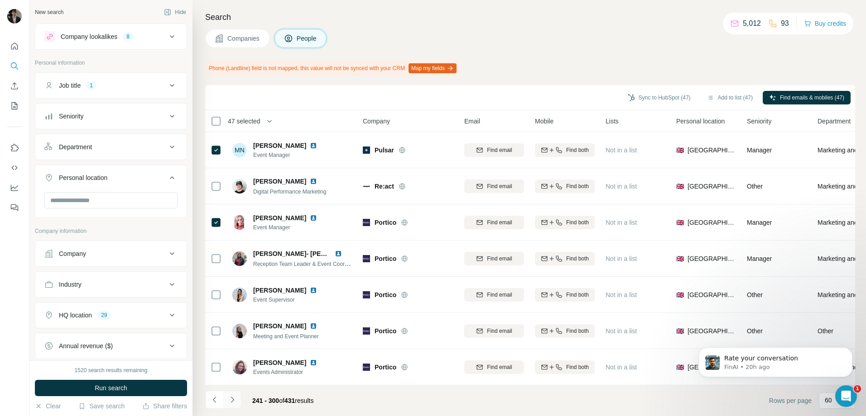
click at [235, 400] on icon "Navigate to next page" at bounding box center [232, 400] width 9 height 9
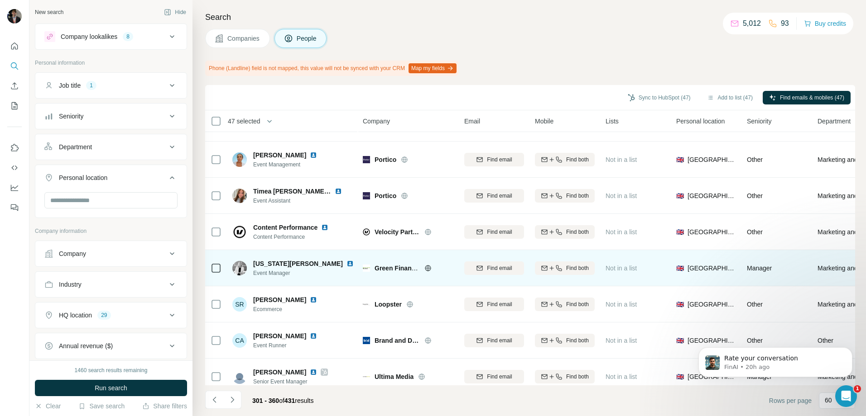
scroll to position [136, 0]
click at [433, 269] on div at bounding box center [438, 267] width 29 height 7
click at [427, 269] on icon at bounding box center [427, 267] width 7 height 7
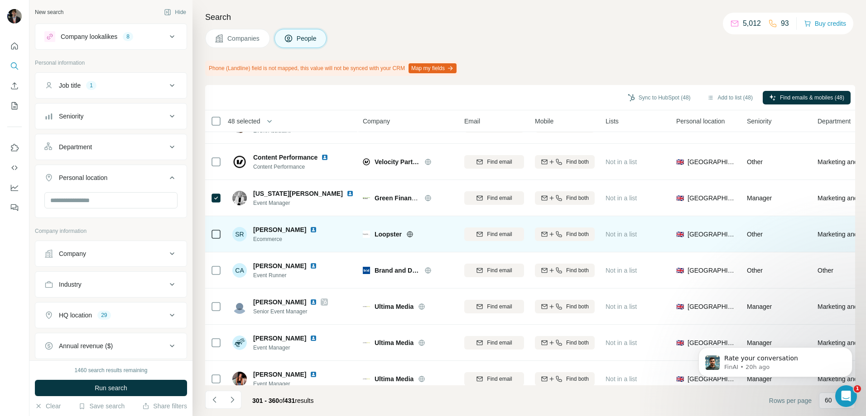
scroll to position [226, 0]
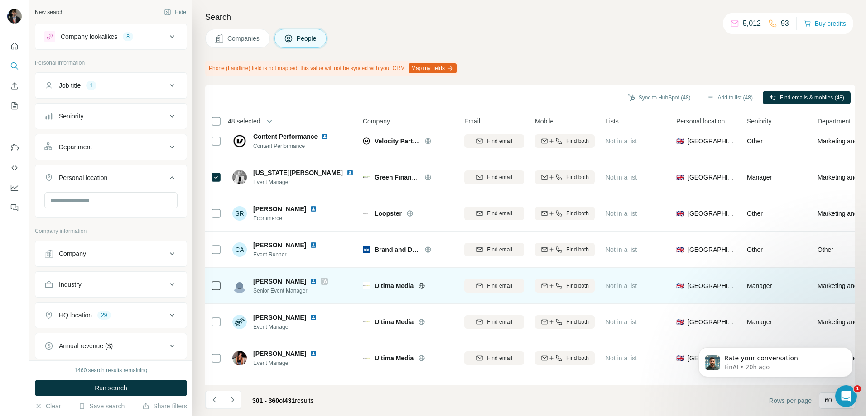
click at [422, 283] on icon at bounding box center [422, 286] width 2 height 6
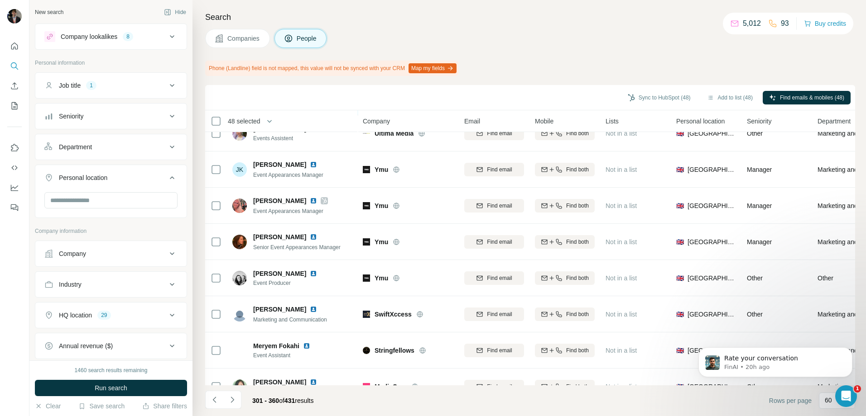
scroll to position [498, 0]
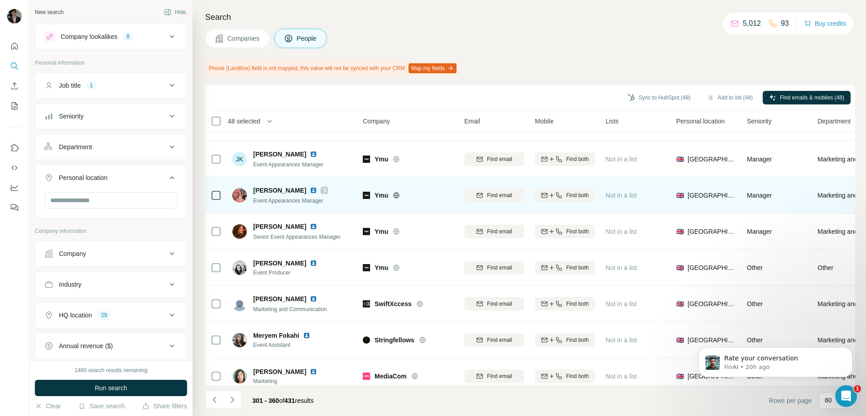
click at [393, 195] on icon at bounding box center [396, 195] width 7 height 7
click at [226, 197] on td at bounding box center [216, 195] width 22 height 36
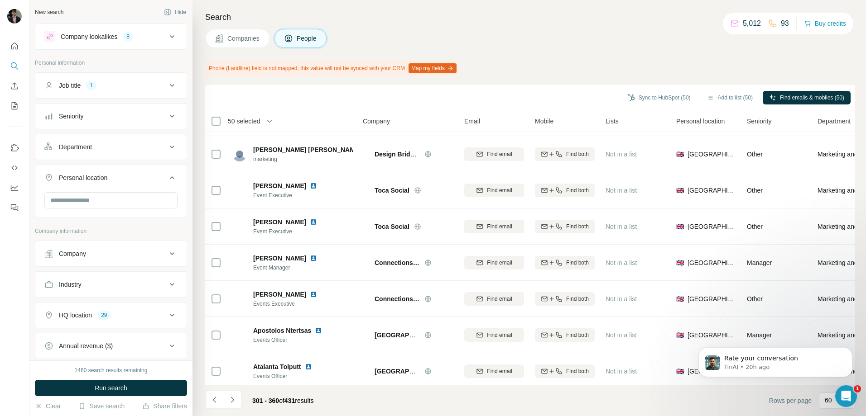
scroll to position [770, 0]
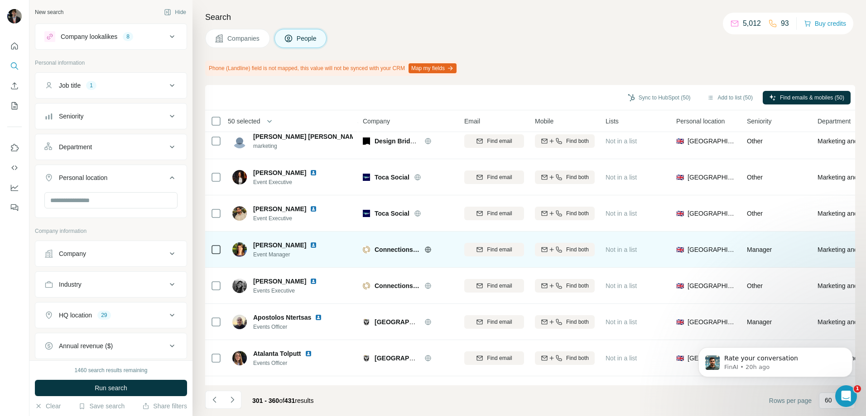
click at [430, 250] on icon at bounding box center [427, 249] width 7 height 7
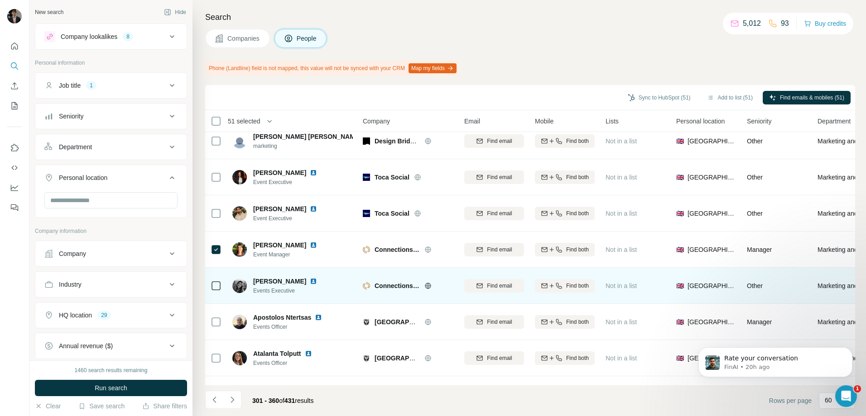
click at [216, 291] on div at bounding box center [216, 285] width 11 height 25
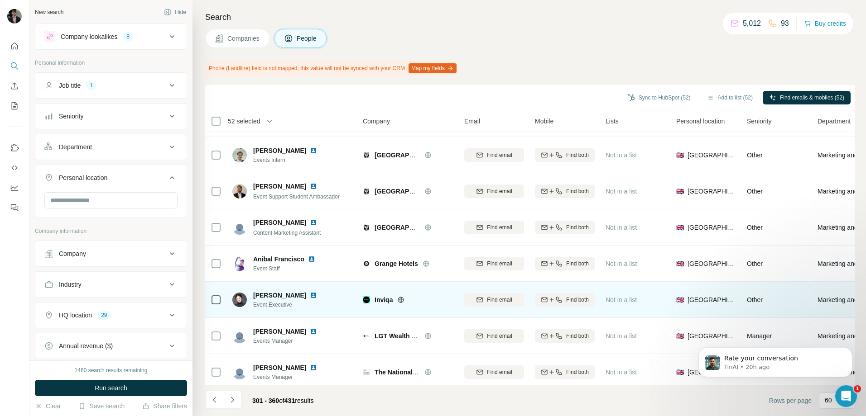
scroll to position [1177, 0]
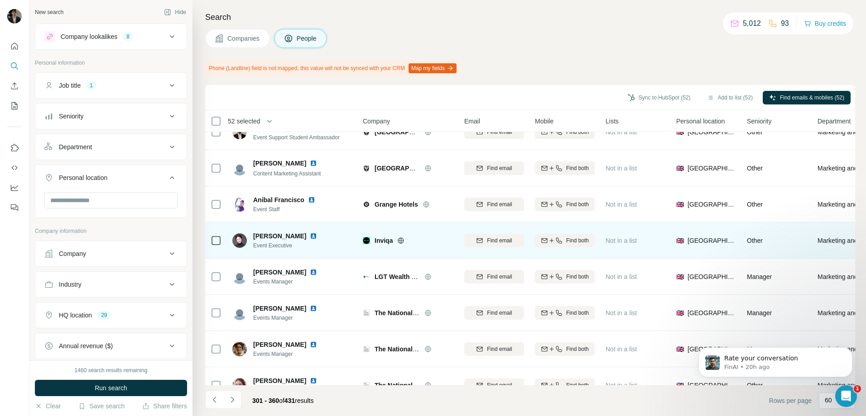
click at [401, 240] on icon at bounding box center [400, 240] width 7 height 7
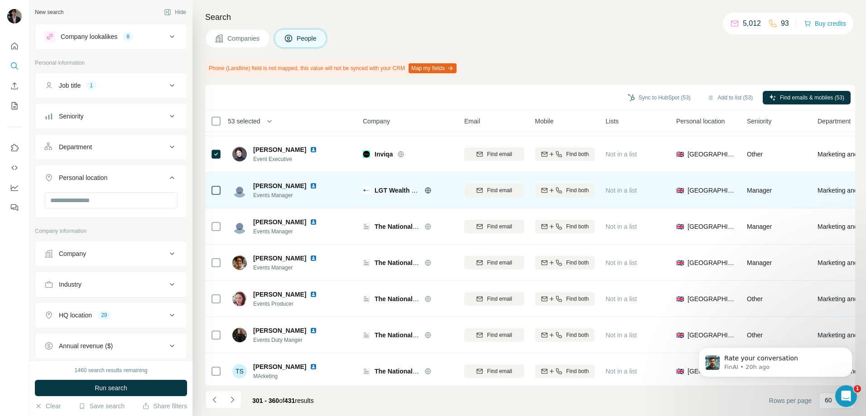
scroll to position [1268, 0]
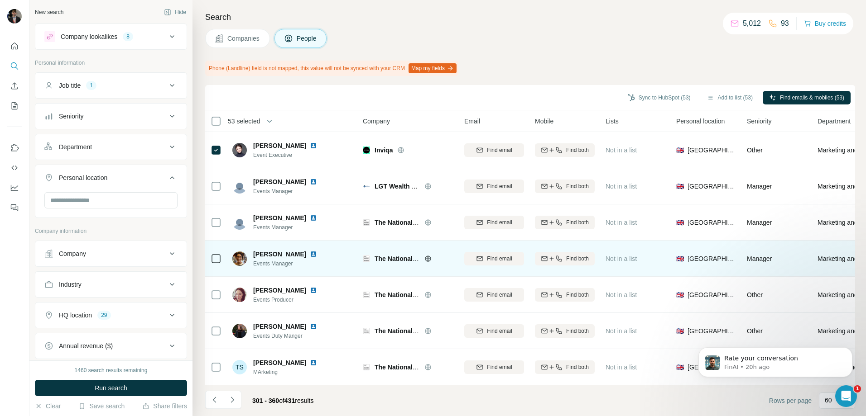
click at [429, 262] on icon at bounding box center [427, 258] width 7 height 7
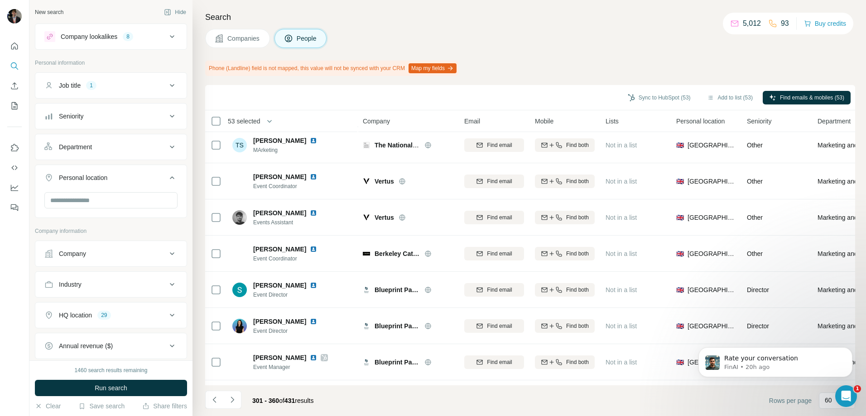
scroll to position [1494, 0]
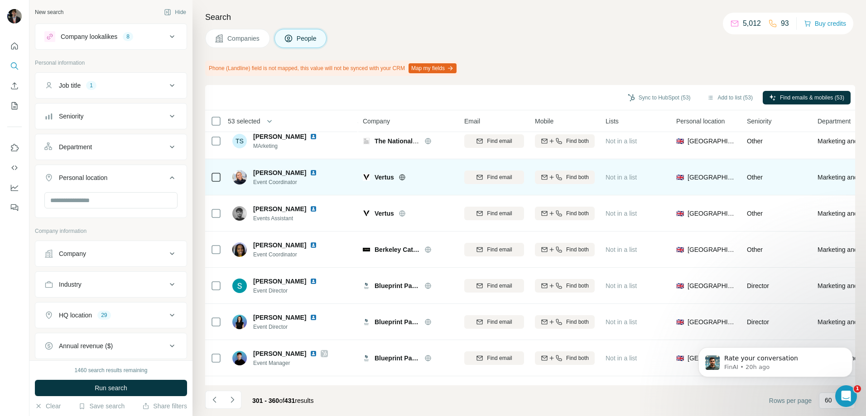
click at [418, 180] on div at bounding box center [412, 177] width 29 height 7
click at [405, 175] on icon at bounding box center [401, 177] width 7 height 7
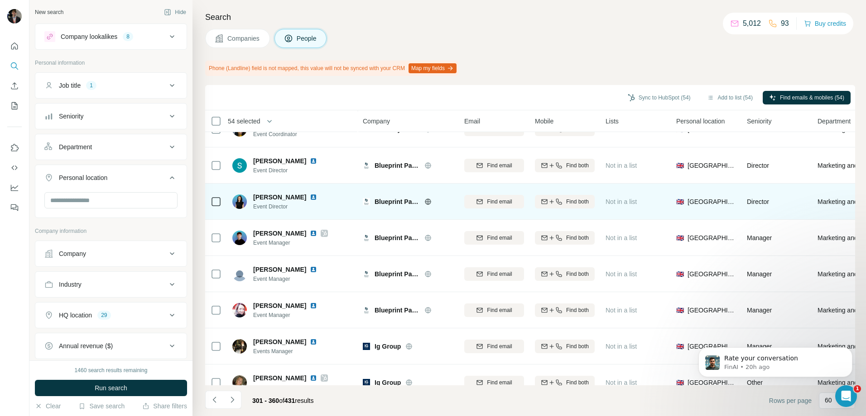
scroll to position [1630, 0]
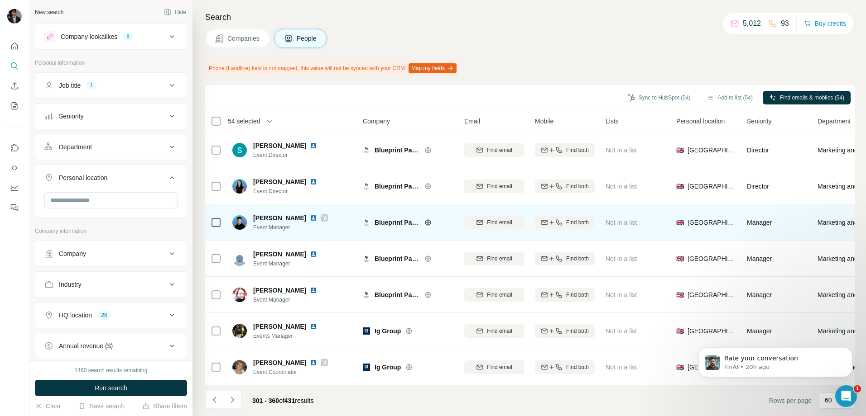
click at [428, 225] on icon at bounding box center [427, 222] width 7 height 7
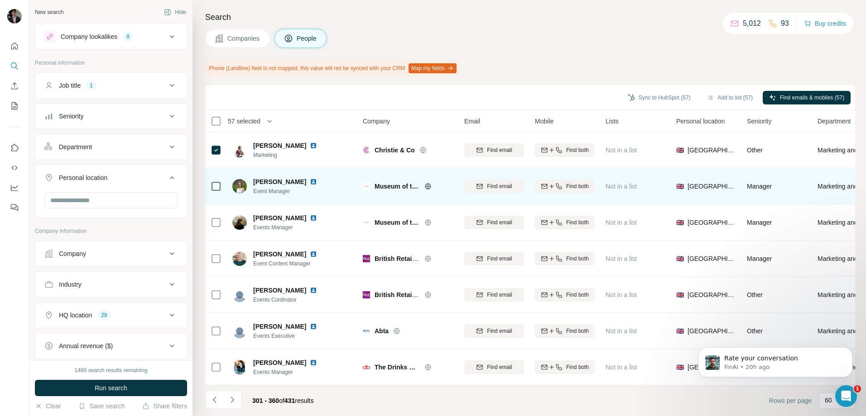
scroll to position [1924, 0]
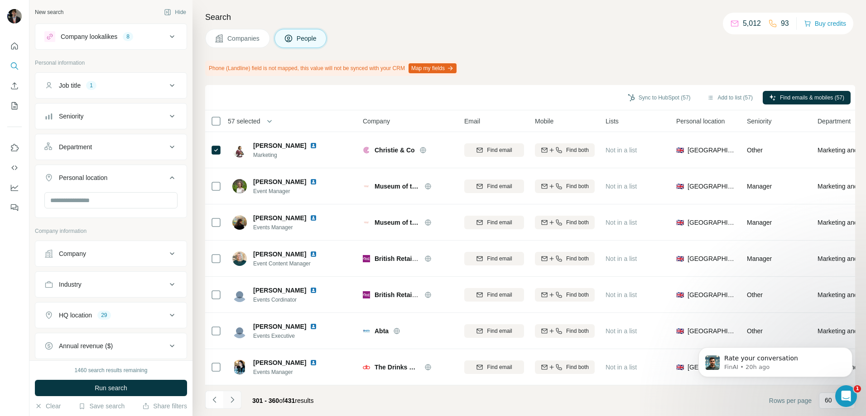
click at [235, 400] on icon "Navigate to next page" at bounding box center [232, 400] width 9 height 9
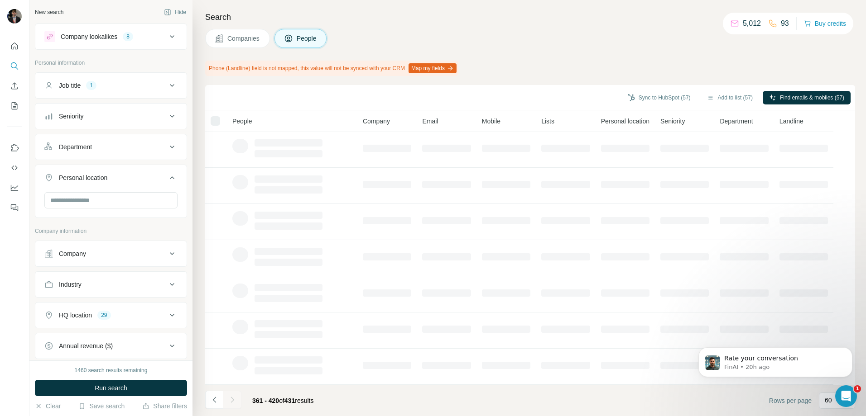
scroll to position [0, 0]
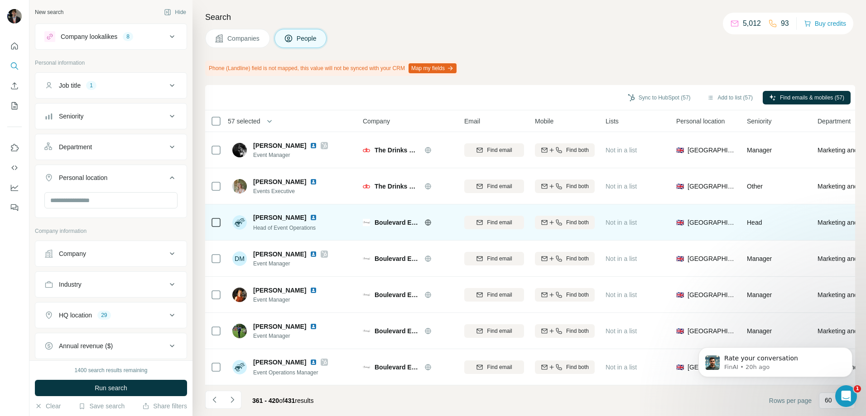
click at [430, 223] on icon at bounding box center [427, 222] width 7 height 7
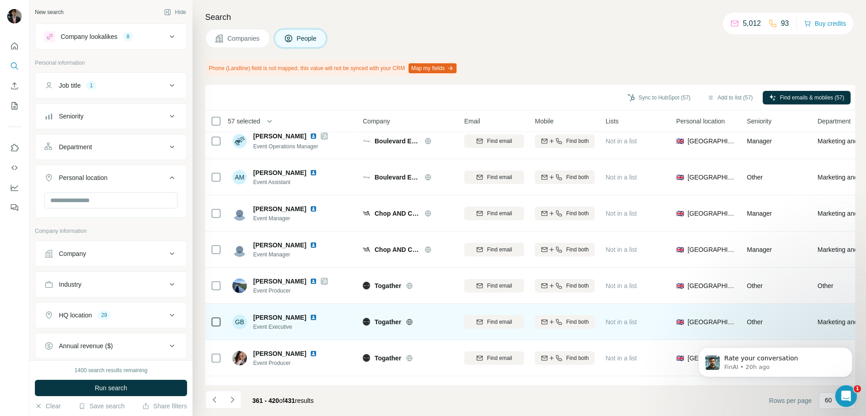
scroll to position [317, 0]
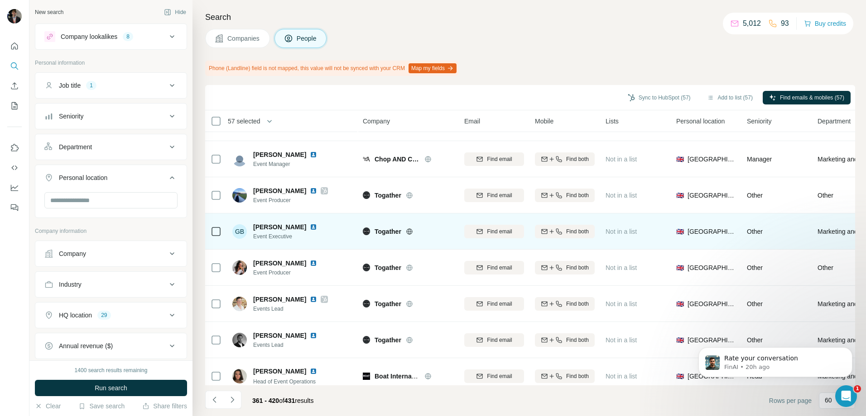
click at [408, 230] on icon at bounding box center [409, 232] width 6 height 6
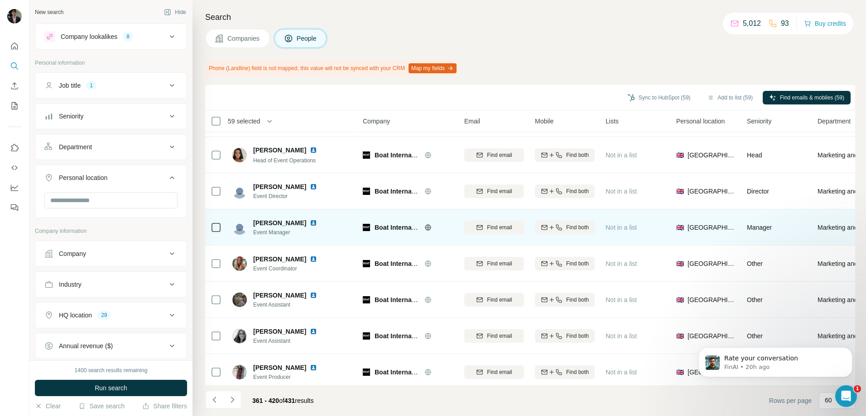
scroll to position [543, 0]
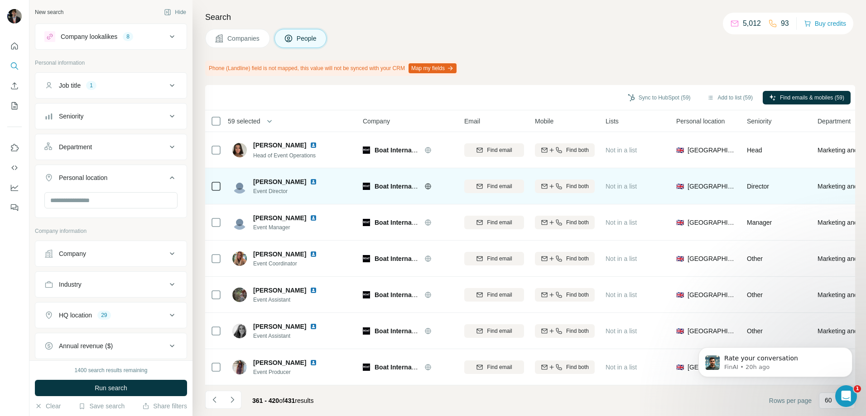
click at [428, 185] on icon at bounding box center [427, 186] width 7 height 7
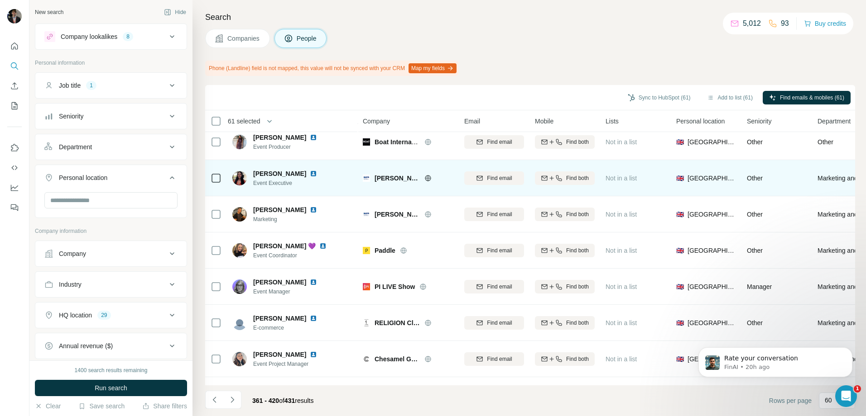
scroll to position [770, 0]
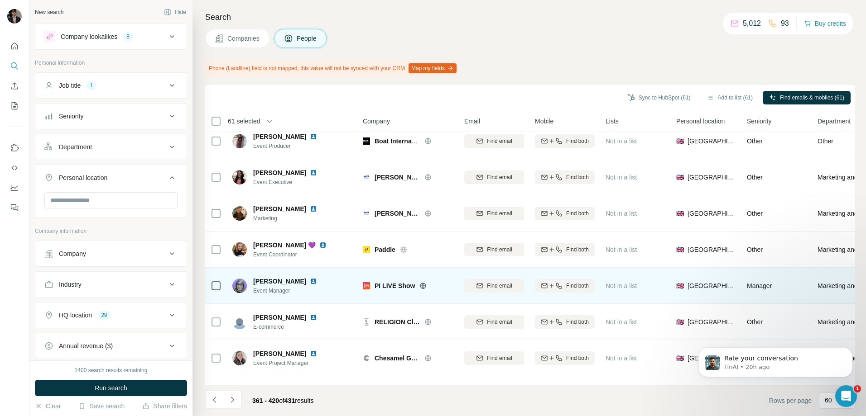
click at [420, 285] on icon at bounding box center [423, 286] width 6 height 6
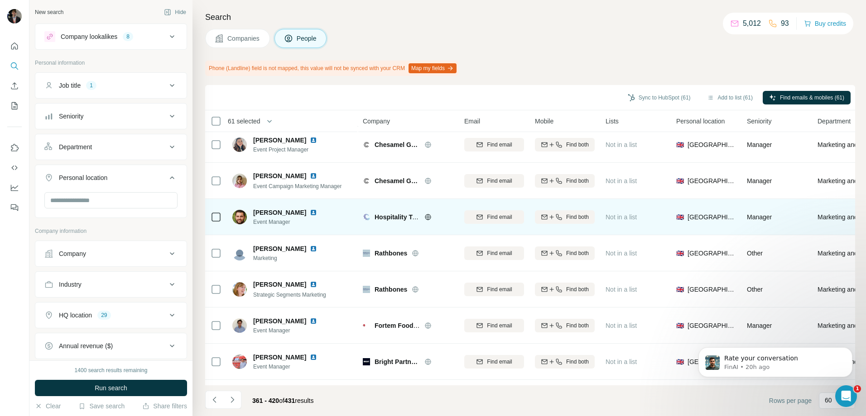
scroll to position [996, 0]
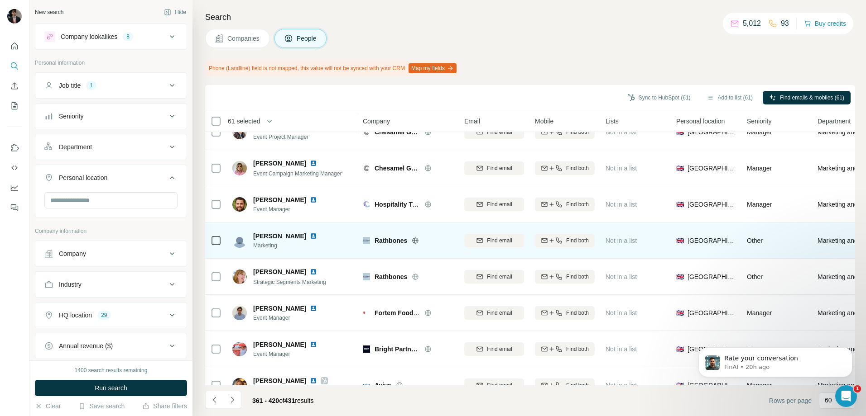
click at [417, 241] on icon at bounding box center [415, 240] width 7 height 7
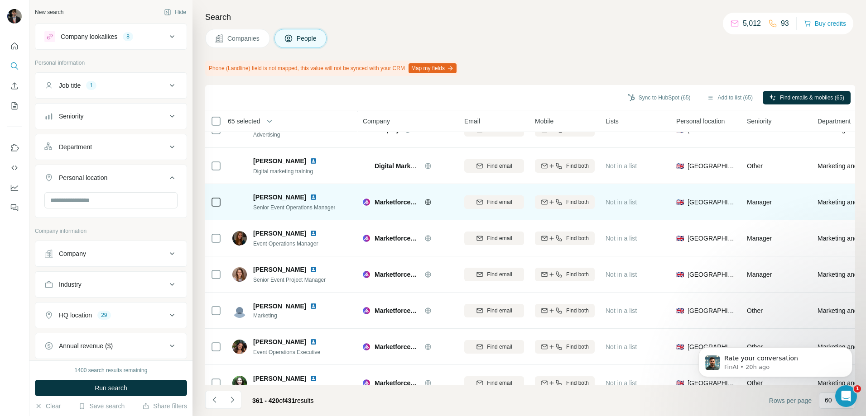
scroll to position [1766, 0]
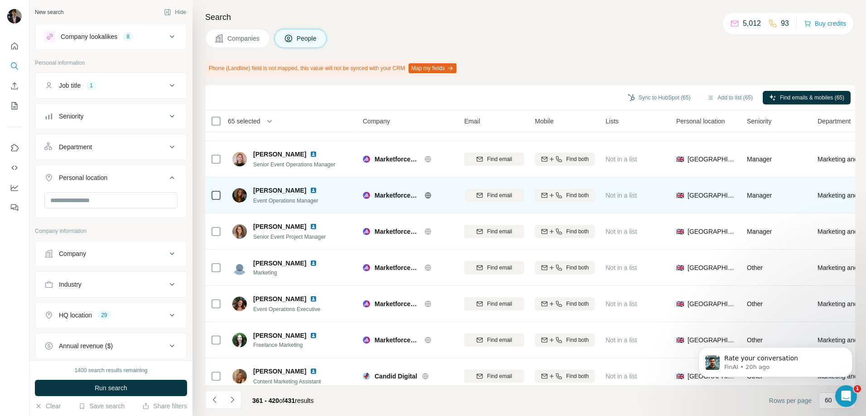
click at [428, 197] on icon at bounding box center [427, 195] width 7 height 7
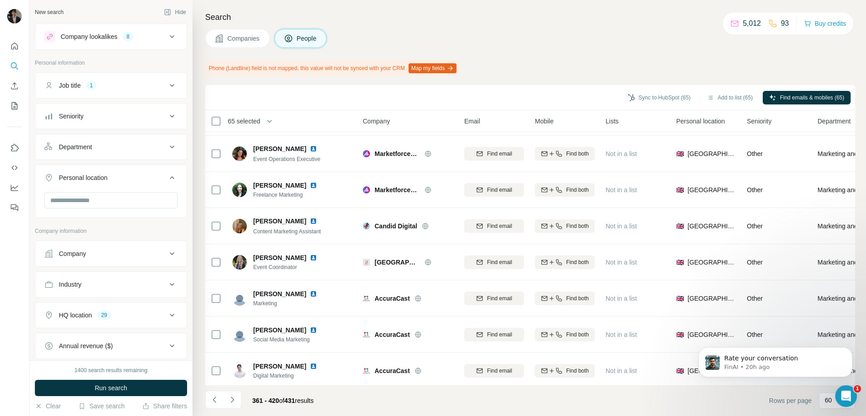
scroll to position [1924, 0]
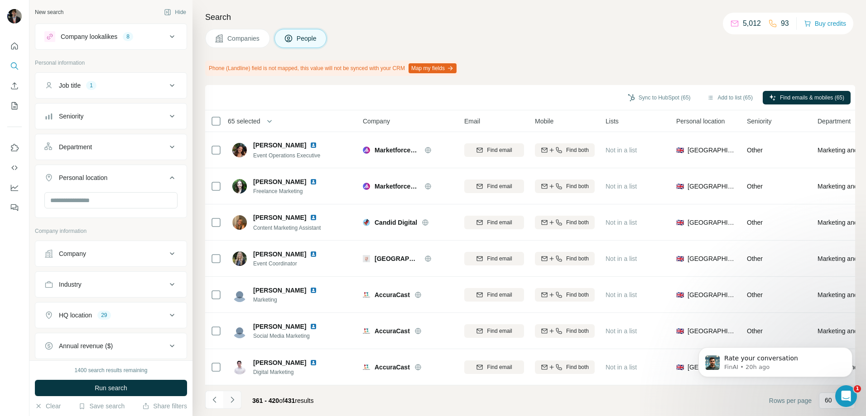
click at [236, 405] on button "Navigate to next page" at bounding box center [232, 400] width 18 height 18
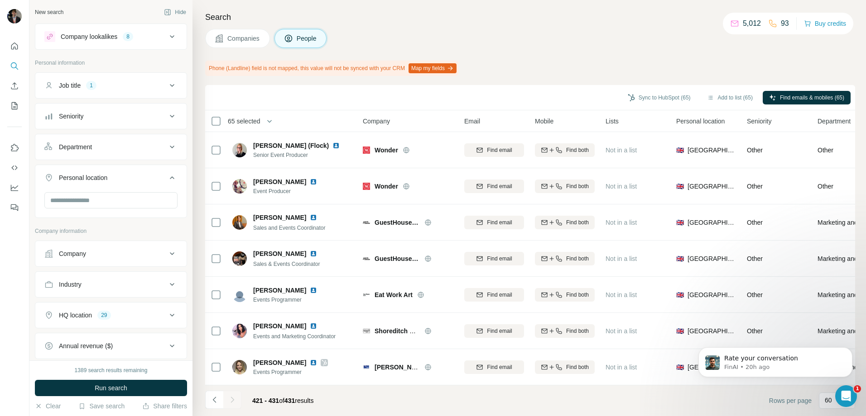
scroll to position [149, 0]
click at [729, 96] on button "Add to list (65)" at bounding box center [729, 98] width 58 height 14
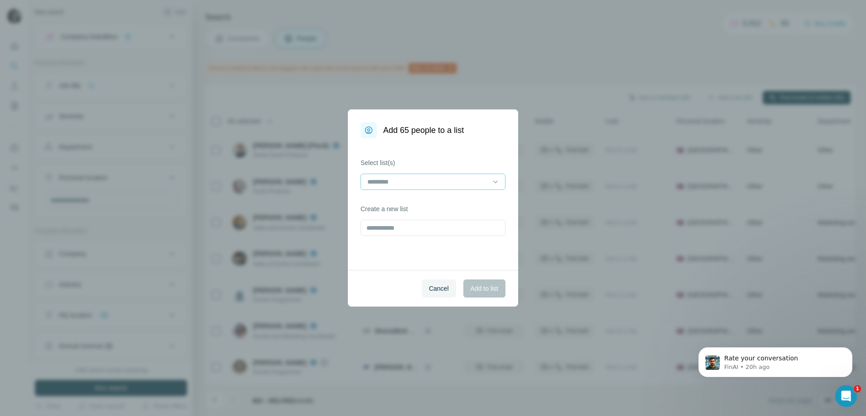
click at [416, 180] on input at bounding box center [427, 182] width 122 height 10
click at [412, 179] on input at bounding box center [427, 182] width 122 height 10
click at [431, 239] on div "Select list(s) Create a new list" at bounding box center [433, 205] width 170 height 132
click at [413, 226] on input "text" at bounding box center [432, 228] width 145 height 16
type input "**********"
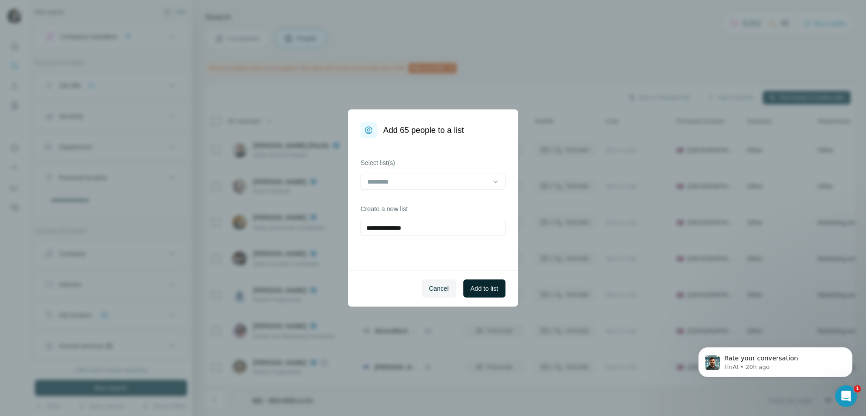
click at [493, 287] on span "Add to list" at bounding box center [484, 288] width 28 height 9
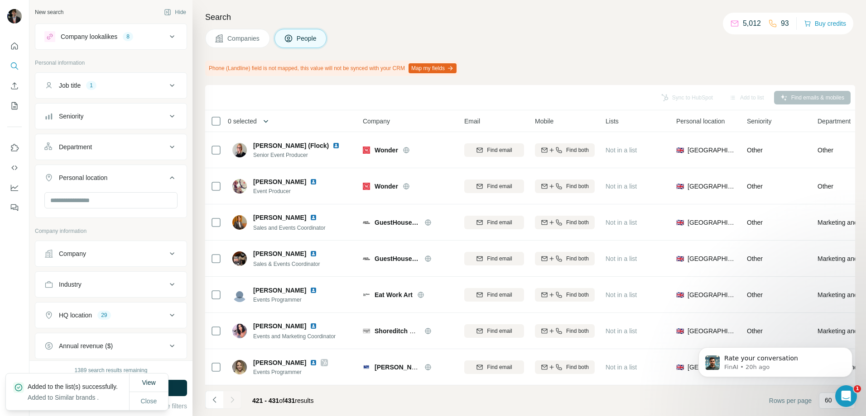
click at [269, 123] on icon "button" at bounding box center [265, 121] width 9 height 9
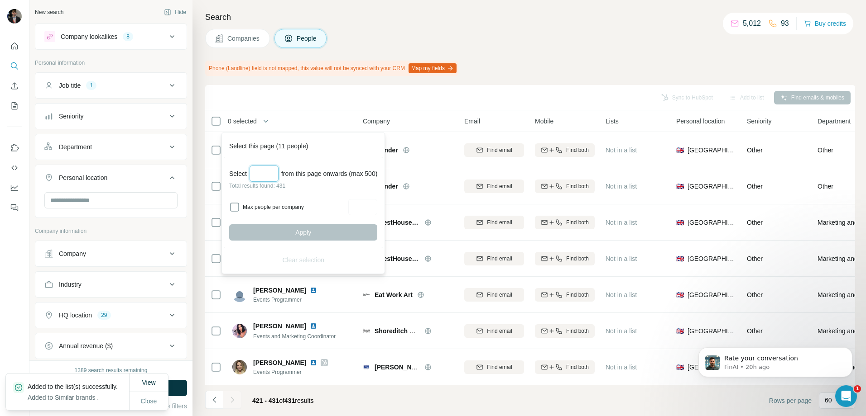
click at [269, 174] on input "Select a number (up to 500)" at bounding box center [263, 174] width 29 height 16
type input "***"
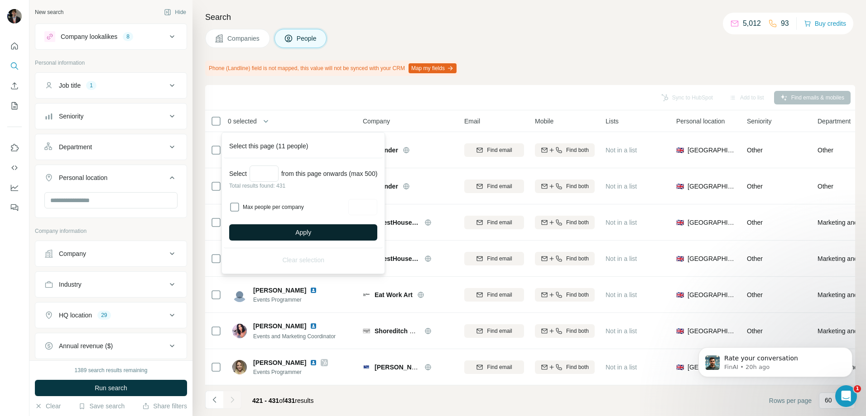
click at [302, 234] on span "Apply" at bounding box center [303, 232] width 16 height 9
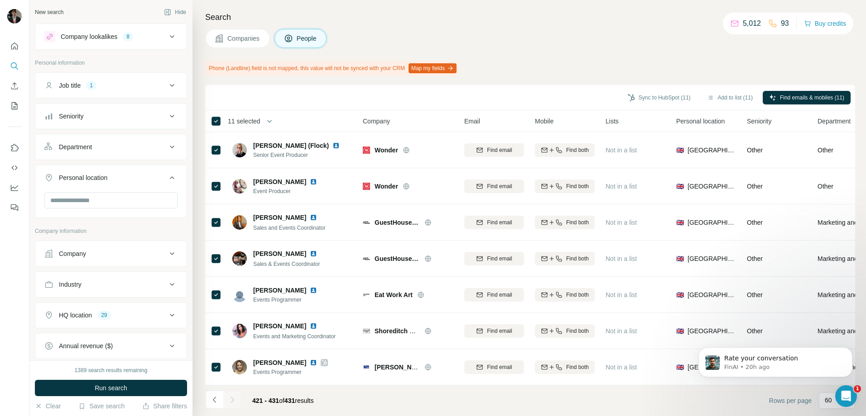
click at [255, 125] on span "11 selected" at bounding box center [244, 121] width 33 height 9
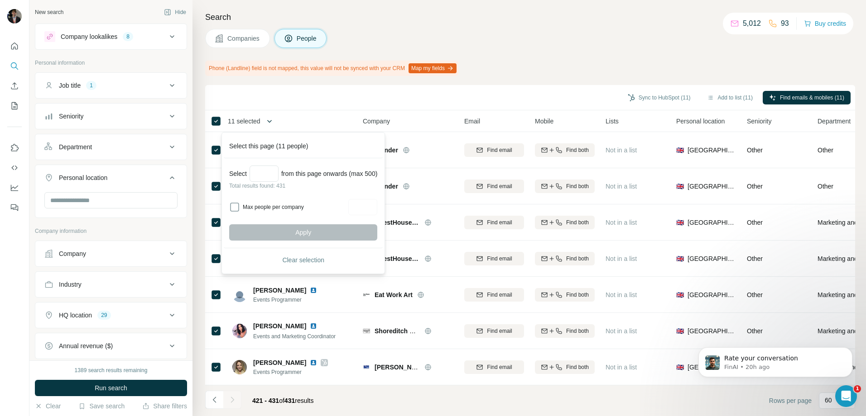
click at [262, 123] on button "button" at bounding box center [269, 121] width 18 height 18
drag, startPoint x: 270, startPoint y: 123, endPoint x: 266, endPoint y: 119, distance: 6.1
click at [267, 119] on icon "button" at bounding box center [269, 121] width 9 height 9
click at [252, 125] on span "11 selected" at bounding box center [244, 121] width 33 height 9
click at [265, 122] on button "button" at bounding box center [269, 121] width 18 height 18
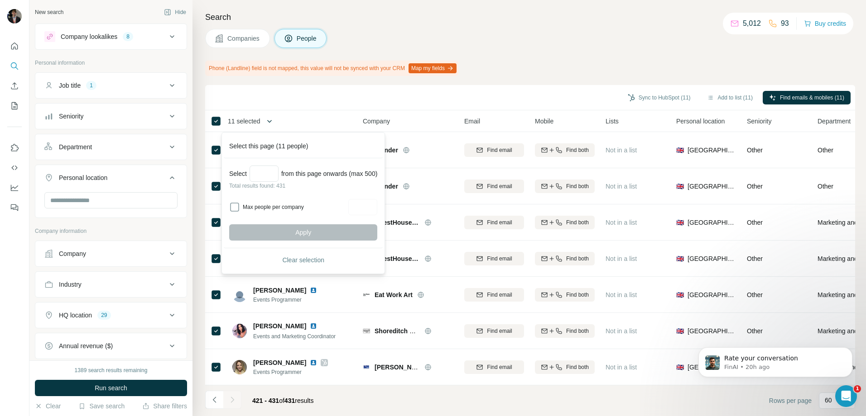
click at [273, 117] on icon "button" at bounding box center [269, 121] width 9 height 9
click at [307, 113] on th "11 selected" at bounding box center [277, 121] width 145 height 22
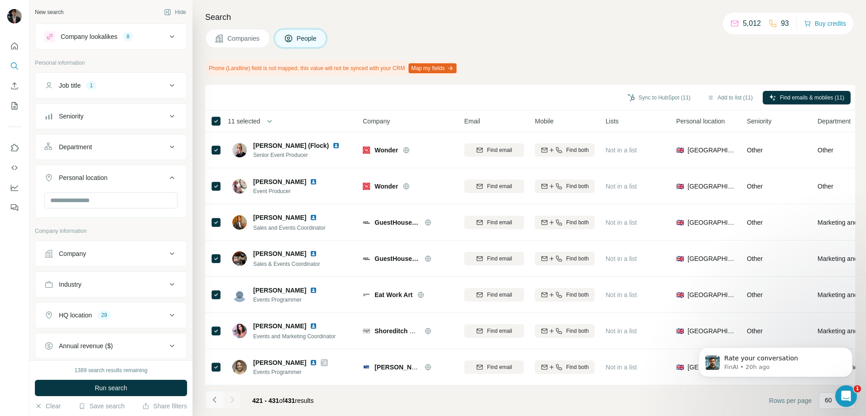
click at [215, 398] on icon "Navigate to previous page" at bounding box center [213, 400] width 3 height 6
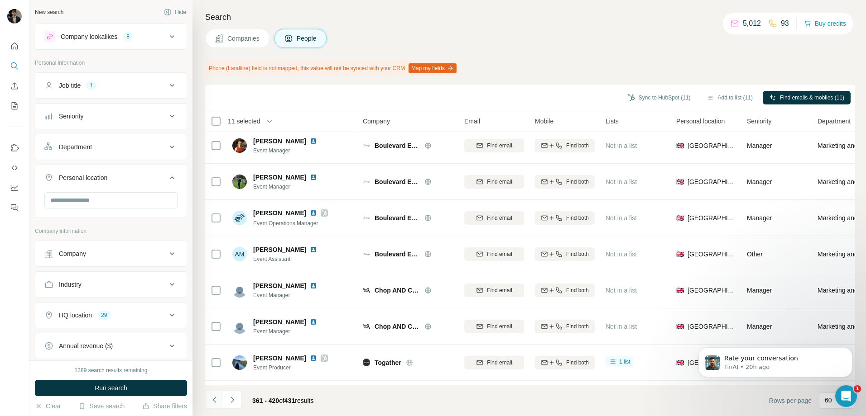
click at [215, 398] on icon "Navigate to previous page" at bounding box center [213, 400] width 3 height 6
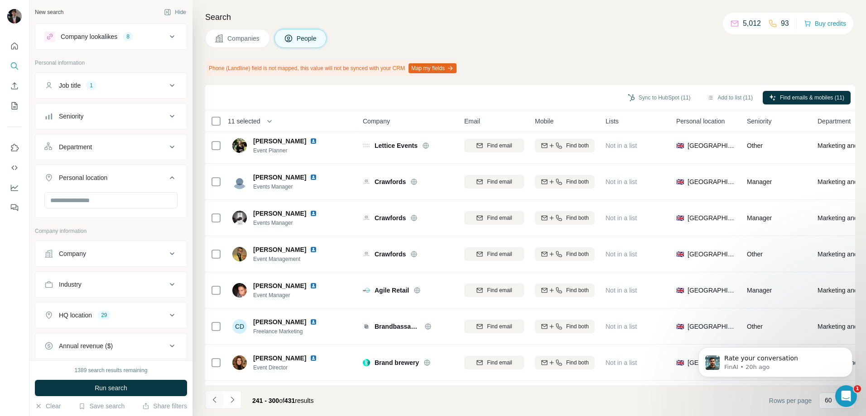
click at [215, 398] on icon "Navigate to previous page" at bounding box center [213, 400] width 3 height 6
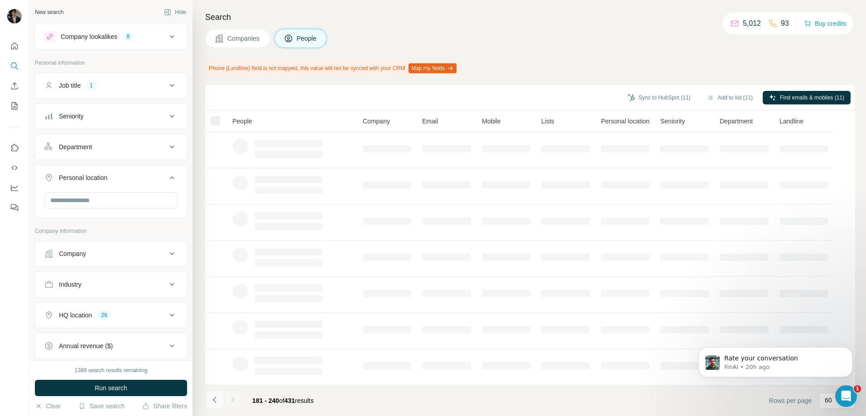
click at [215, 398] on icon "Navigate to previous page" at bounding box center [213, 400] width 3 height 6
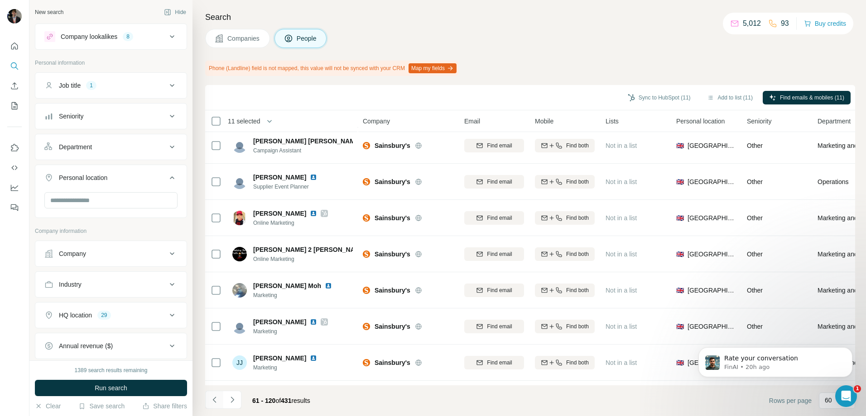
click at [215, 398] on icon "Navigate to previous page" at bounding box center [213, 400] width 3 height 6
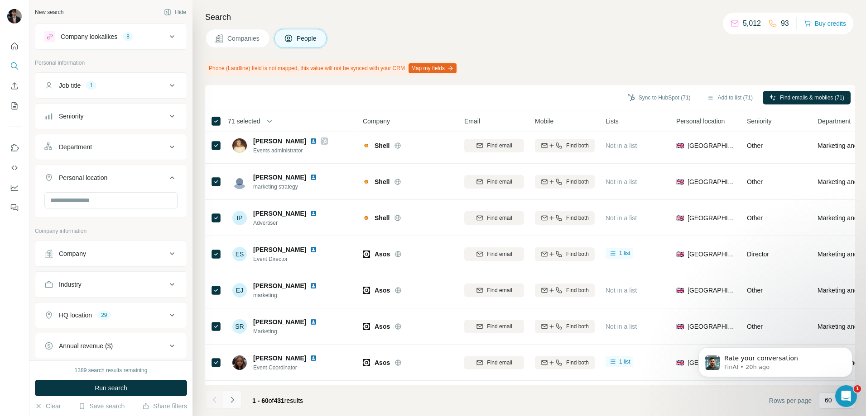
click at [234, 399] on icon "Navigate to next page" at bounding box center [232, 400] width 9 height 9
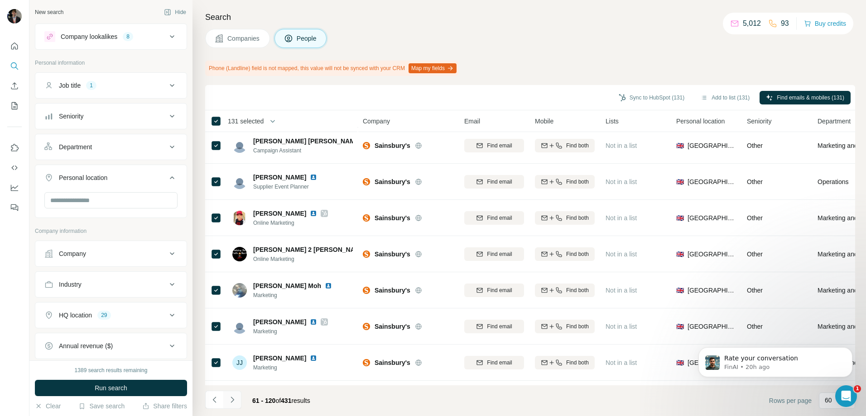
click at [234, 400] on icon "Navigate to next page" at bounding box center [232, 400] width 9 height 9
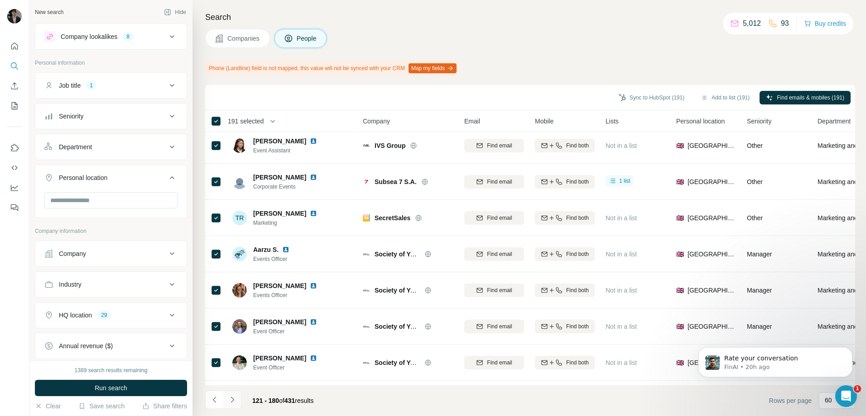
click at [235, 401] on icon "Navigate to next page" at bounding box center [232, 400] width 9 height 9
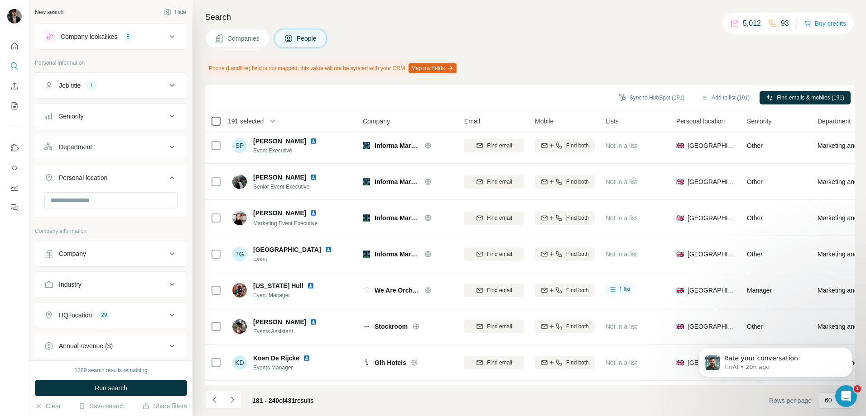
click at [215, 116] on icon at bounding box center [216, 121] width 11 height 11
click at [231, 401] on icon "Navigate to next page" at bounding box center [232, 400] width 9 height 9
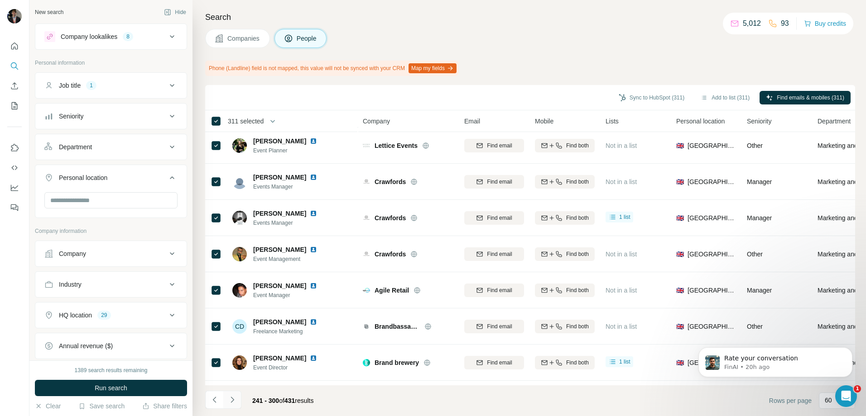
click at [235, 402] on icon "Navigate to next page" at bounding box center [232, 400] width 9 height 9
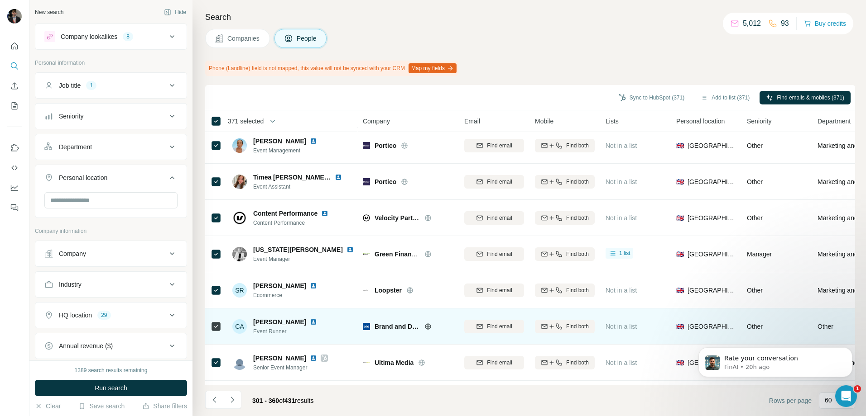
click at [236, 399] on icon "Navigate to next page" at bounding box center [232, 400] width 9 height 9
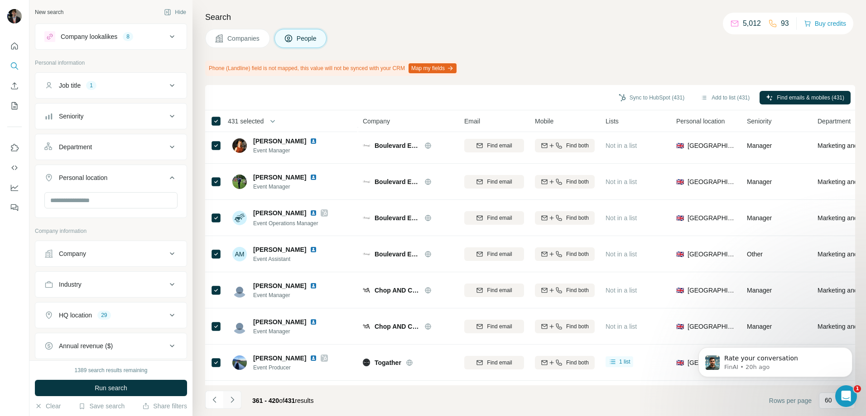
click at [235, 402] on icon "Navigate to next page" at bounding box center [232, 400] width 9 height 9
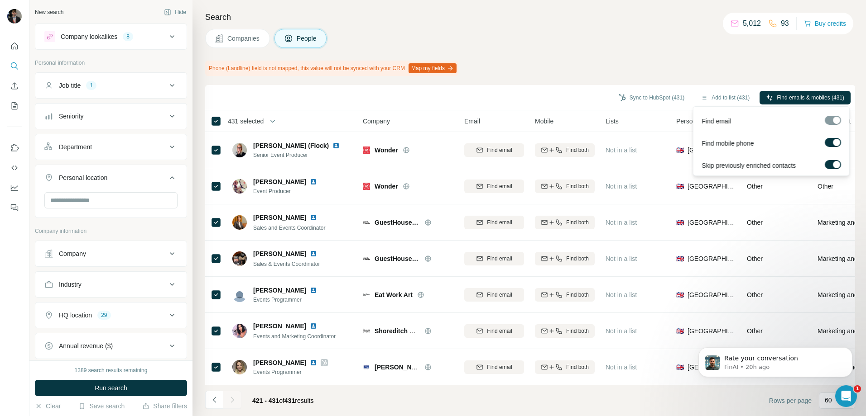
click at [833, 145] on label at bounding box center [832, 142] width 16 height 9
click at [810, 96] on span "Find emails (431)" at bounding box center [823, 98] width 42 height 8
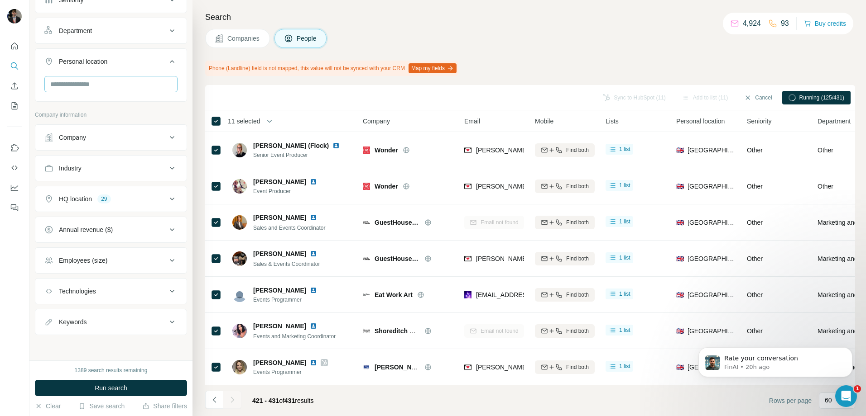
scroll to position [0, 0]
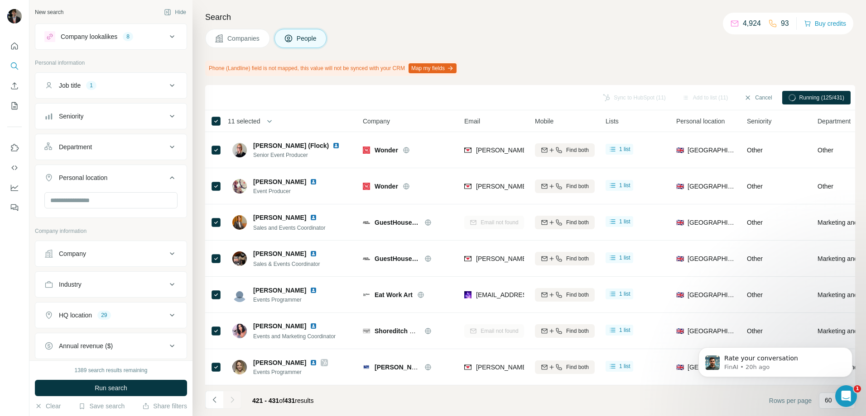
click at [168, 39] on icon at bounding box center [172, 36] width 11 height 11
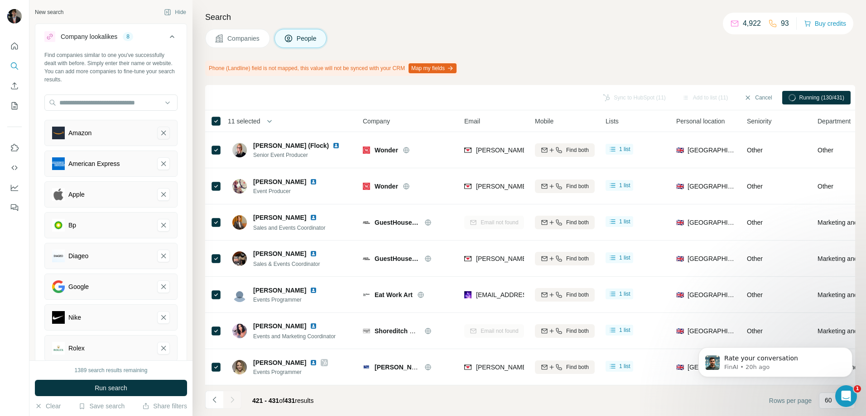
click at [159, 136] on icon "Amazon-remove-button" at bounding box center [163, 133] width 8 height 9
click at [159, 136] on icon "American Express-remove-button" at bounding box center [163, 133] width 8 height 9
click at [159, 136] on icon "Apple-remove-button" at bounding box center [163, 133] width 8 height 9
click at [159, 136] on icon "Bp-remove-button" at bounding box center [163, 133] width 8 height 9
click at [159, 136] on icon "Diageo-remove-button" at bounding box center [163, 133] width 8 height 9
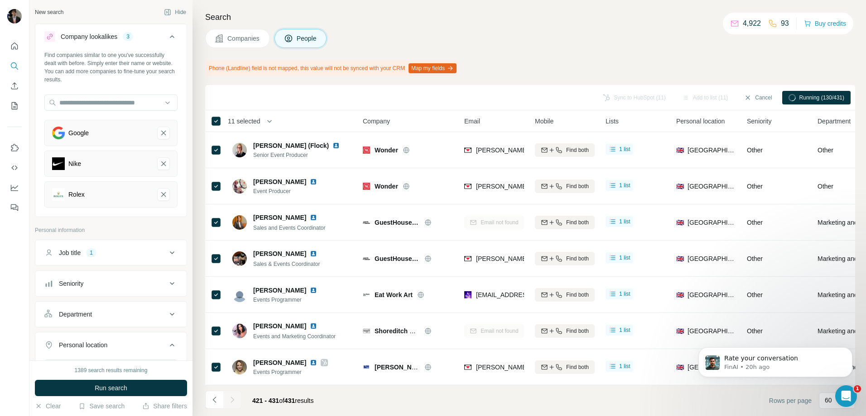
click at [159, 136] on icon "Google-remove-button" at bounding box center [163, 133] width 8 height 9
click at [159, 159] on icon "Nike-remove-button" at bounding box center [163, 163] width 8 height 9
click at [159, 136] on icon "Rolex-remove-button" at bounding box center [163, 133] width 8 height 9
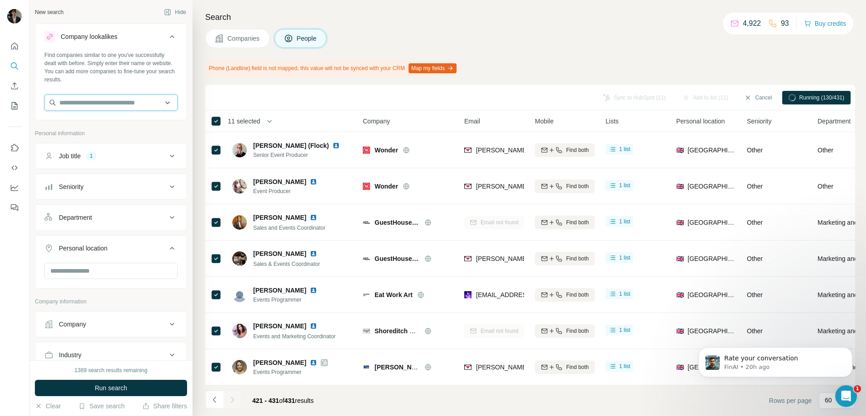
click at [125, 101] on input "text" at bounding box center [110, 103] width 133 height 16
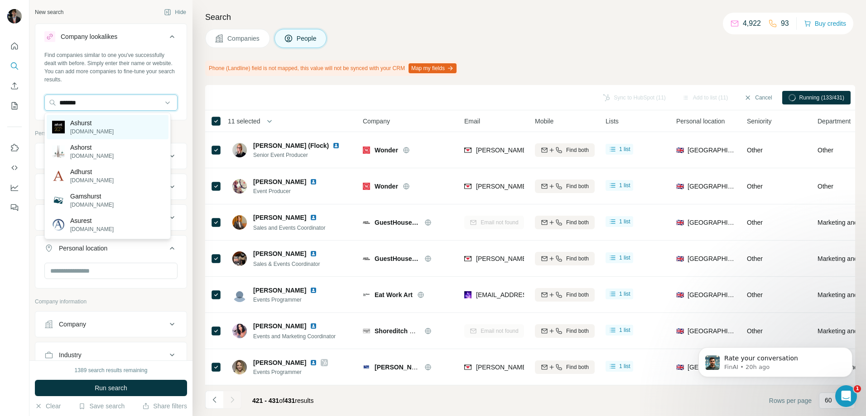
type input "*******"
click at [107, 124] on div "[PERSON_NAME] [PERSON_NAME][DOMAIN_NAME]" at bounding box center [108, 127] width 122 height 24
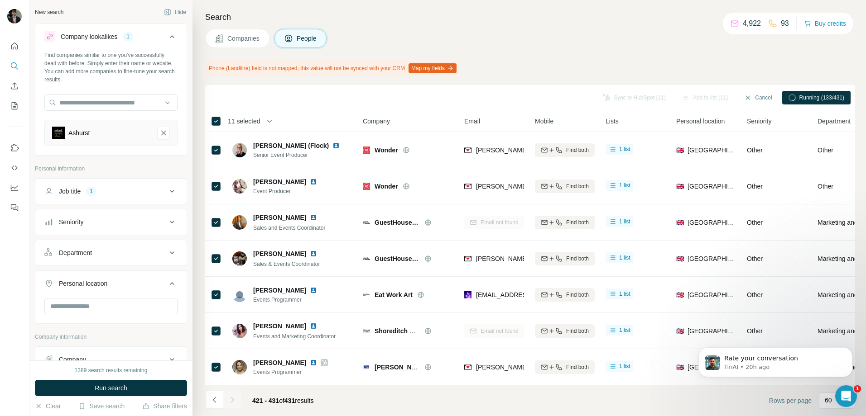
click at [160, 89] on div "Find companies similar to one you've successfully dealt with before. Simply ent…" at bounding box center [110, 102] width 151 height 102
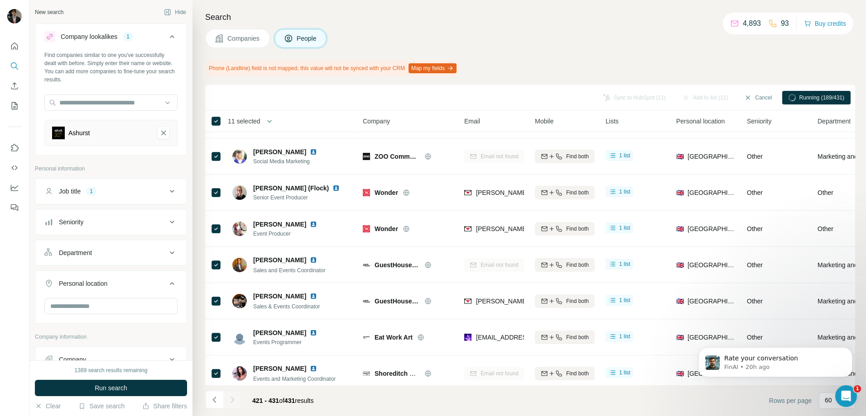
scroll to position [149, 0]
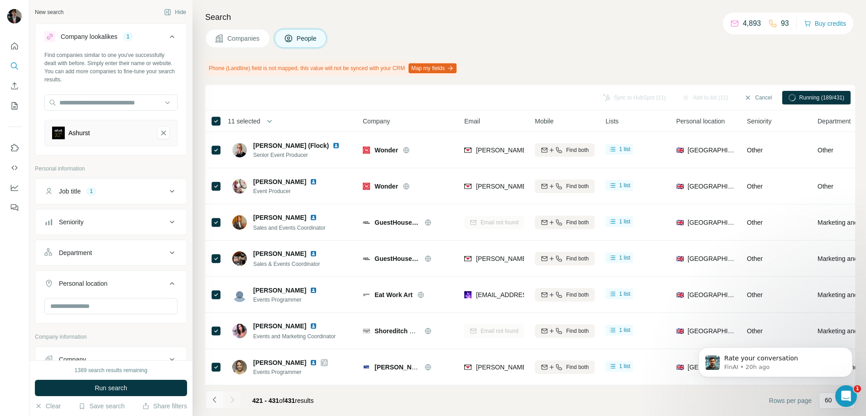
click at [217, 398] on icon "Navigate to previous page" at bounding box center [214, 400] width 9 height 9
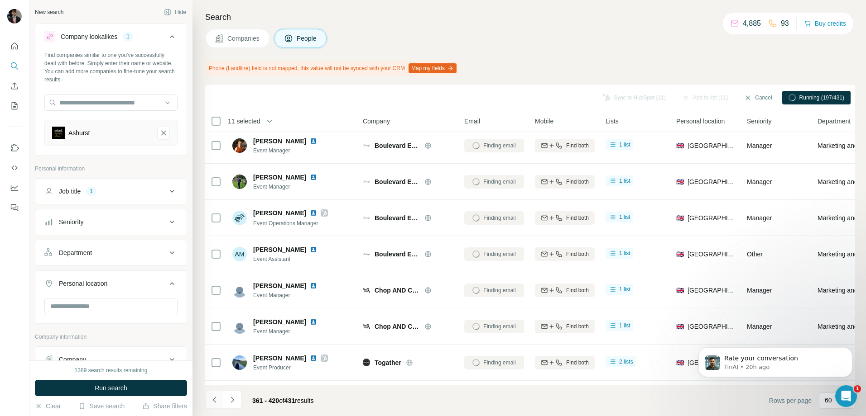
click at [215, 396] on icon "Navigate to previous page" at bounding box center [214, 400] width 9 height 9
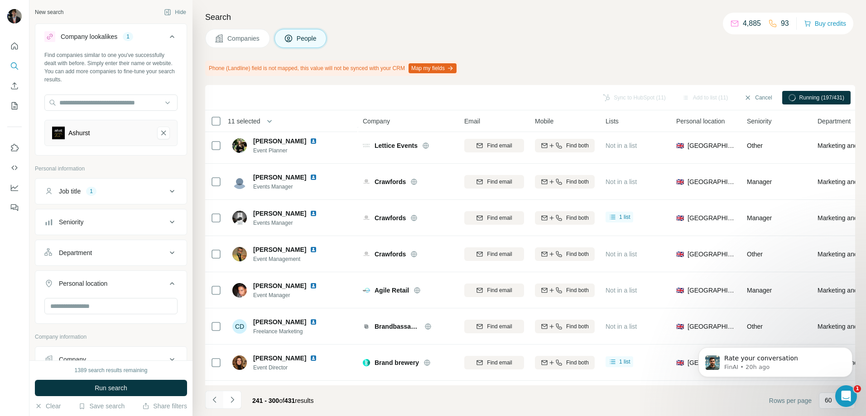
click at [215, 396] on icon "Navigate to previous page" at bounding box center [214, 400] width 9 height 9
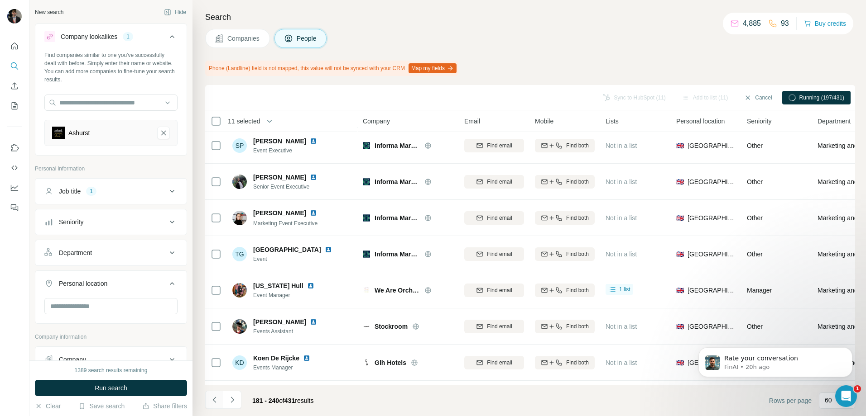
click at [215, 396] on icon "Navigate to previous page" at bounding box center [214, 400] width 9 height 9
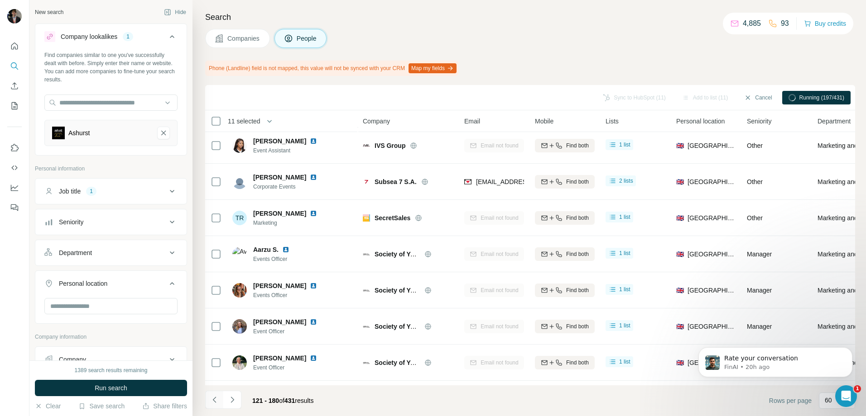
click at [215, 396] on icon "Navigate to previous page" at bounding box center [214, 400] width 9 height 9
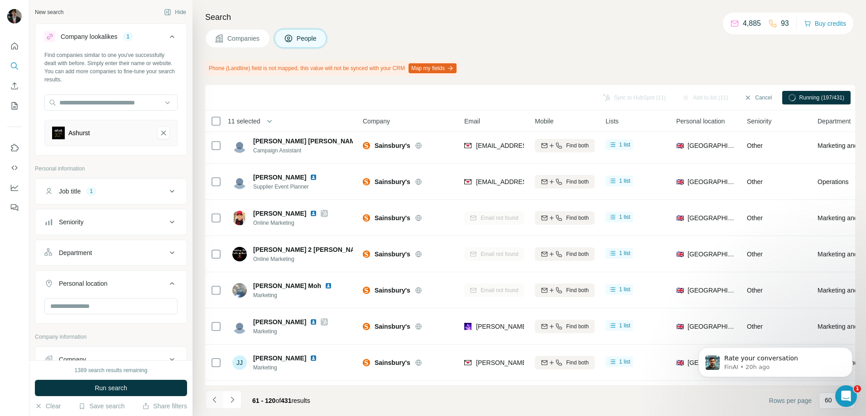
click at [215, 396] on icon "Navigate to previous page" at bounding box center [214, 400] width 9 height 9
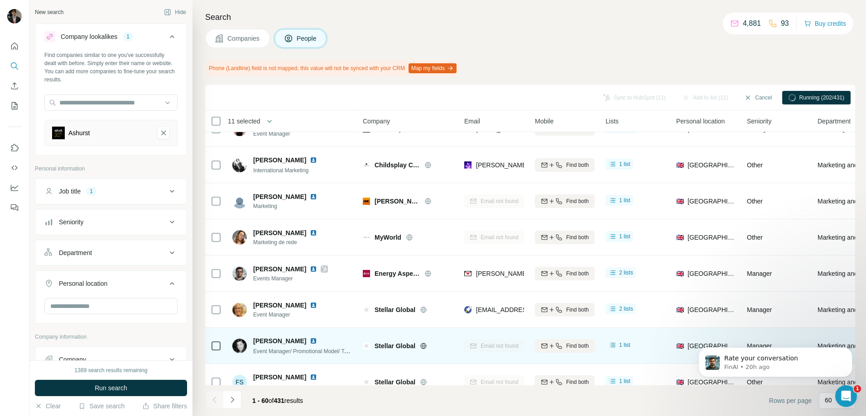
scroll to position [543, 0]
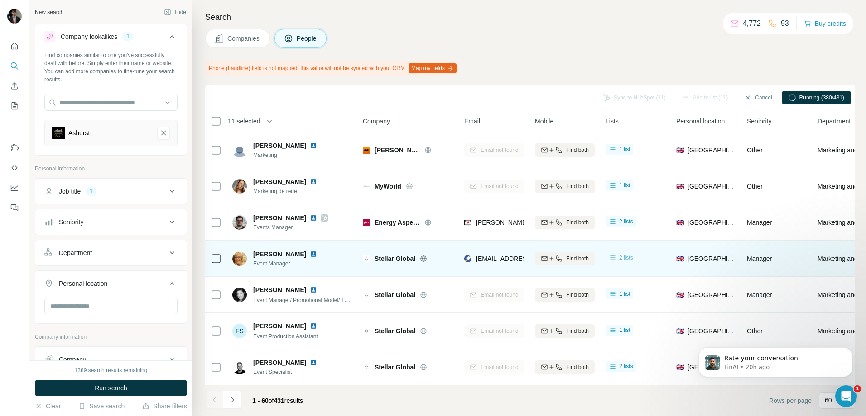
click at [616, 257] on icon at bounding box center [612, 258] width 9 height 9
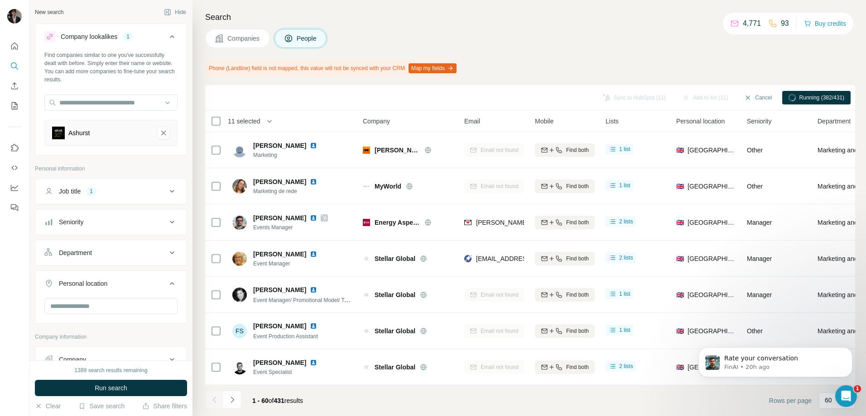
click at [605, 64] on div "Phone (Landline) field is not mapped, this value will not be synced with your C…" at bounding box center [530, 68] width 650 height 15
click at [17, 107] on icon "My lists" at bounding box center [15, 105] width 6 height 7
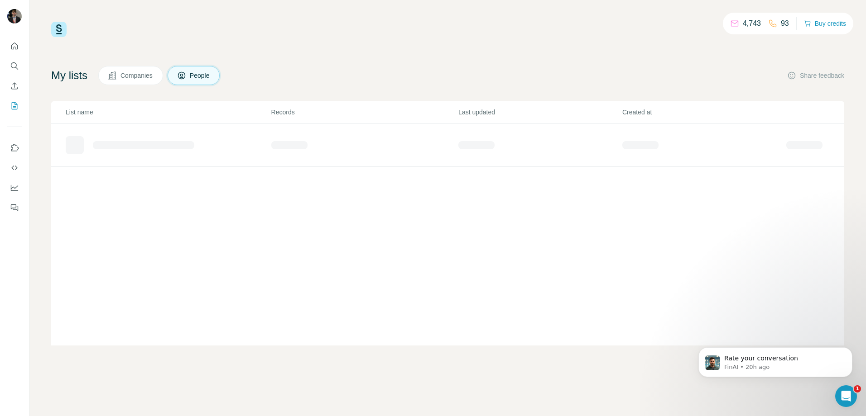
click at [65, 107] on th "List name" at bounding box center [161, 112] width 220 height 22
click at [480, 134] on td at bounding box center [540, 145] width 164 height 43
click at [707, 105] on th "Created at" at bounding box center [704, 112] width 164 height 22
click at [145, 144] on div "Added from ICP Finder" at bounding box center [121, 141] width 65 height 9
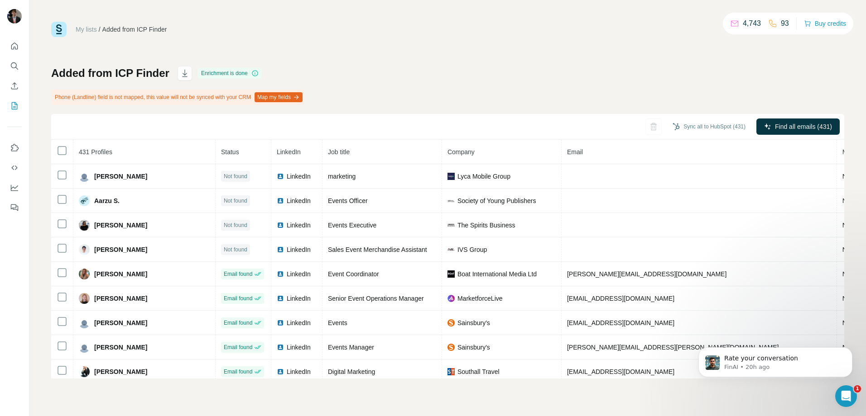
click at [602, 153] on th "Email" at bounding box center [698, 152] width 275 height 24
click at [575, 153] on span "Email" at bounding box center [575, 151] width 16 height 7
click at [837, 152] on th "Mobile" at bounding box center [862, 152] width 51 height 24
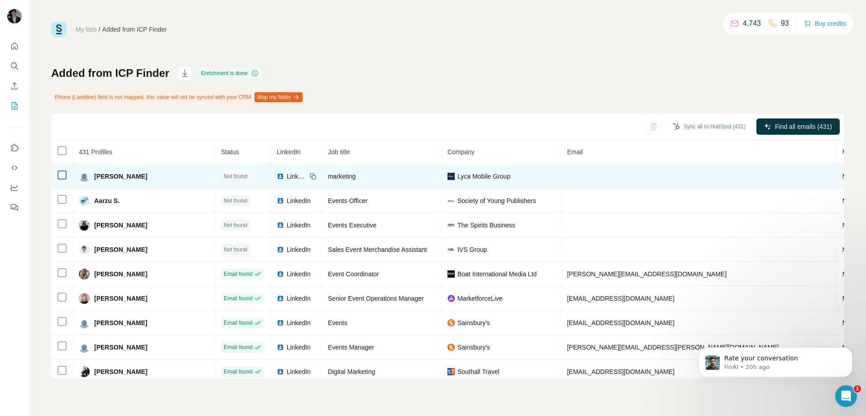
click at [69, 174] on td at bounding box center [62, 176] width 22 height 24
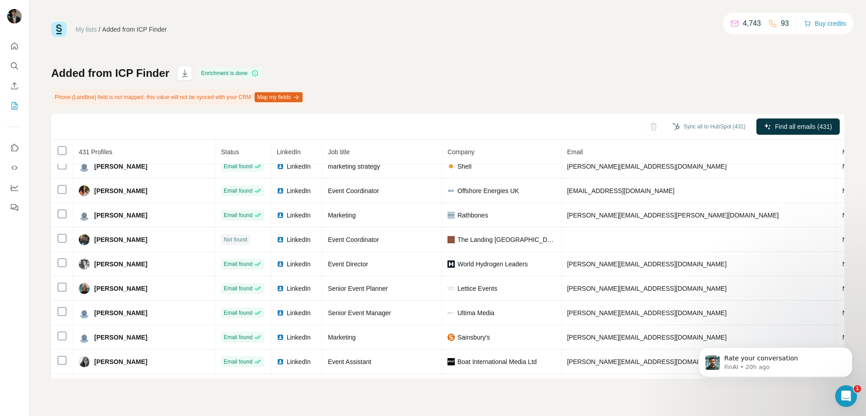
scroll to position [4190, 0]
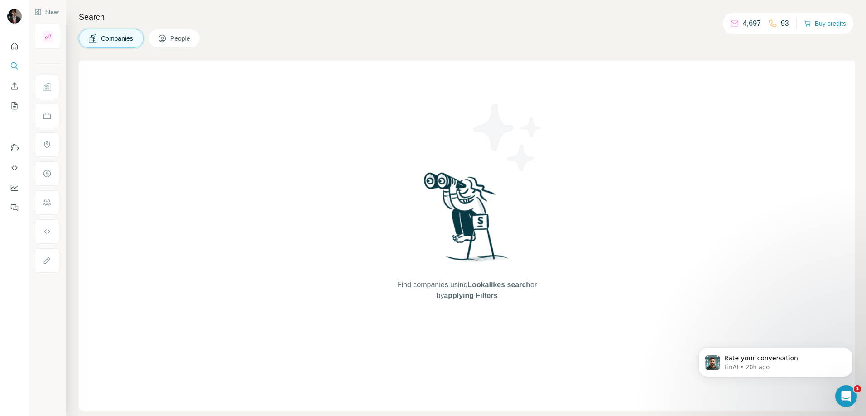
click at [177, 35] on span "People" at bounding box center [180, 38] width 21 height 9
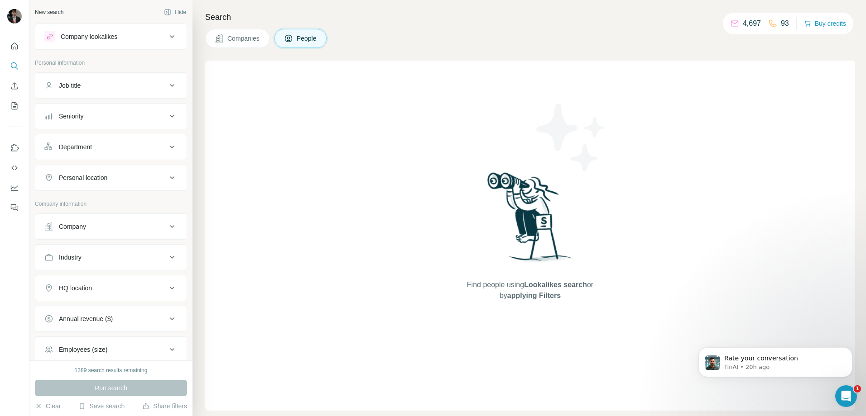
scroll to position [89, 0]
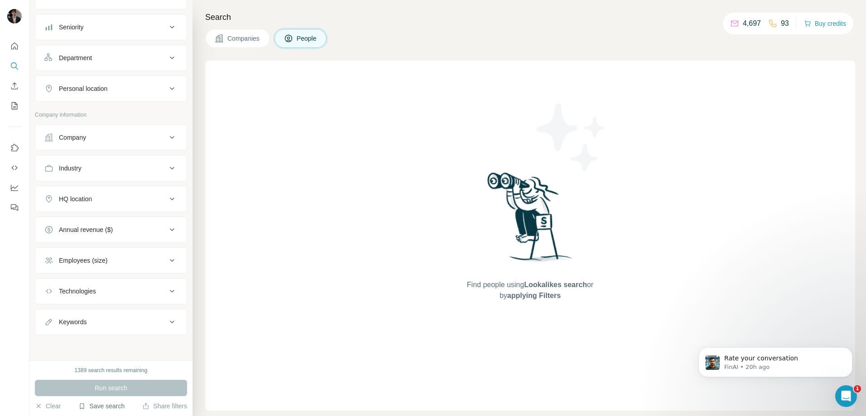
click at [102, 409] on button "Save search" at bounding box center [101, 406] width 46 height 9
click at [118, 393] on div "View my saved searches" at bounding box center [127, 391] width 96 height 18
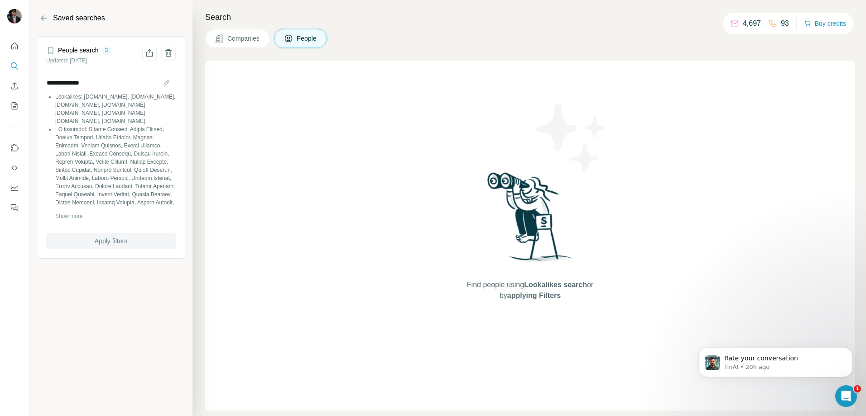
click at [122, 245] on span "Apply filters" at bounding box center [111, 241] width 33 height 9
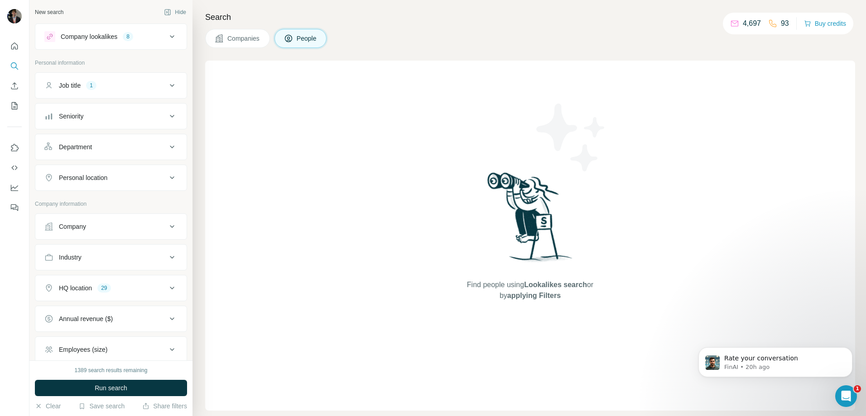
click at [138, 33] on div "Company lookalikes 8" at bounding box center [105, 36] width 122 height 11
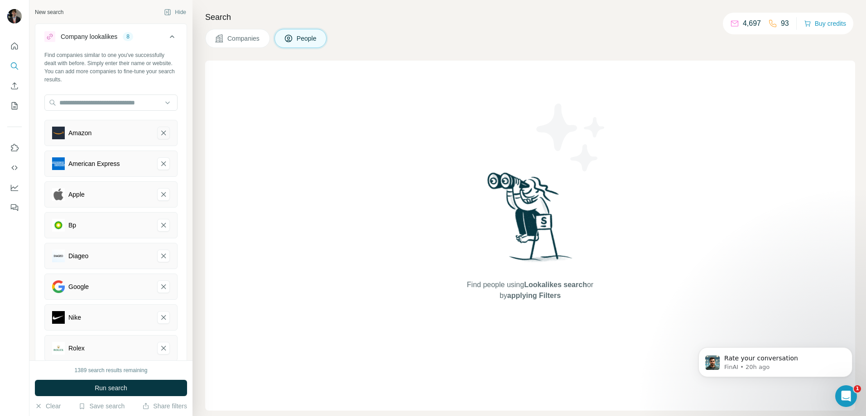
click at [159, 131] on icon "Amazon-remove-button" at bounding box center [163, 133] width 8 height 9
click at [159, 131] on icon "American Express-remove-button" at bounding box center [163, 133] width 8 height 9
click at [159, 131] on icon "Apple-remove-button" at bounding box center [163, 133] width 8 height 9
click at [159, 159] on icon "Bp-remove-button" at bounding box center [163, 163] width 8 height 9
click at [159, 131] on icon "Diageo-remove-button" at bounding box center [163, 133] width 8 height 9
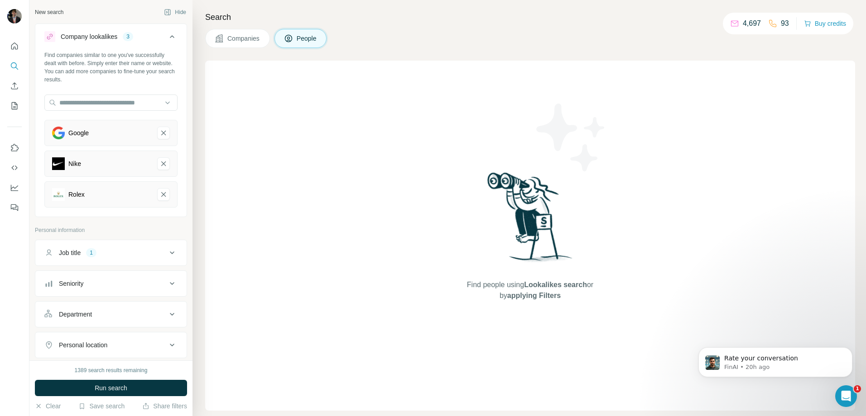
click at [159, 131] on icon "Google-remove-button" at bounding box center [163, 133] width 8 height 9
click at [159, 159] on icon "Nike-remove-button" at bounding box center [163, 163] width 8 height 9
click at [159, 131] on icon "Rolex-remove-button" at bounding box center [163, 133] width 8 height 9
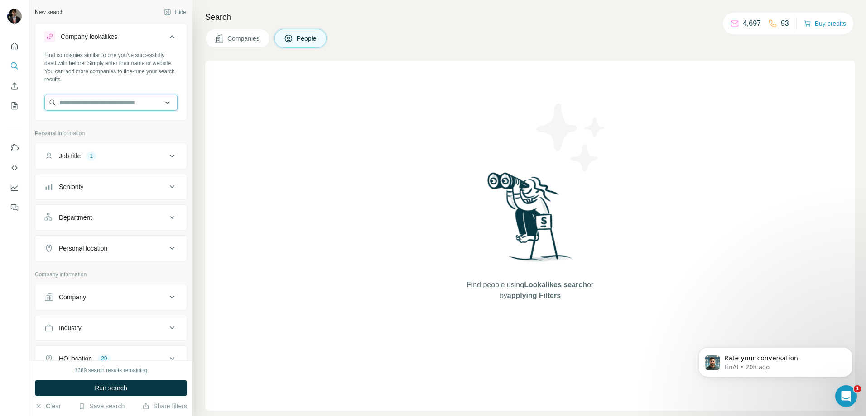
click at [119, 107] on input "text" at bounding box center [110, 103] width 133 height 16
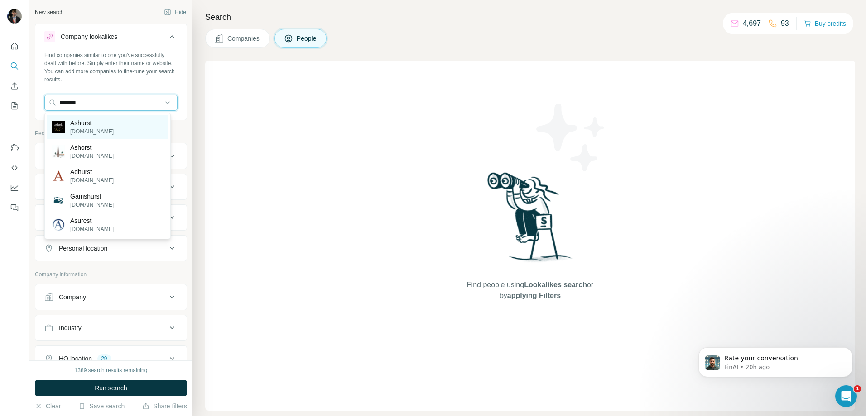
type input "*******"
click at [128, 120] on div "[PERSON_NAME] [PERSON_NAME][DOMAIN_NAME]" at bounding box center [108, 127] width 122 height 24
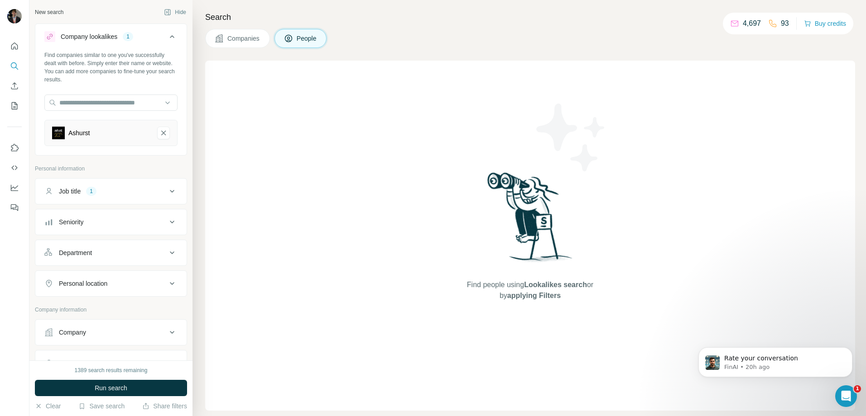
click at [142, 194] on div "Job title 1" at bounding box center [105, 191] width 122 height 9
click at [130, 387] on button "Run search" at bounding box center [111, 388] width 152 height 16
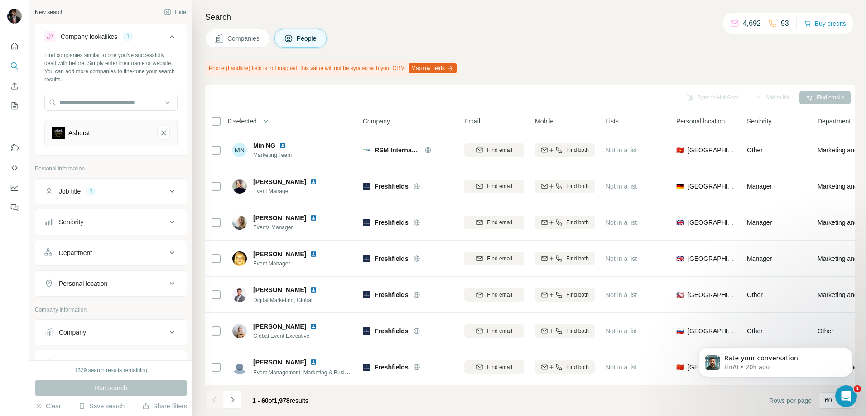
click at [163, 276] on button "Personal location" at bounding box center [110, 284] width 151 height 22
click at [128, 310] on input "text" at bounding box center [110, 306] width 133 height 16
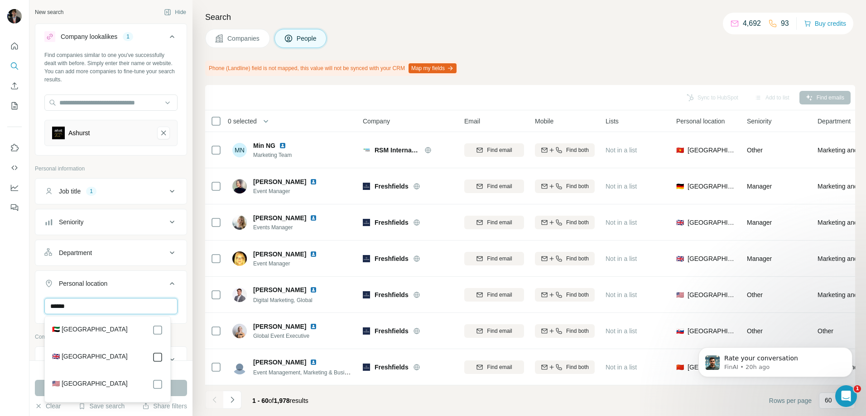
type input "******"
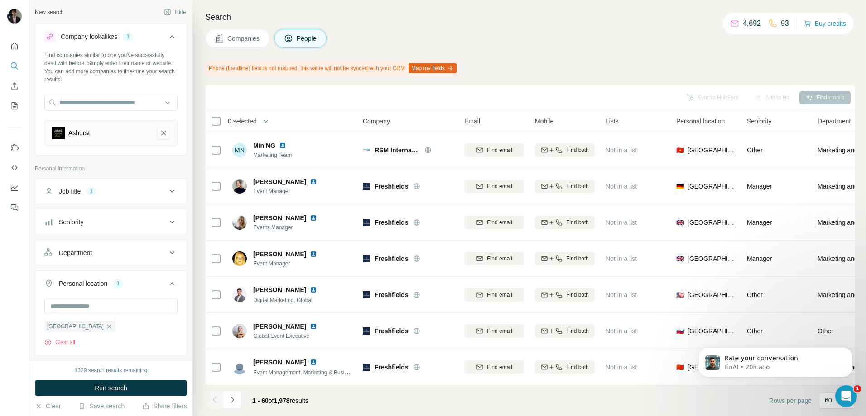
scroll to position [255, 0]
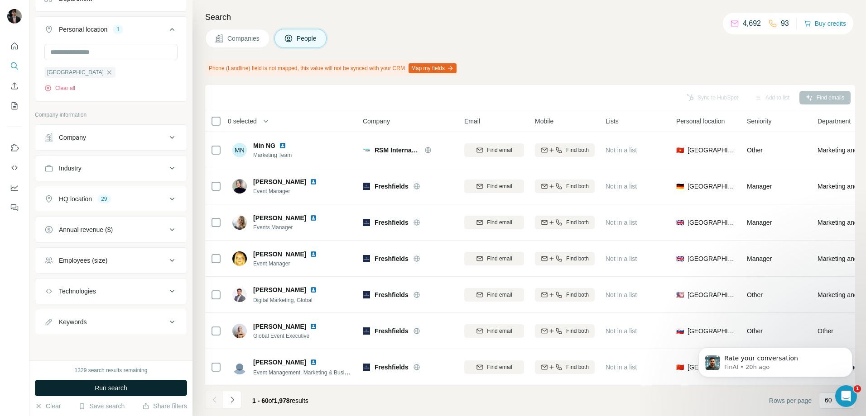
click at [157, 394] on button "Run search" at bounding box center [111, 388] width 152 height 16
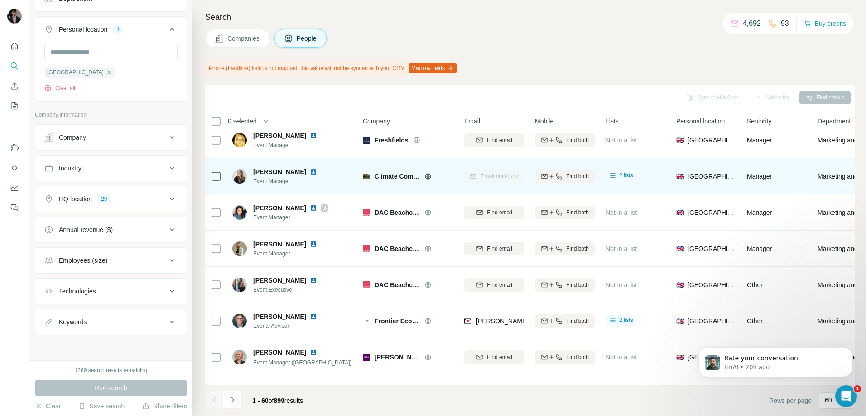
scroll to position [0, 0]
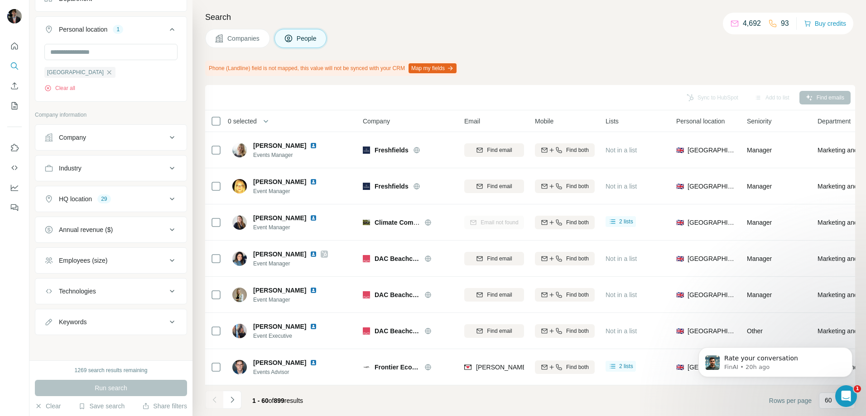
click at [100, 143] on button "Company" at bounding box center [110, 138] width 151 height 22
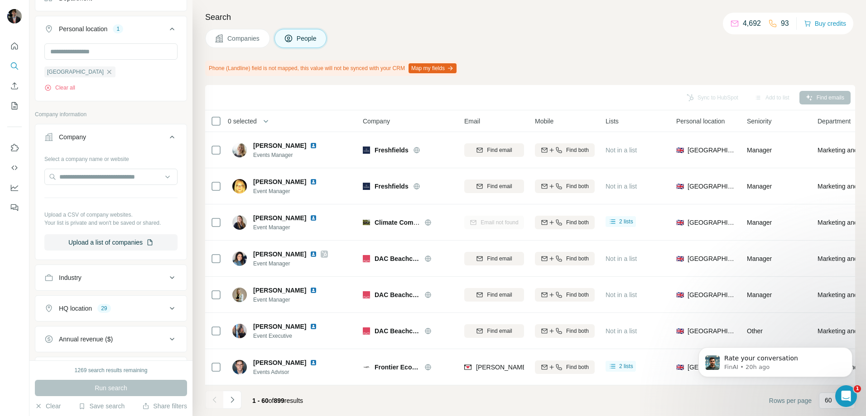
click at [100, 143] on button "Company" at bounding box center [110, 138] width 151 height 25
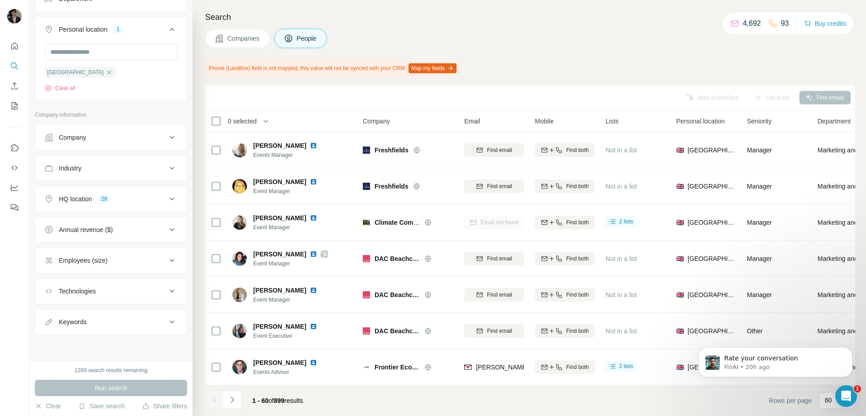
click at [102, 171] on div "Industry" at bounding box center [105, 168] width 122 height 9
click at [101, 191] on input at bounding box center [106, 191] width 112 height 10
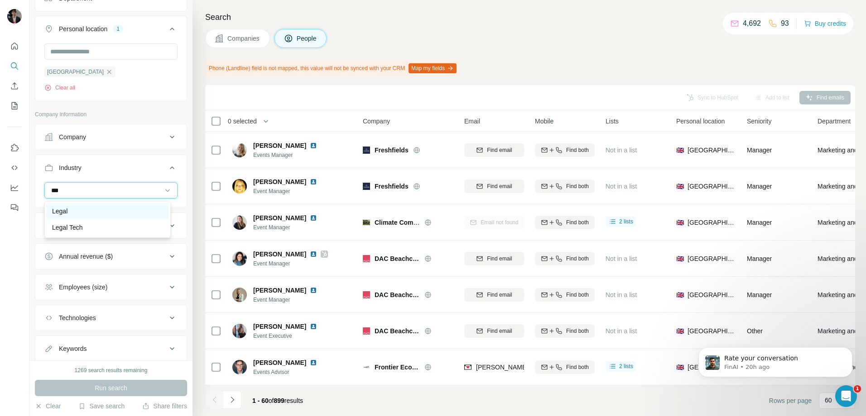
type input "***"
click at [82, 213] on div "Legal" at bounding box center [107, 211] width 111 height 9
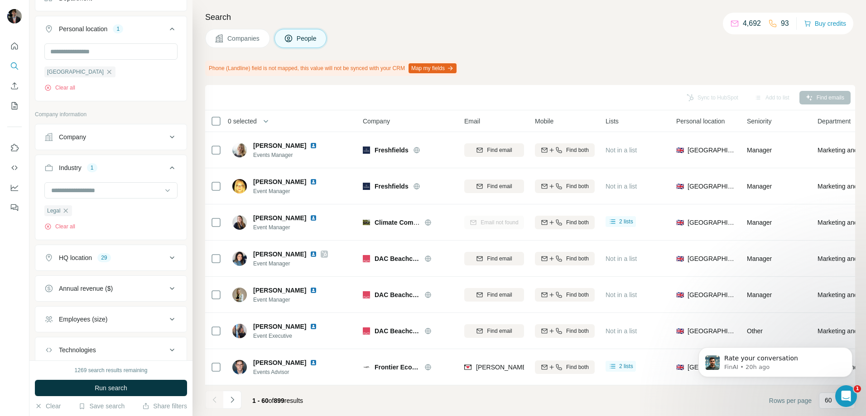
click at [108, 171] on div "Industry 1" at bounding box center [105, 167] width 122 height 9
click at [135, 170] on div "Industry 1" at bounding box center [105, 168] width 122 height 9
click at [62, 211] on icon "button" at bounding box center [65, 210] width 7 height 7
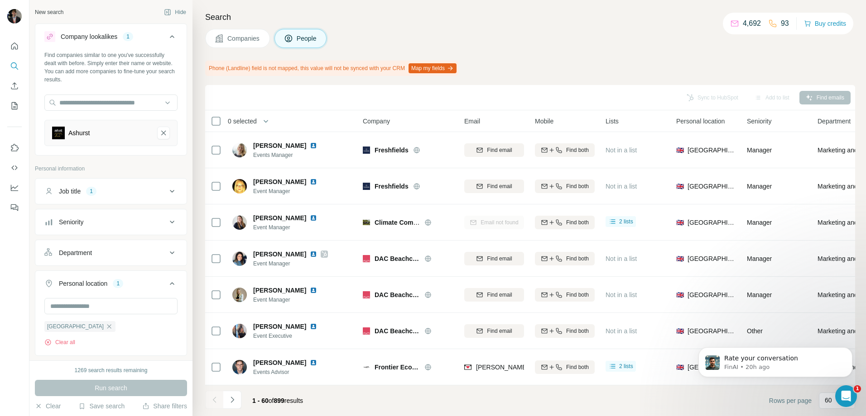
click at [104, 250] on div "Department" at bounding box center [105, 253] width 122 height 9
click at [108, 271] on input at bounding box center [106, 276] width 112 height 10
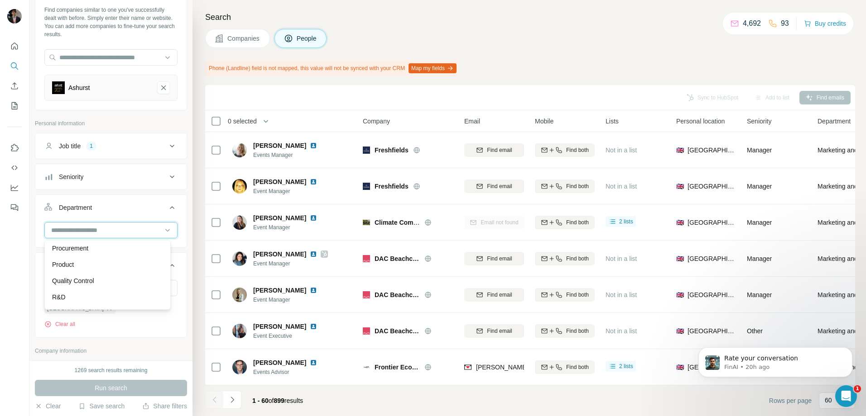
scroll to position [317, 0]
click at [118, 225] on div at bounding box center [106, 230] width 112 height 15
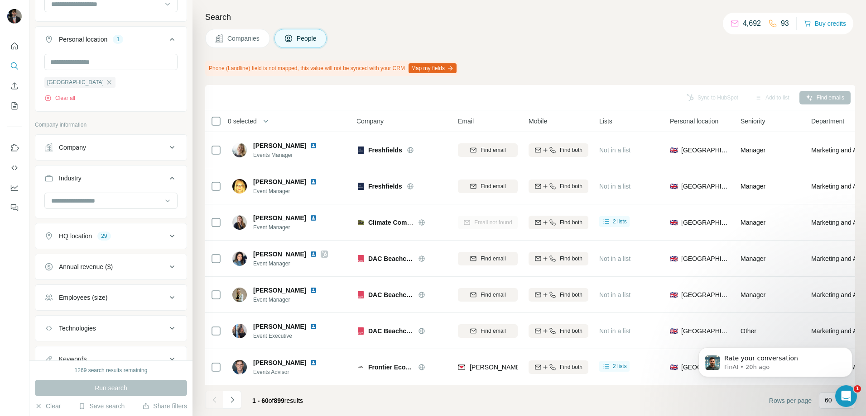
scroll to position [309, 0]
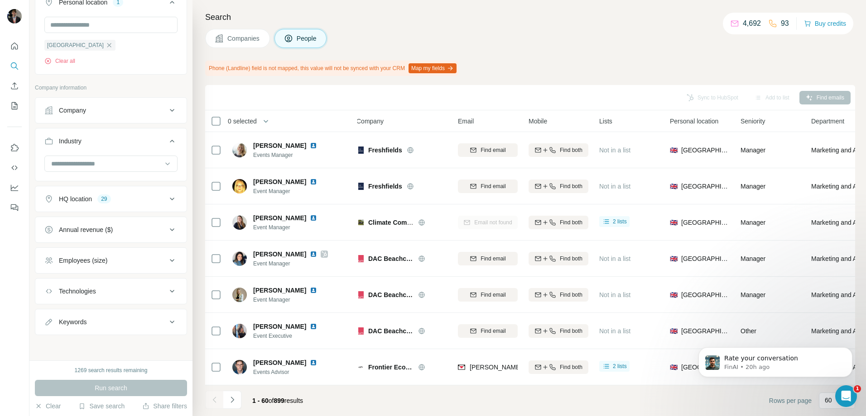
click at [101, 262] on div "Employees (size)" at bounding box center [83, 260] width 48 height 9
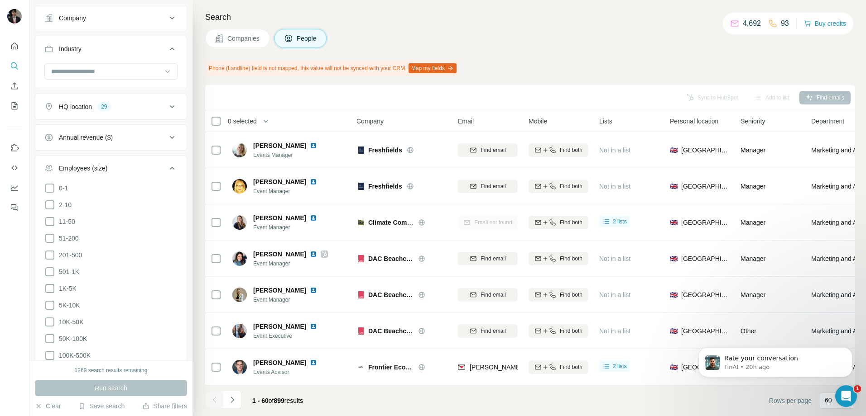
scroll to position [490, 0]
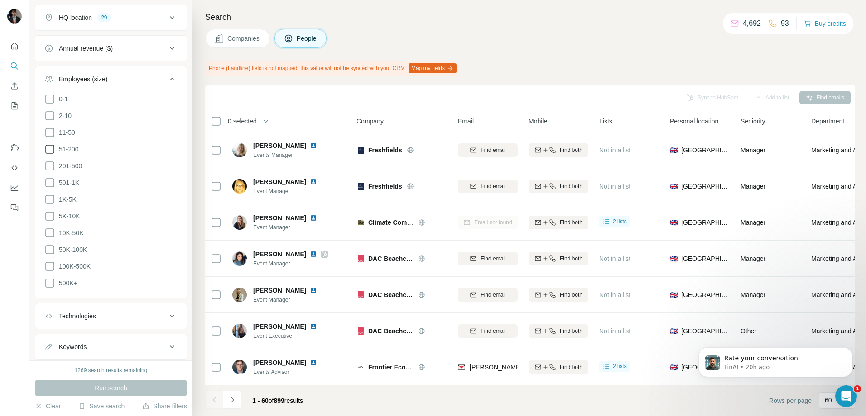
click at [55, 148] on span "51-200" at bounding box center [67, 149] width 24 height 9
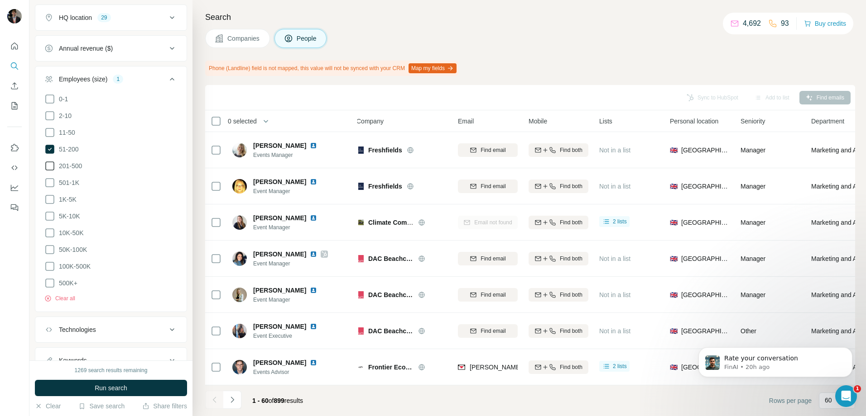
click at [48, 166] on icon at bounding box center [49, 166] width 11 height 11
click at [48, 180] on icon at bounding box center [49, 182] width 11 height 11
click at [51, 198] on icon at bounding box center [49, 199] width 11 height 11
click at [51, 212] on icon at bounding box center [49, 216] width 11 height 11
click at [50, 229] on icon at bounding box center [49, 233] width 11 height 11
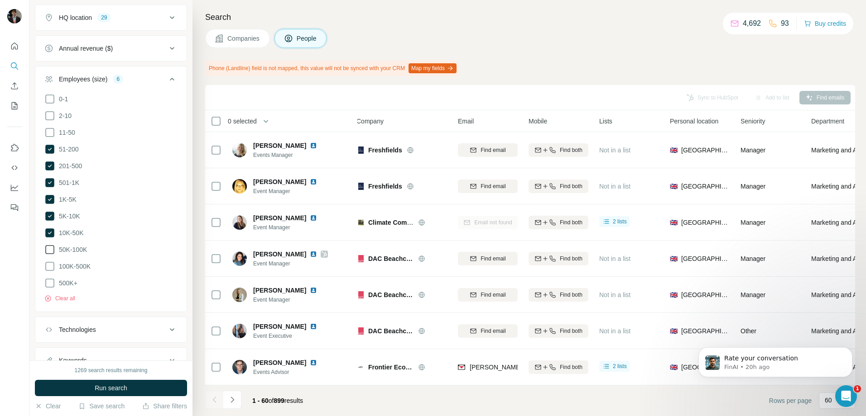
click at [49, 244] on icon at bounding box center [49, 249] width 11 height 11
click at [49, 261] on icon at bounding box center [49, 266] width 11 height 11
click at [51, 279] on icon at bounding box center [49, 283] width 11 height 11
click at [98, 384] on span "Run search" at bounding box center [111, 388] width 33 height 9
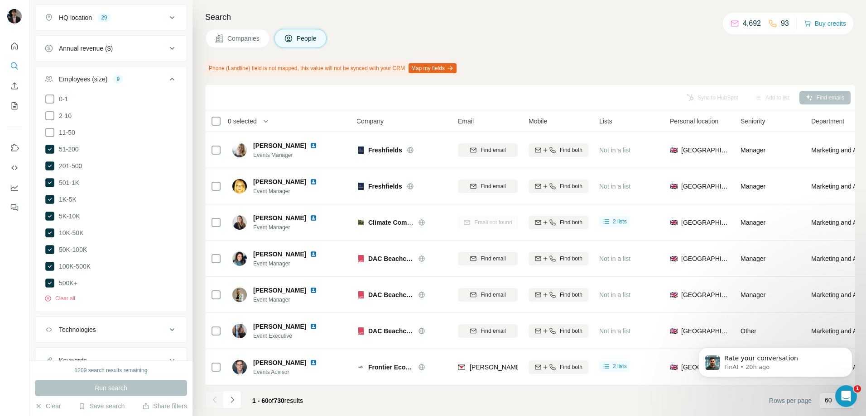
click at [149, 81] on div "Employees (size) 9" at bounding box center [105, 79] width 122 height 9
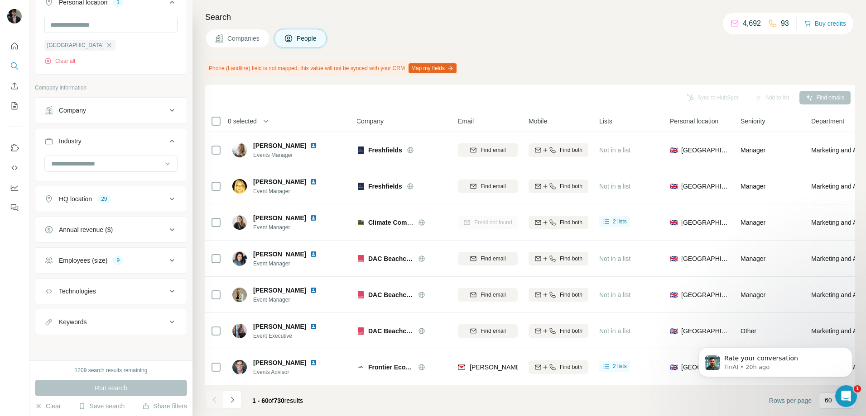
scroll to position [309, 0]
click at [126, 229] on div "Annual revenue ($)" at bounding box center [105, 229] width 122 height 9
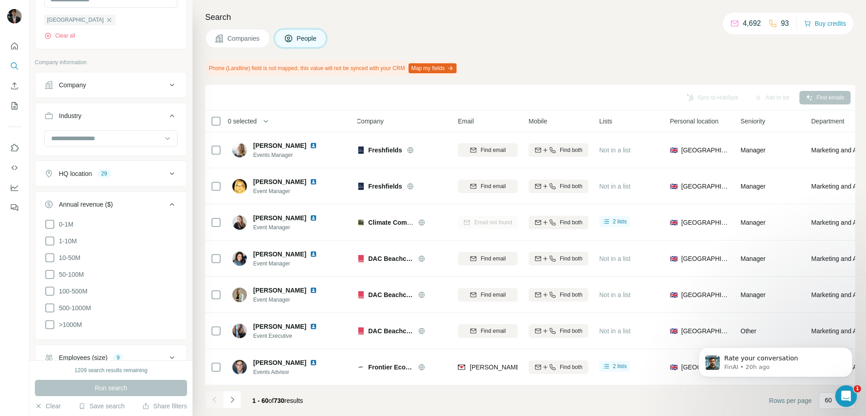
scroll to position [354, 0]
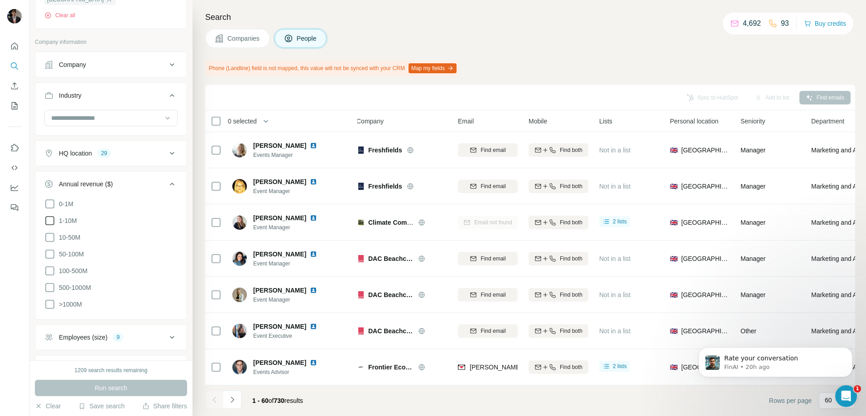
click at [49, 222] on icon at bounding box center [49, 220] width 11 height 11
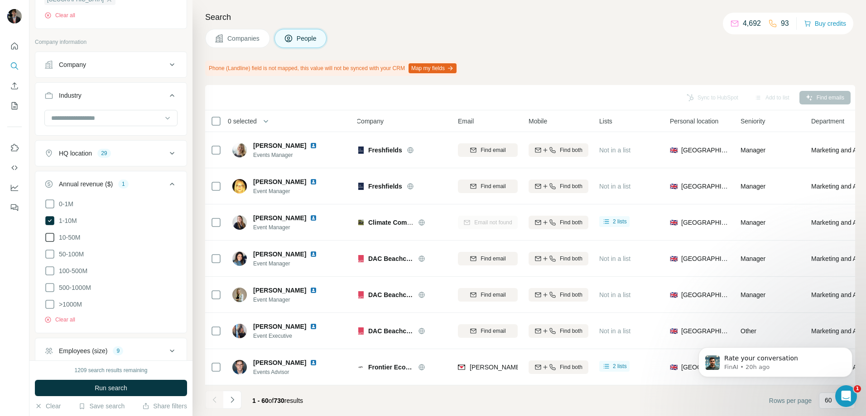
click at [47, 240] on icon at bounding box center [49, 237] width 11 height 11
click at [52, 257] on icon at bounding box center [49, 254] width 11 height 11
click at [50, 270] on icon at bounding box center [49, 271] width 11 height 11
click at [51, 284] on icon at bounding box center [49, 287] width 11 height 11
click at [51, 303] on icon at bounding box center [49, 304] width 11 height 11
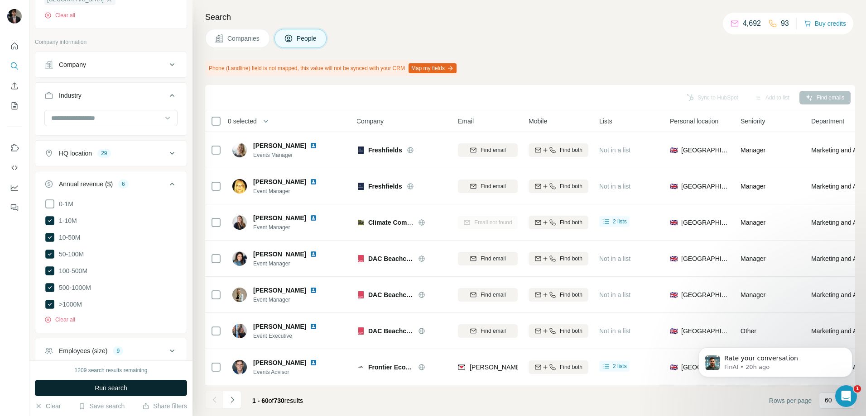
click at [89, 388] on button "Run search" at bounding box center [111, 388] width 152 height 16
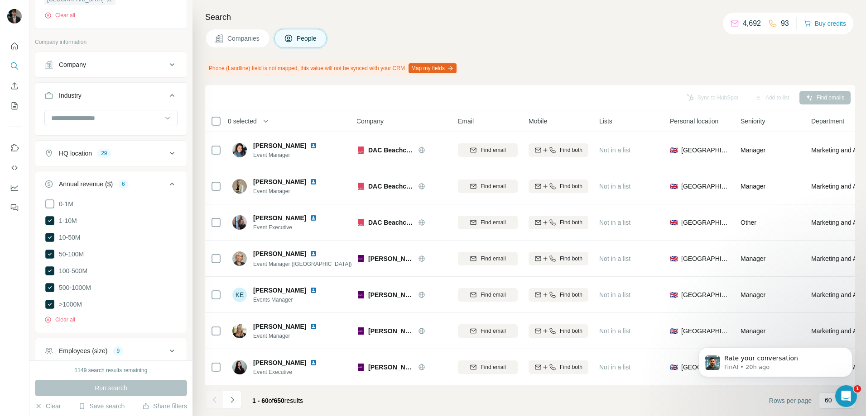
click at [167, 188] on icon at bounding box center [172, 184] width 11 height 11
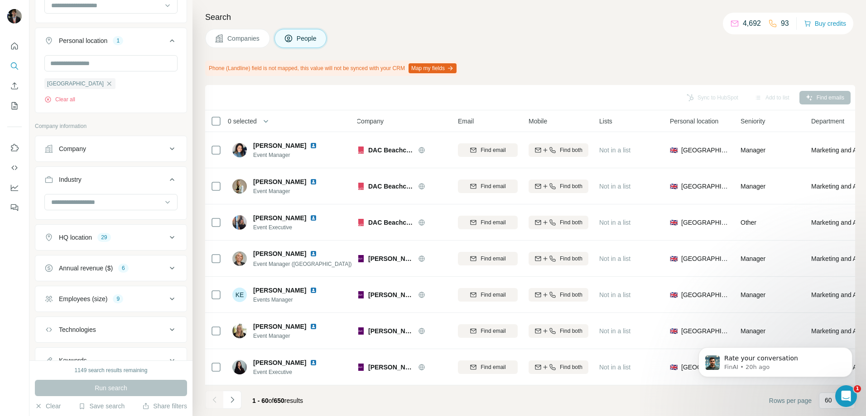
scroll to position [219, 0]
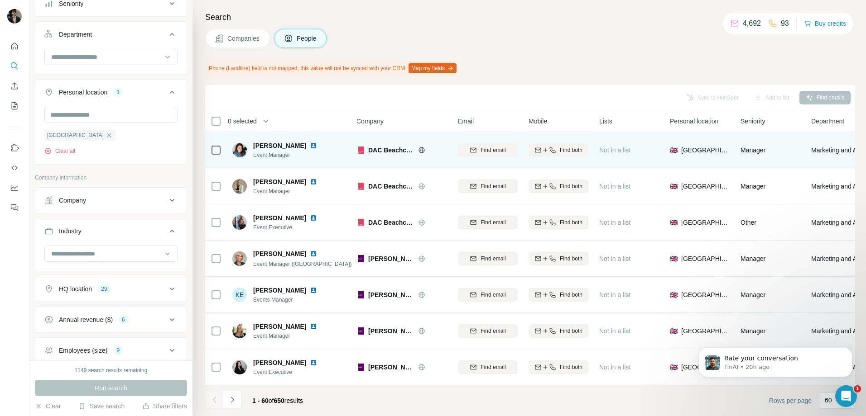
click at [421, 153] on icon at bounding box center [421, 150] width 2 height 6
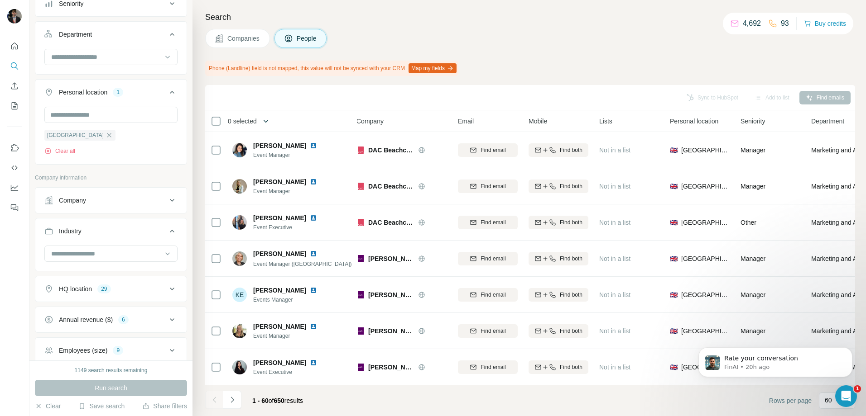
click at [269, 124] on icon "button" at bounding box center [265, 121] width 9 height 9
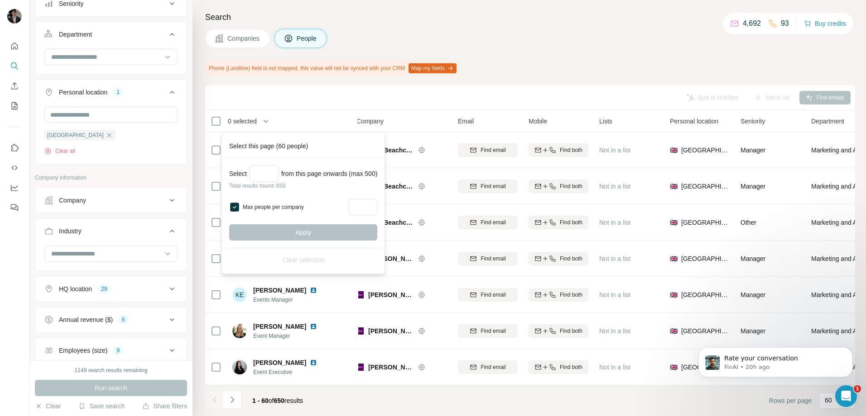
click at [249, 182] on p "Total results found: 650" at bounding box center [303, 186] width 148 height 8
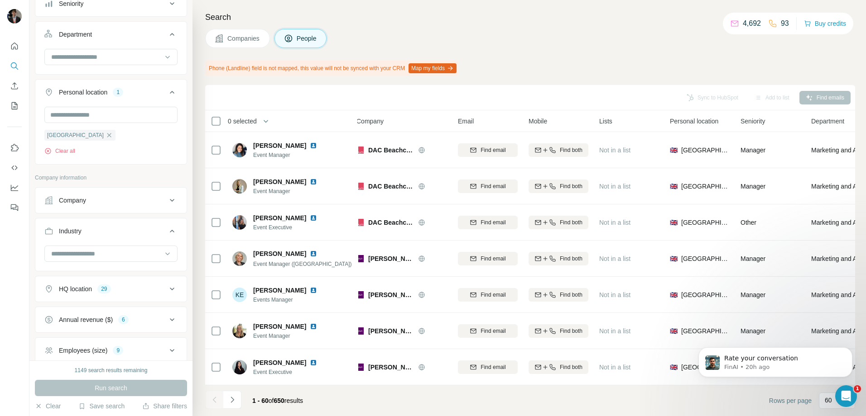
click at [251, 115] on th "0 selected" at bounding box center [277, 121] width 145 height 22
click at [251, 119] on span "0 selected" at bounding box center [242, 121] width 29 height 9
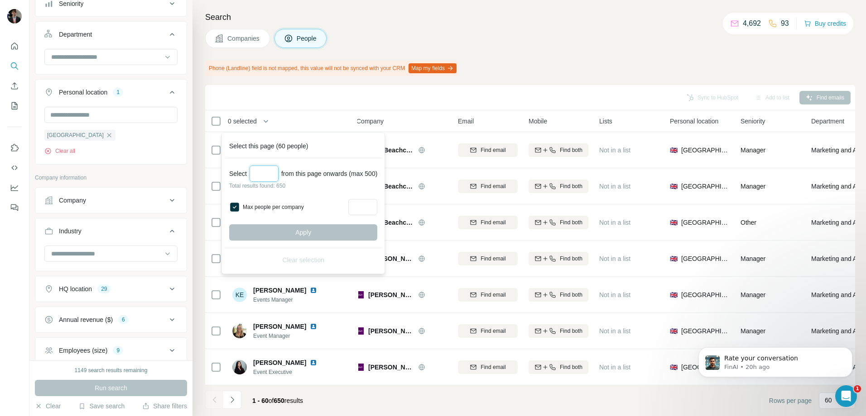
click at [259, 171] on input "Select a number (up to 500)" at bounding box center [263, 174] width 29 height 16
type input "*"
click at [323, 234] on button "Apply" at bounding box center [303, 233] width 148 height 16
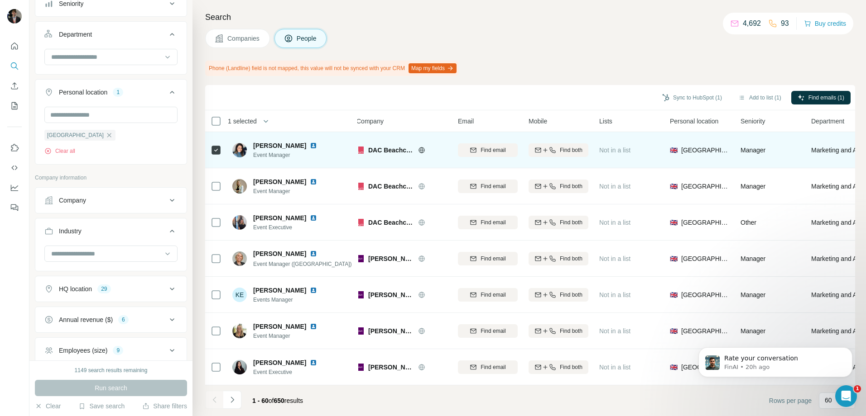
click at [217, 143] on div at bounding box center [216, 150] width 11 height 25
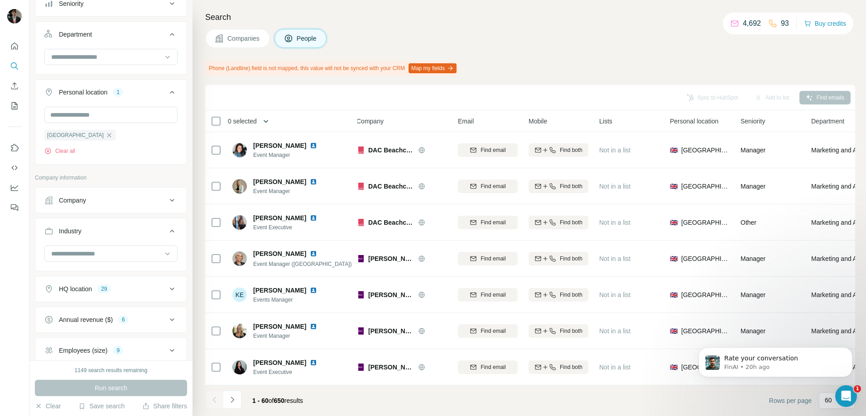
click at [269, 120] on icon "button" at bounding box center [265, 121] width 9 height 9
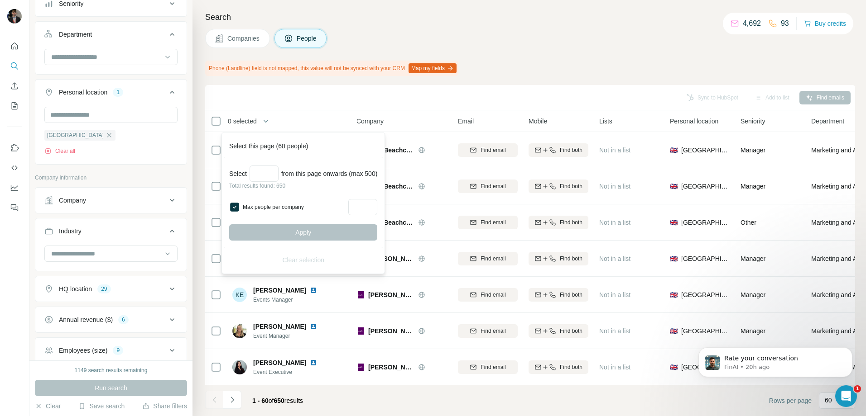
click at [240, 206] on div "Max people per company" at bounding box center [303, 207] width 148 height 16
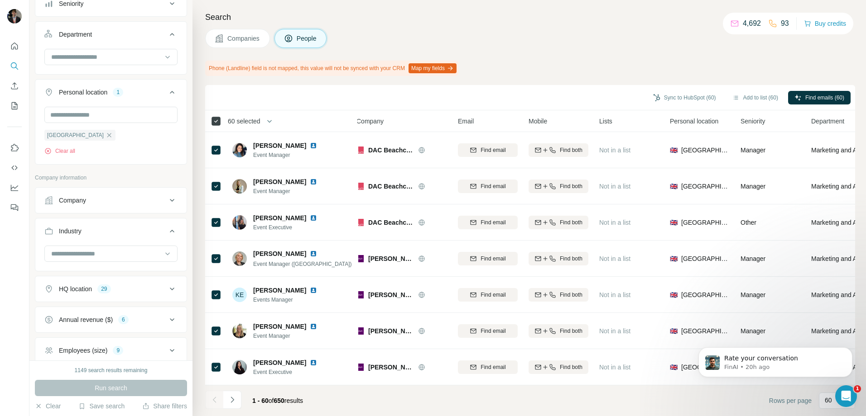
click at [220, 120] on icon at bounding box center [216, 121] width 11 height 11
click at [271, 123] on icon "button" at bounding box center [269, 121] width 9 height 9
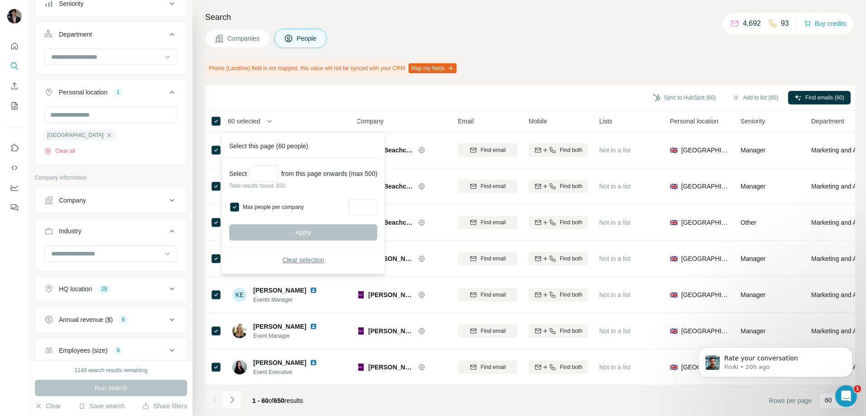
click at [280, 254] on button "Clear selection" at bounding box center [303, 260] width 148 height 16
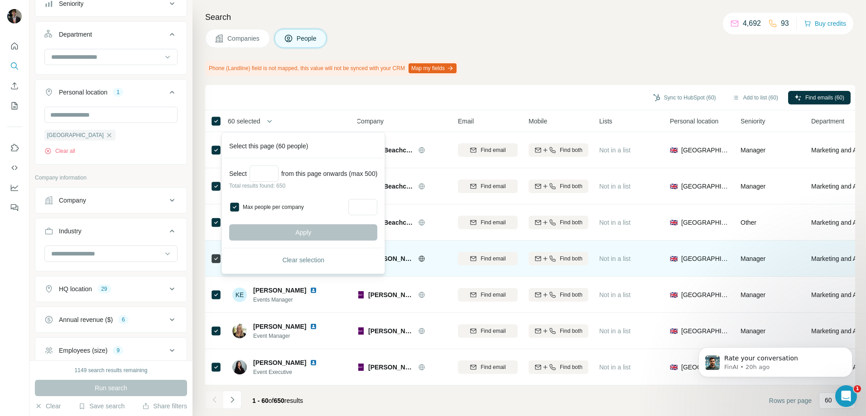
click at [296, 261] on span "Event Manager ([GEOGRAPHIC_DATA])" at bounding box center [302, 264] width 99 height 6
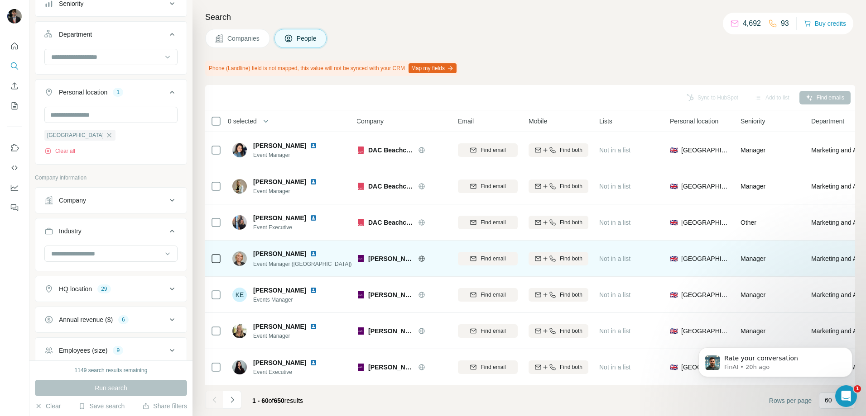
click at [418, 260] on icon at bounding box center [421, 258] width 7 height 7
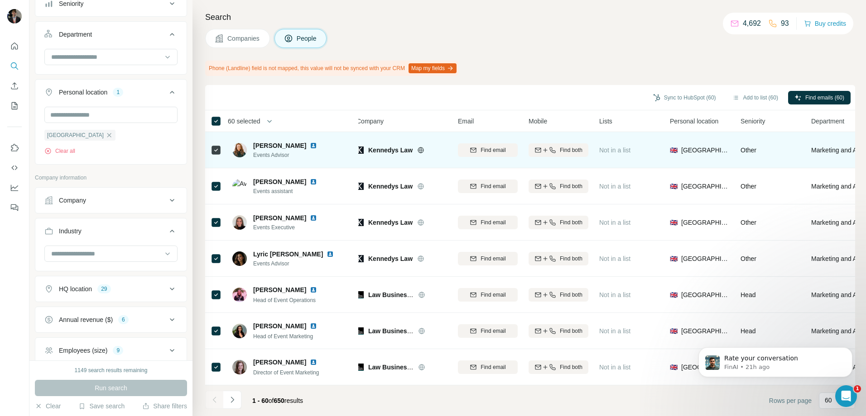
scroll to position [1924, 6]
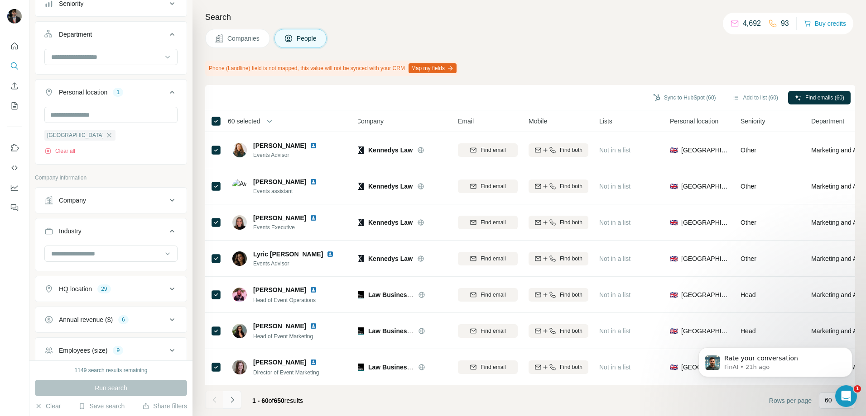
click at [235, 403] on icon "Navigate to next page" at bounding box center [232, 400] width 9 height 9
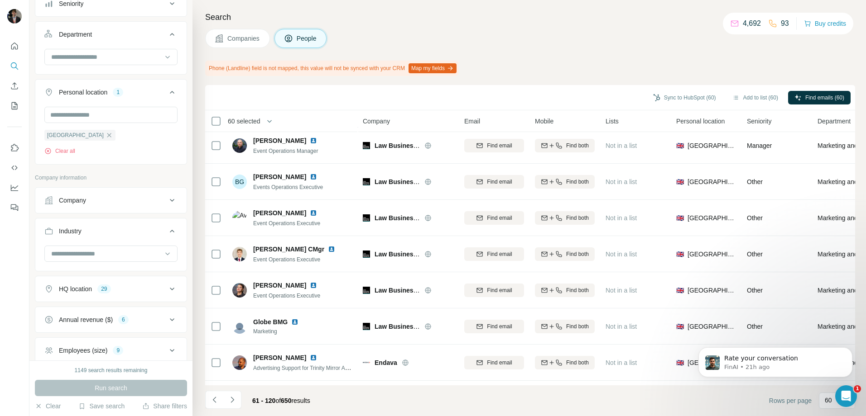
scroll to position [1924, 0]
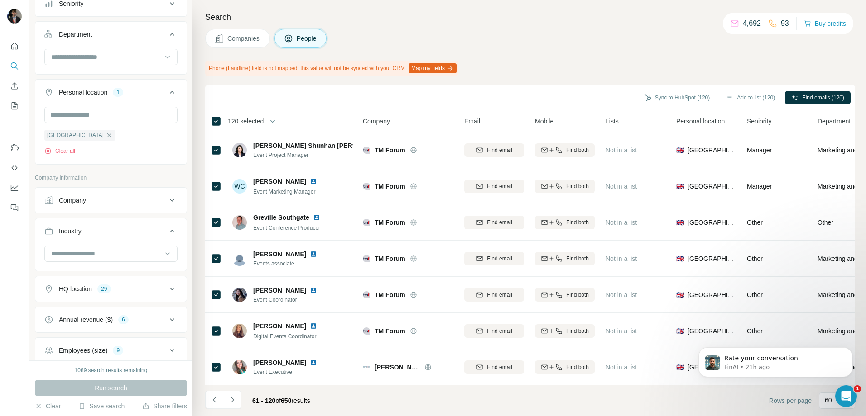
click at [397, 122] on div "Company" at bounding box center [408, 121] width 91 height 10
click at [385, 119] on span "Company" at bounding box center [376, 121] width 27 height 9
click at [382, 120] on span "Company" at bounding box center [376, 121] width 27 height 9
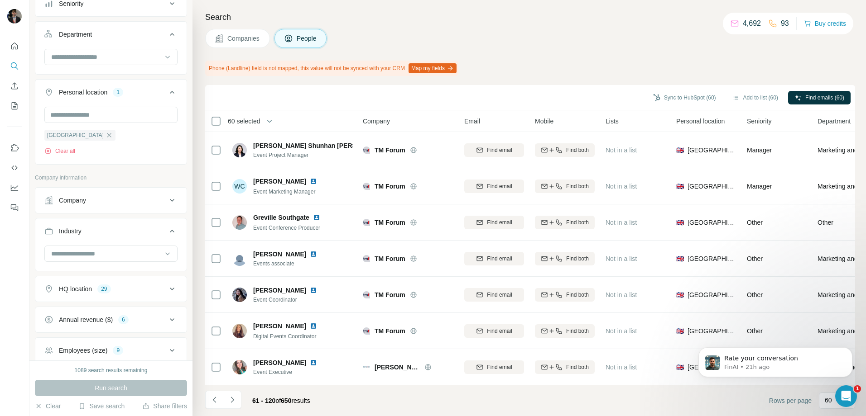
click at [368, 123] on span "Company" at bounding box center [376, 121] width 27 height 9
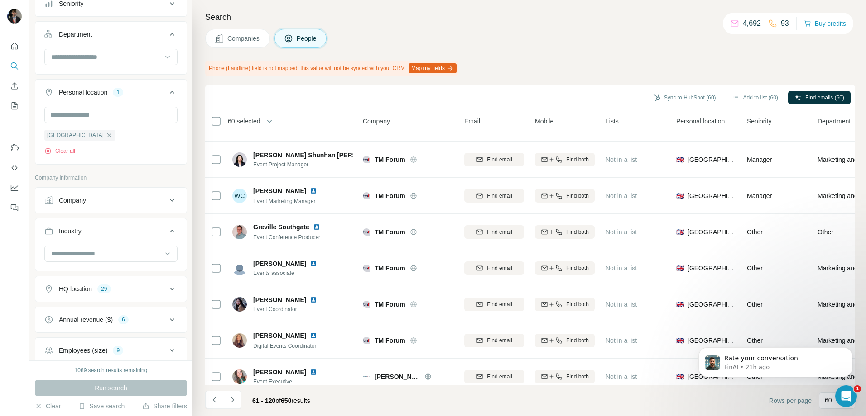
drag, startPoint x: 461, startPoint y: 118, endPoint x: 506, endPoint y: 120, distance: 45.4
click at [0, 0] on tr "60 selected People Company Email Mobile Lists Personal location Seniority Depar…" at bounding box center [0, 0] width 0 height 0
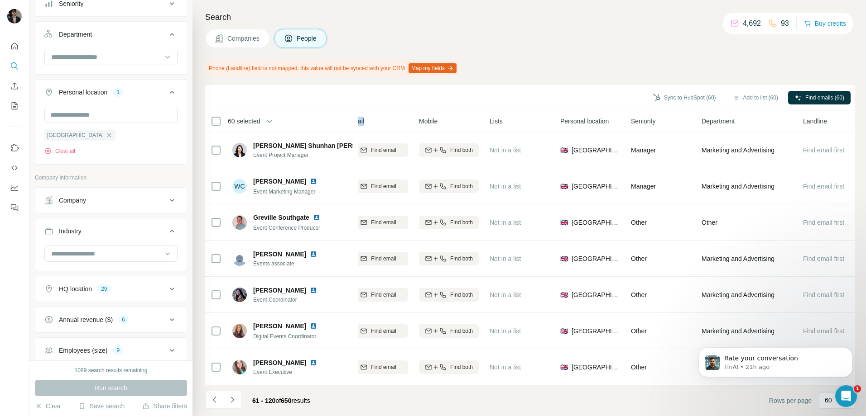
scroll to position [1924, 134]
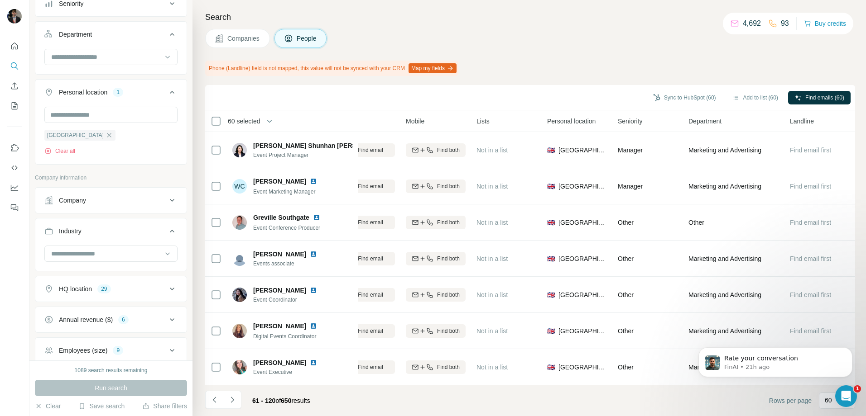
click at [253, 122] on span "60 selected" at bounding box center [244, 121] width 33 height 9
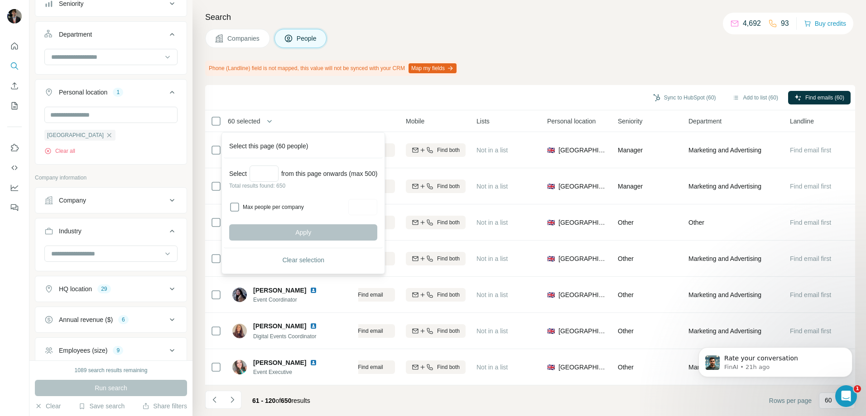
click at [272, 204] on label "Max people per company" at bounding box center [294, 207] width 103 height 8
click at [246, 142] on div "Select this page (60 people)" at bounding box center [303, 146] width 159 height 24
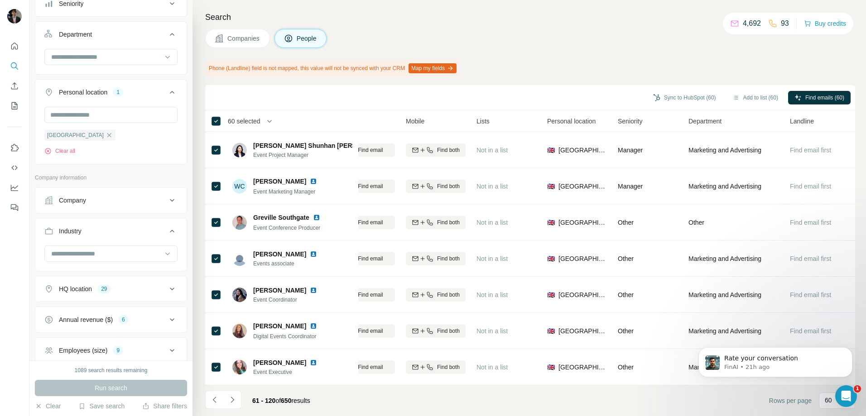
click at [249, 120] on span "60 selected" at bounding box center [244, 121] width 33 height 9
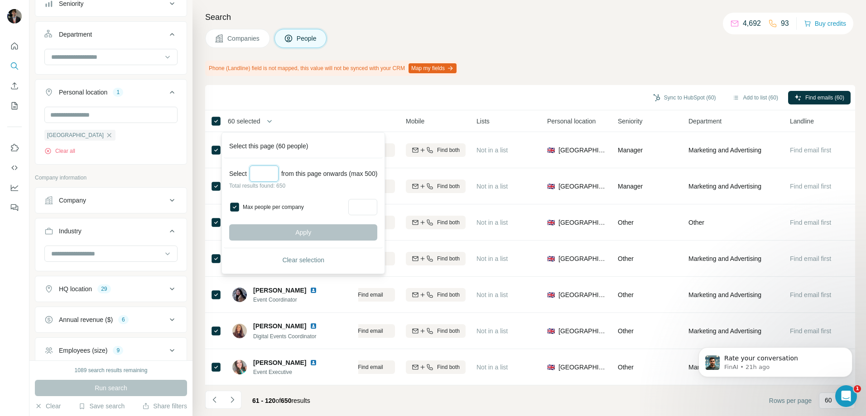
click at [263, 174] on input "Select a number (up to 500)" at bounding box center [263, 174] width 29 height 16
type input "*"
click at [296, 233] on button "Apply" at bounding box center [303, 233] width 148 height 16
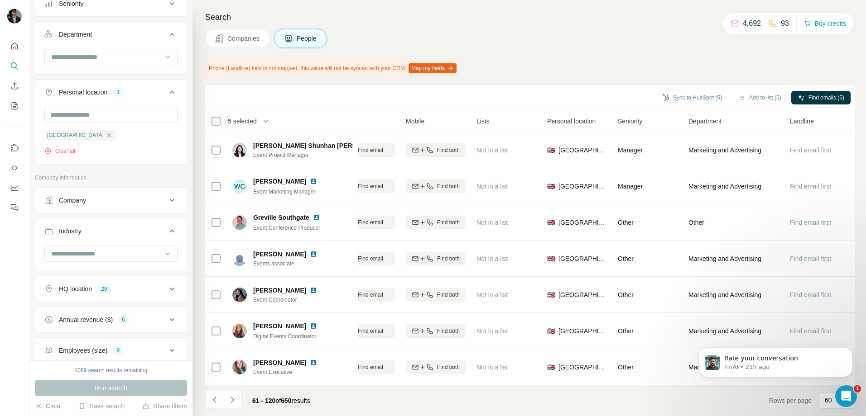
scroll to position [1924, 0]
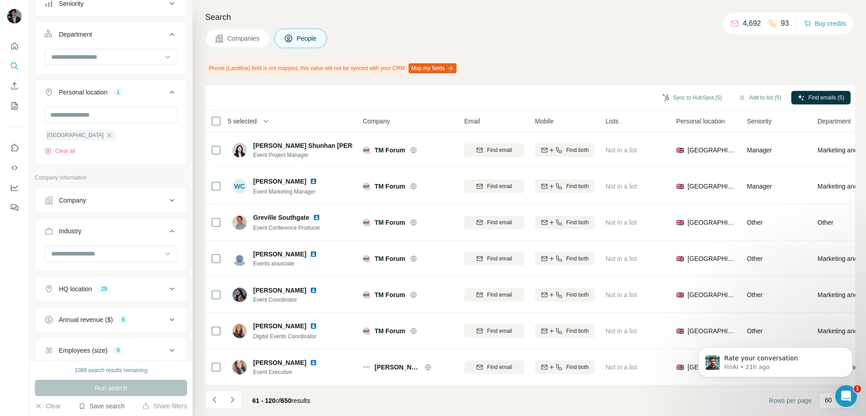
click at [90, 406] on button "Save search" at bounding box center [101, 406] width 46 height 9
click at [123, 376] on div "Save search" at bounding box center [127, 373] width 96 height 18
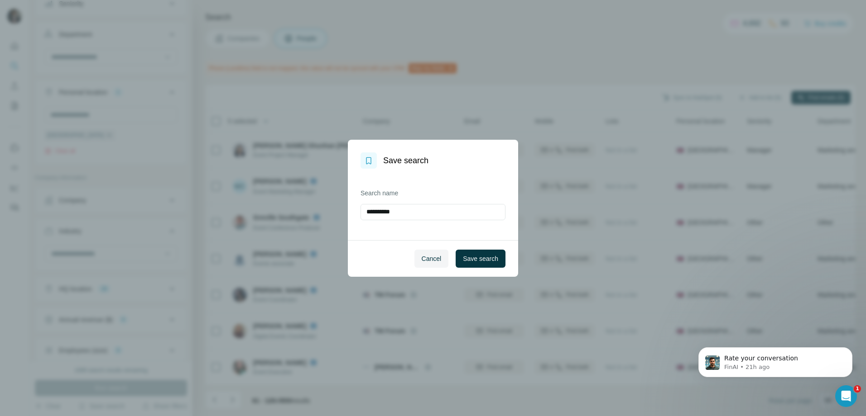
drag, startPoint x: 423, startPoint y: 209, endPoint x: 278, endPoint y: 197, distance: 146.2
click at [278, 197] on div "**********" at bounding box center [433, 208] width 866 height 416
type input "*****"
click at [488, 248] on div "Cancel Save search" at bounding box center [433, 258] width 170 height 37
click at [488, 258] on span "Save search" at bounding box center [480, 258] width 35 height 9
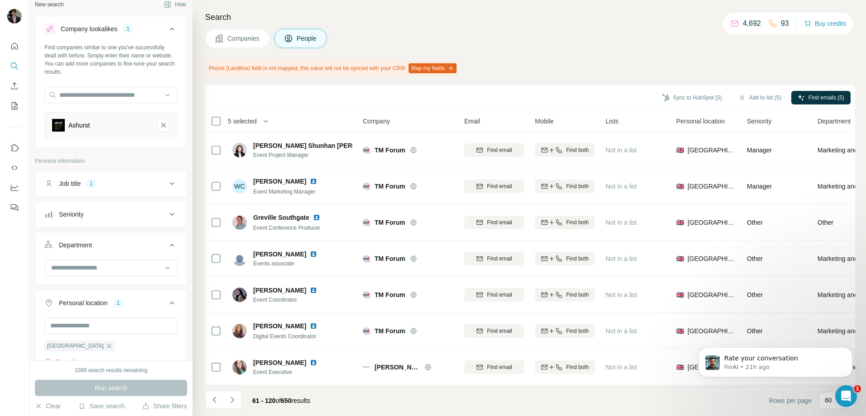
scroll to position [0, 0]
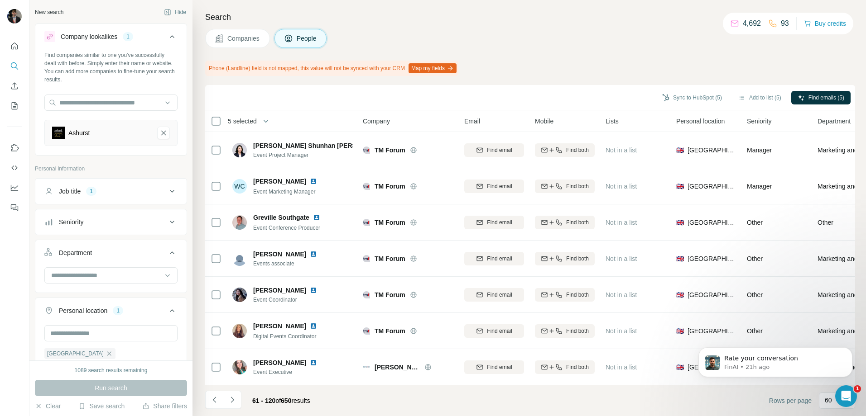
click at [103, 252] on div "Department" at bounding box center [105, 253] width 122 height 9
click at [172, 256] on button "Department" at bounding box center [110, 254] width 151 height 25
click at [172, 256] on button "Department" at bounding box center [110, 253] width 151 height 22
click at [161, 231] on button "Seniority" at bounding box center [110, 222] width 151 height 22
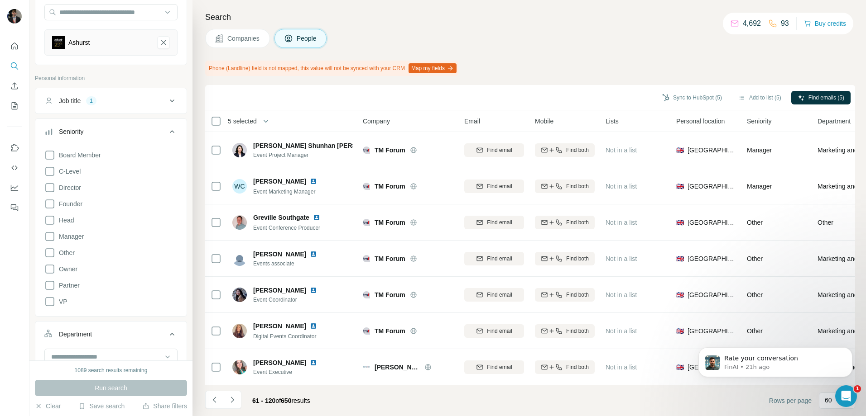
scroll to position [45, 0]
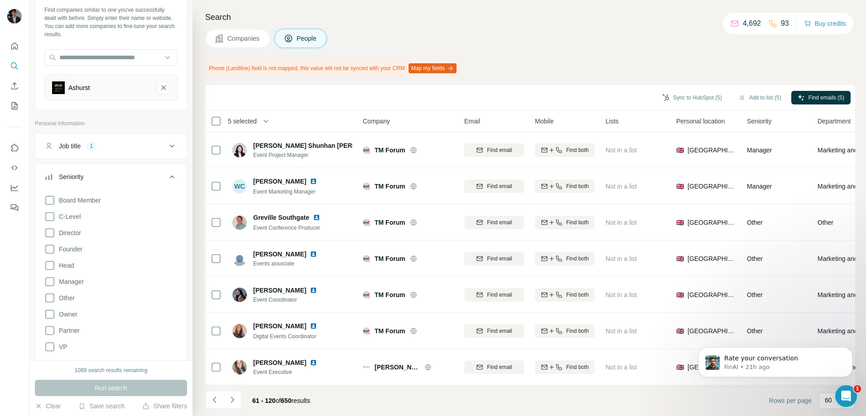
click at [167, 175] on icon at bounding box center [172, 177] width 11 height 11
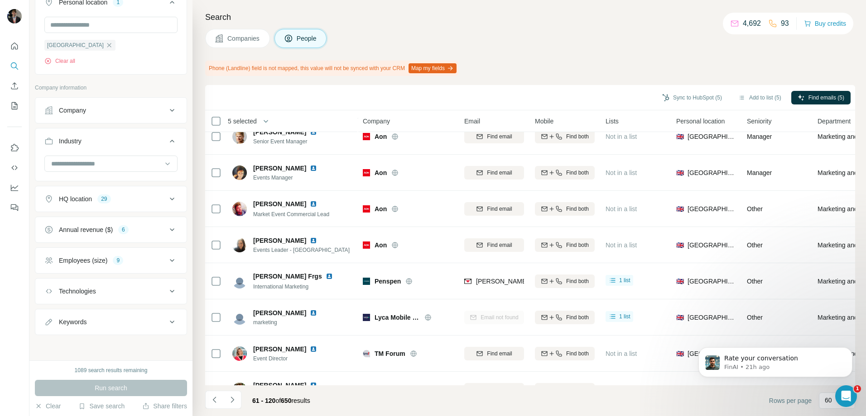
scroll to position [1290, 0]
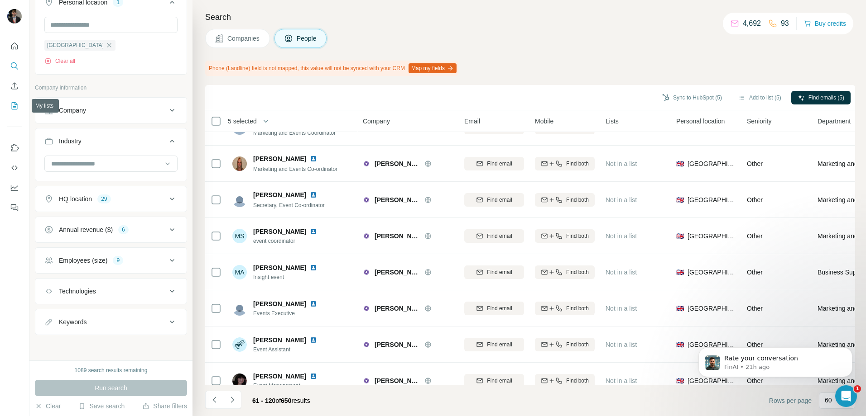
click at [9, 103] on button "My lists" at bounding box center [14, 106] width 14 height 16
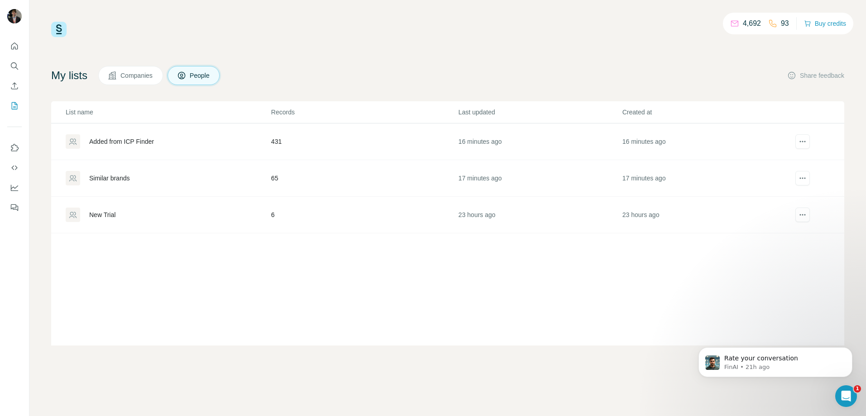
click at [111, 176] on div "Similar brands" at bounding box center [109, 178] width 40 height 9
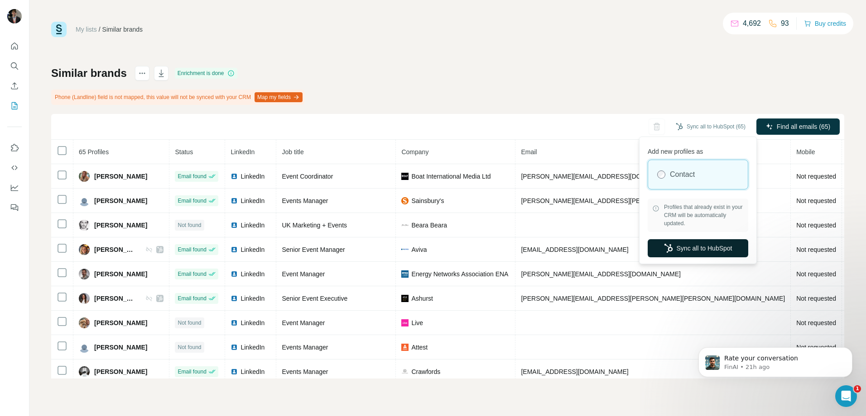
click at [718, 252] on button "Sync all to HubSpot" at bounding box center [697, 248] width 101 height 18
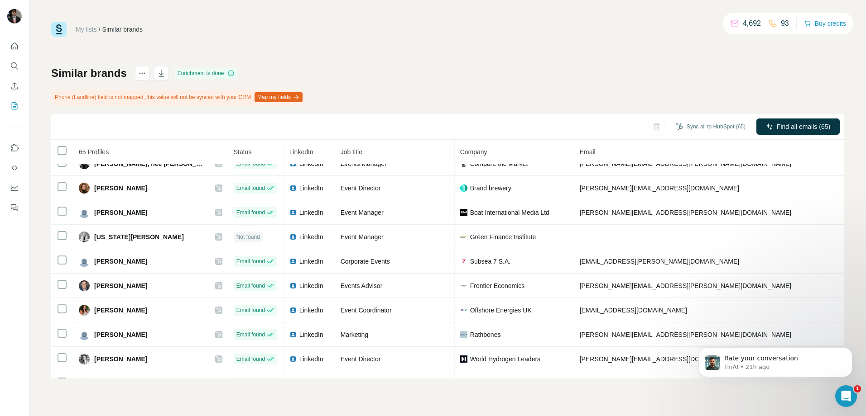
scroll to position [770, 0]
